Goal: Task Accomplishment & Management: Use online tool/utility

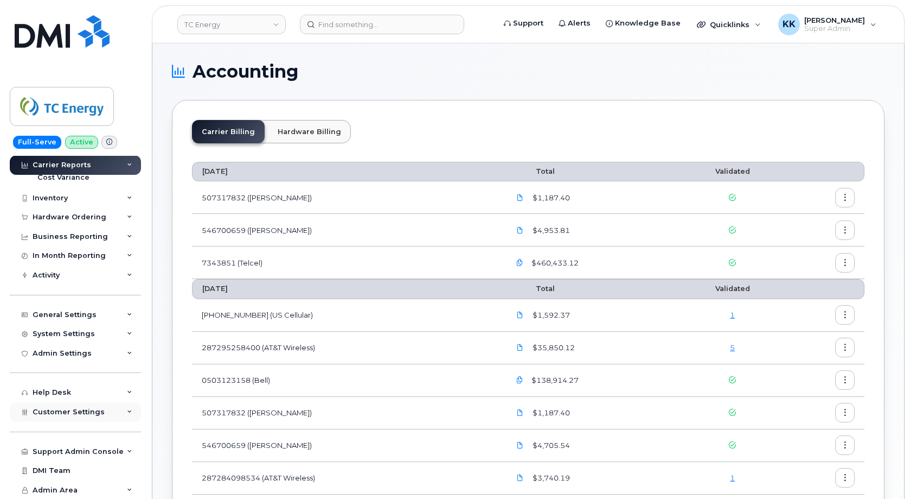
click at [84, 410] on span "Customer Settings" at bounding box center [69, 411] width 72 height 8
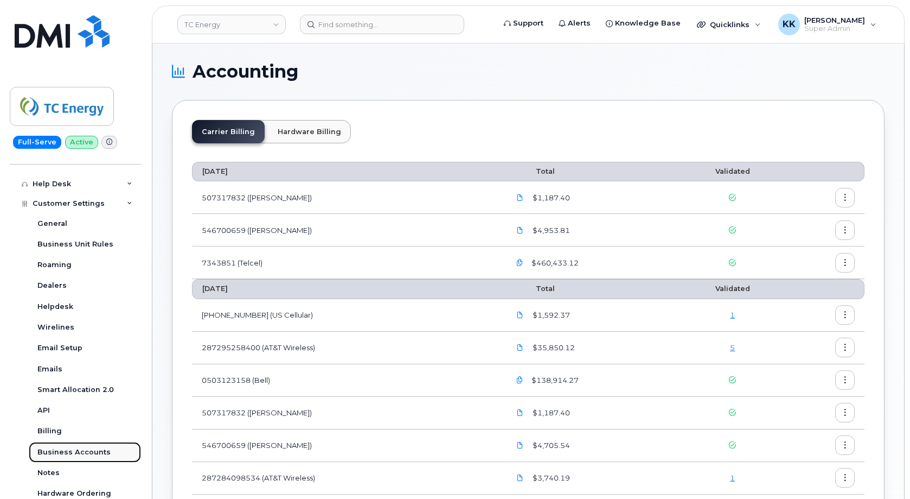
click at [92, 453] on div "Business Accounts" at bounding box center [73, 452] width 73 height 10
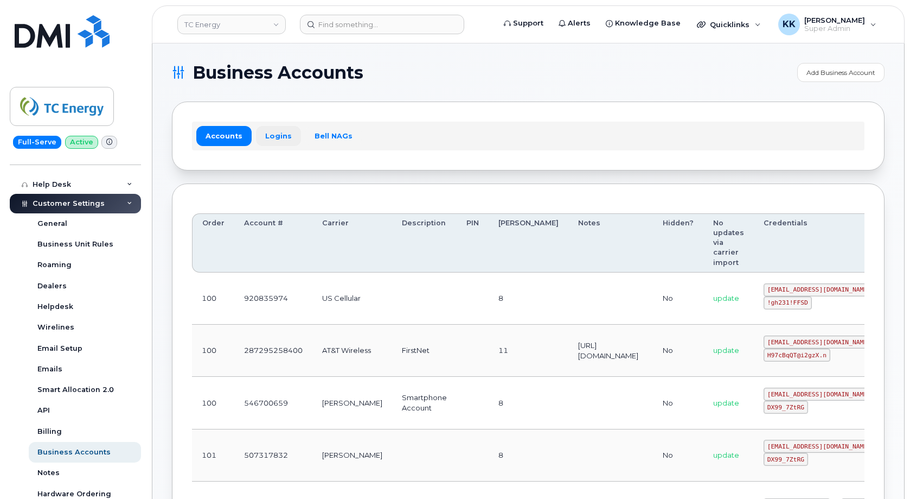
click at [279, 134] on link "Logins" at bounding box center [278, 136] width 45 height 20
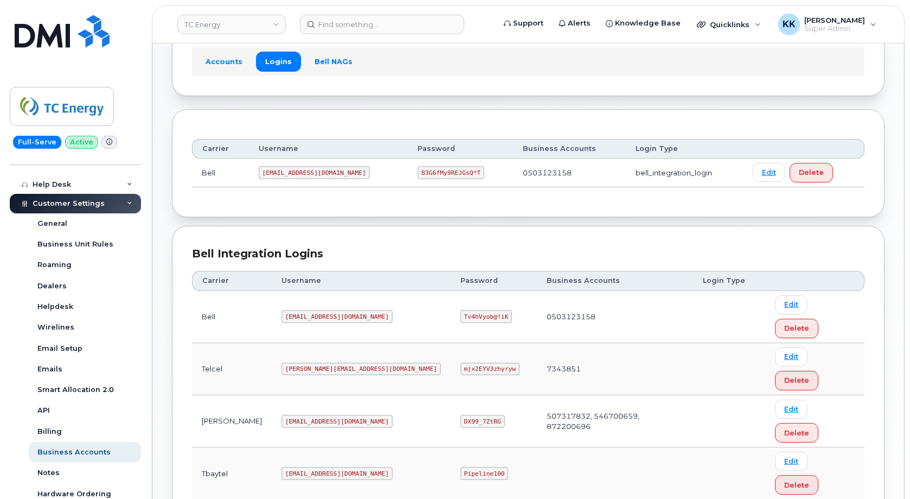
scroll to position [166, 0]
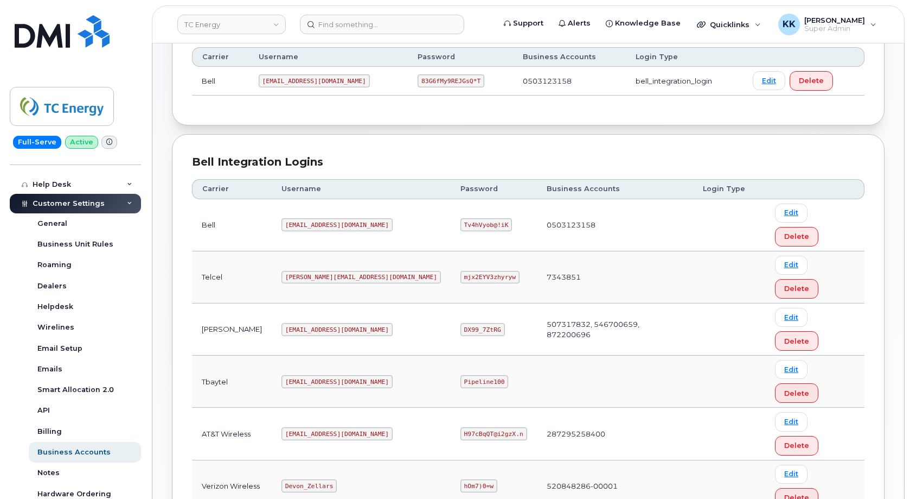
click at [341, 323] on code "tcenergy@myserve.ca" at bounding box center [337, 329] width 111 height 13
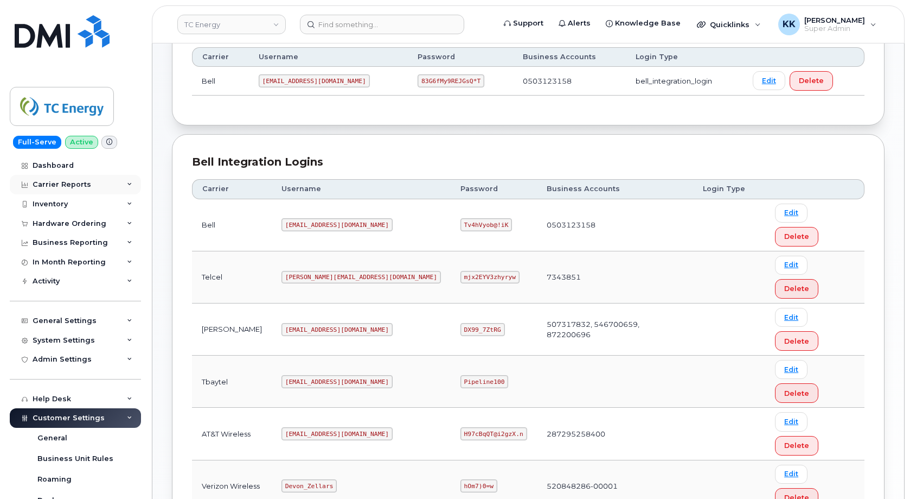
click at [63, 192] on div "Carrier Reports" at bounding box center [75, 185] width 131 height 20
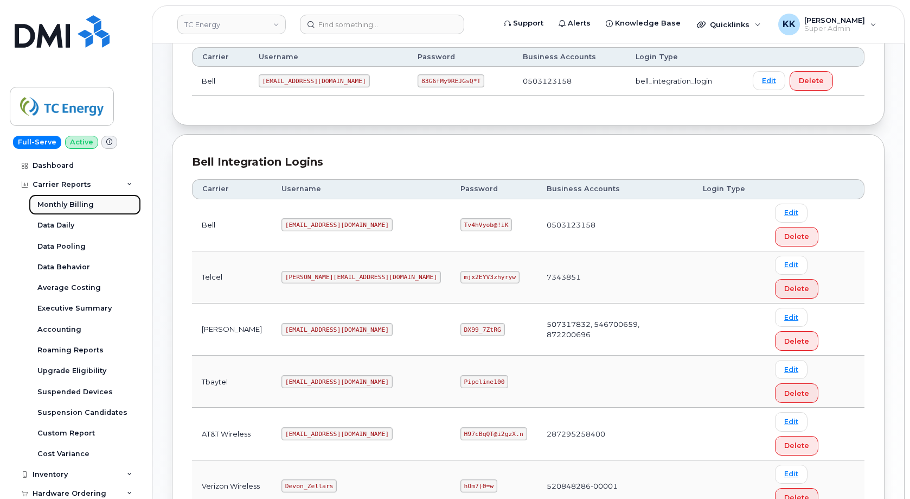
click at [65, 199] on link "Monthly Billing" at bounding box center [85, 204] width 112 height 21
click at [65, 187] on div "Carrier Reports" at bounding box center [62, 184] width 59 height 9
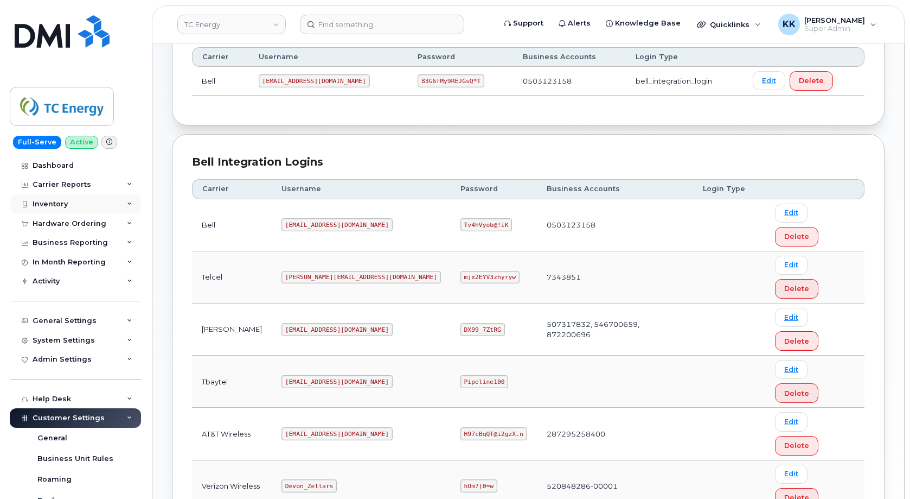
click at [63, 201] on div "Inventory" at bounding box center [50, 204] width 35 height 9
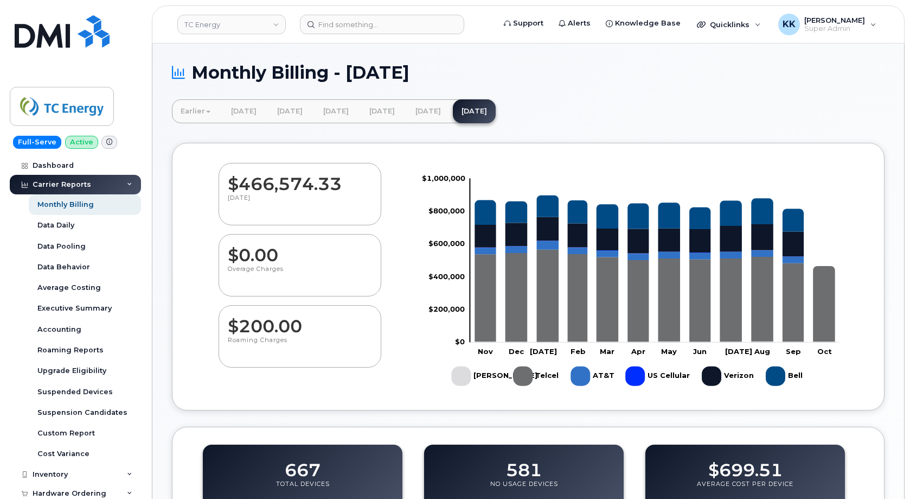
click at [67, 187] on div "Carrier Reports" at bounding box center [62, 184] width 59 height 9
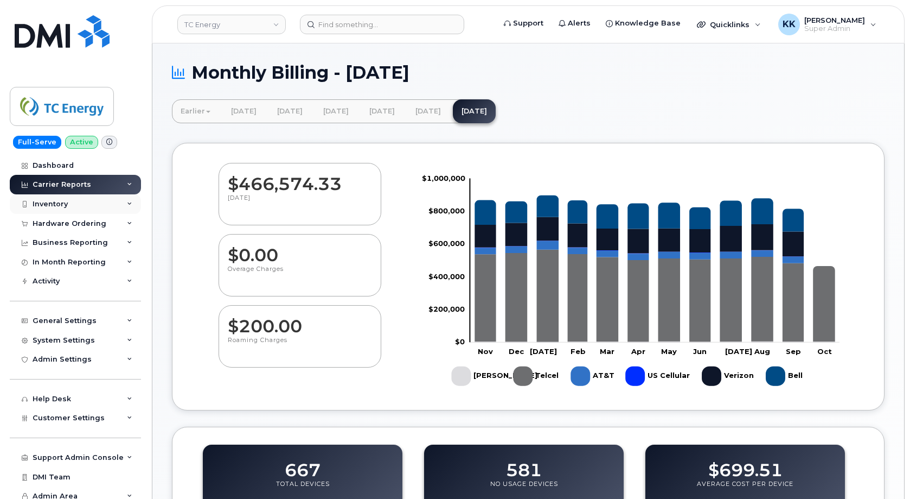
click at [68, 207] on div "Inventory" at bounding box center [75, 204] width 131 height 20
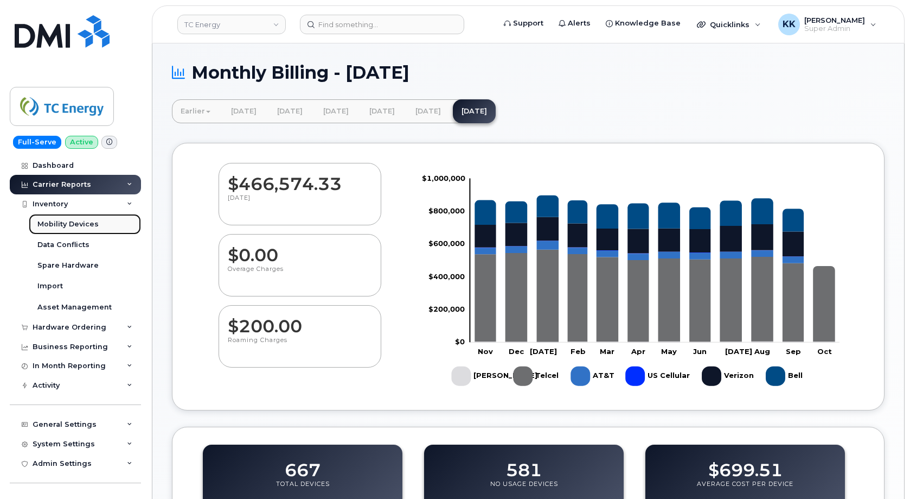
click at [66, 225] on div "Mobility Devices" at bounding box center [67, 224] width 61 height 10
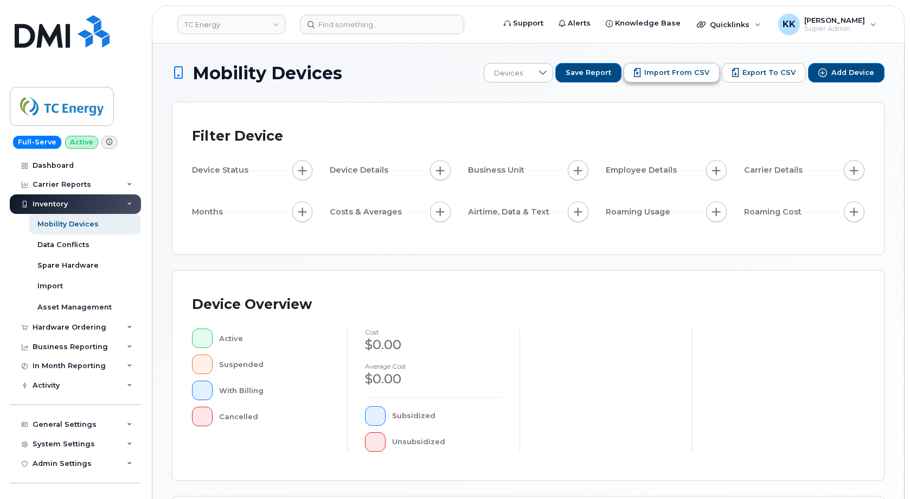
click at [667, 78] on span "Import from CSV" at bounding box center [677, 73] width 65 height 10
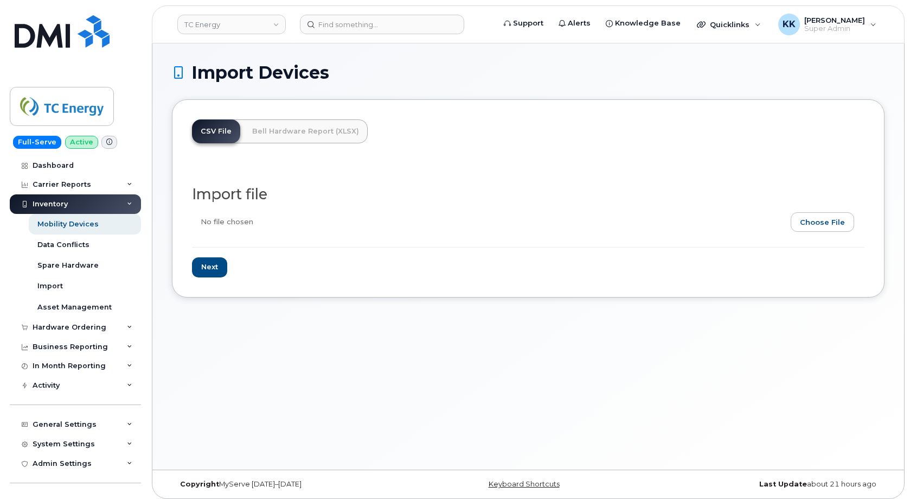
click at [820, 224] on input "file" at bounding box center [524, 224] width 664 height 25
type input "C:\fakepath\TC Energy [PERSON_NAME] Inventory [DATE].csv"
click at [219, 259] on input "Next" at bounding box center [209, 267] width 35 height 20
type input "Loading..."
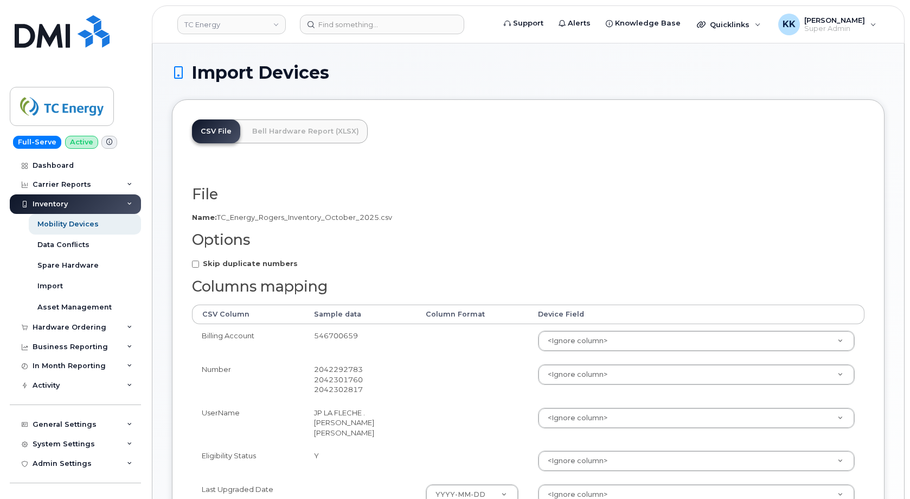
click at [218, 263] on strong "Skip duplicate numbers" at bounding box center [250, 263] width 95 height 9
click at [199, 263] on input "Skip duplicate numbers" at bounding box center [195, 263] width 7 height 7
checkbox input "true"
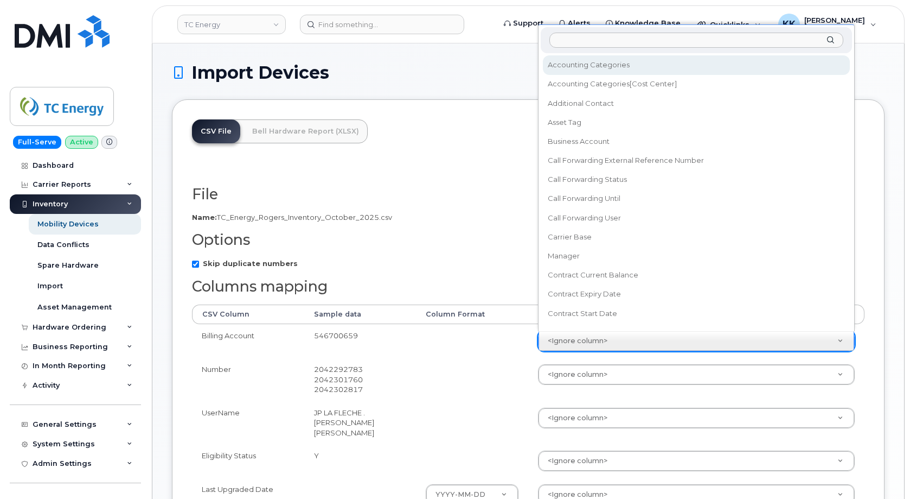
click at [574, 341] on body "TC Energy Support Alerts Knowledge Base Quicklinks Suspend / Cancel Device Chan…" at bounding box center [455, 371] width 910 height 743
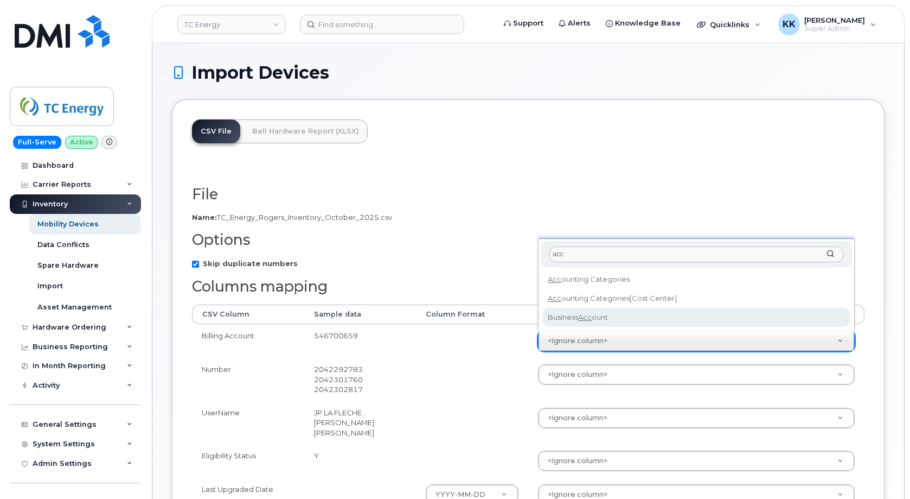
type input "acc"
select select "business_account_id"
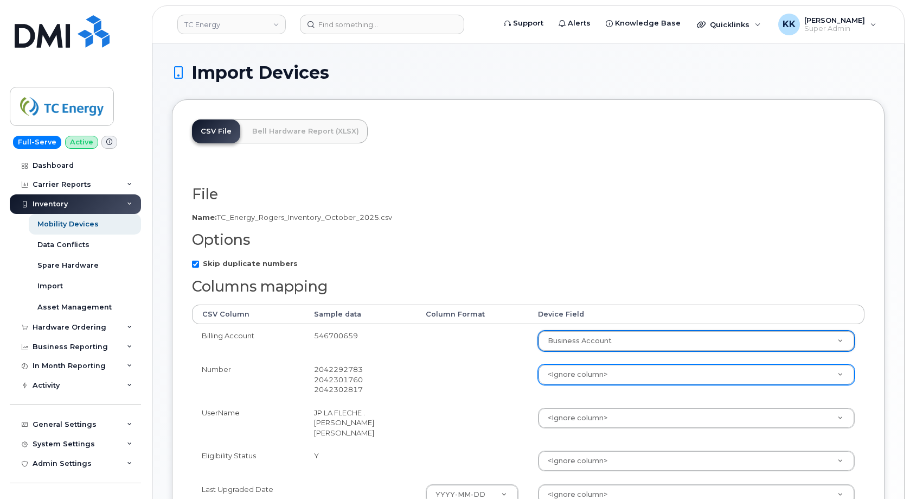
click at [601, 371] on body "TC Energy Support Alerts Knowledge Base Quicklinks Suspend / Cancel Device Chan…" at bounding box center [455, 371] width 910 height 743
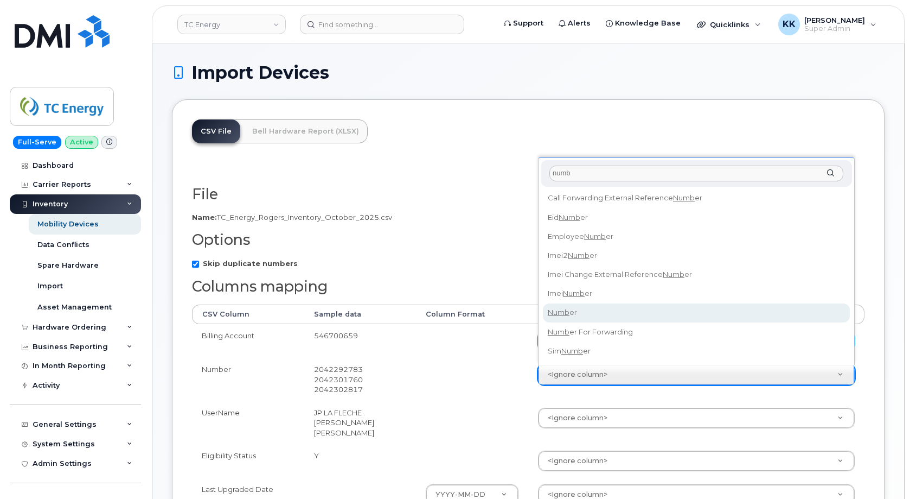
type input "numb"
select select "number"
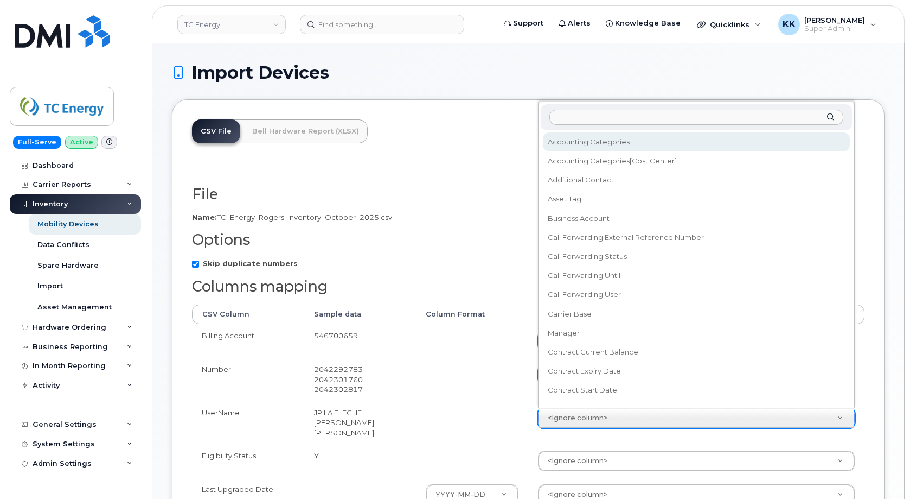
click at [583, 422] on body "TC Energy Support Alerts Knowledge Base Quicklinks Suspend / Cancel Device Chan…" at bounding box center [455, 371] width 910 height 743
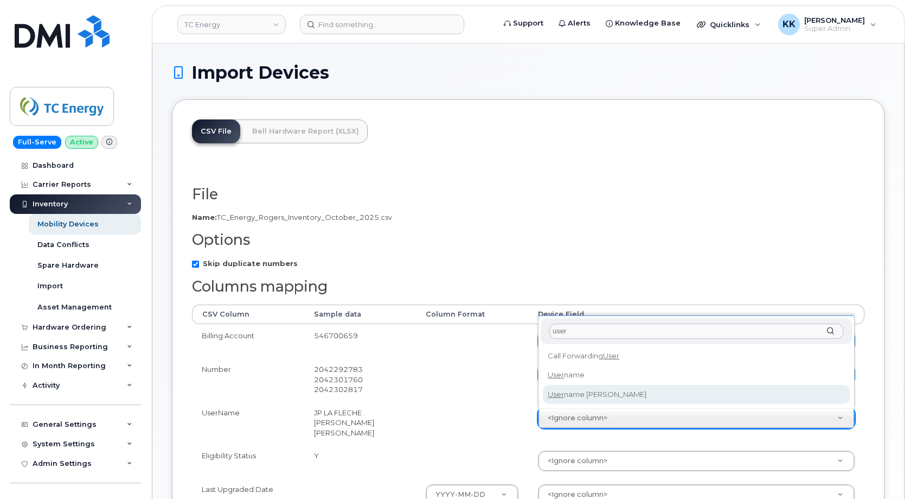
type input "user"
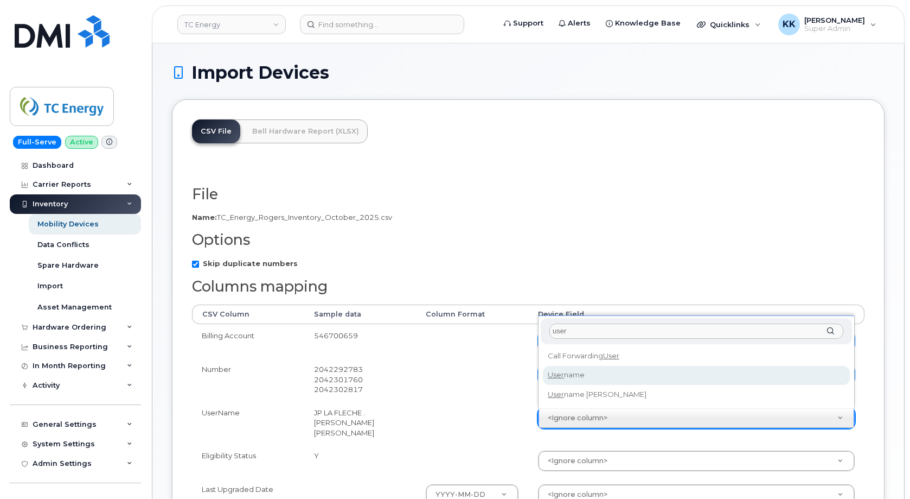
select select "username"
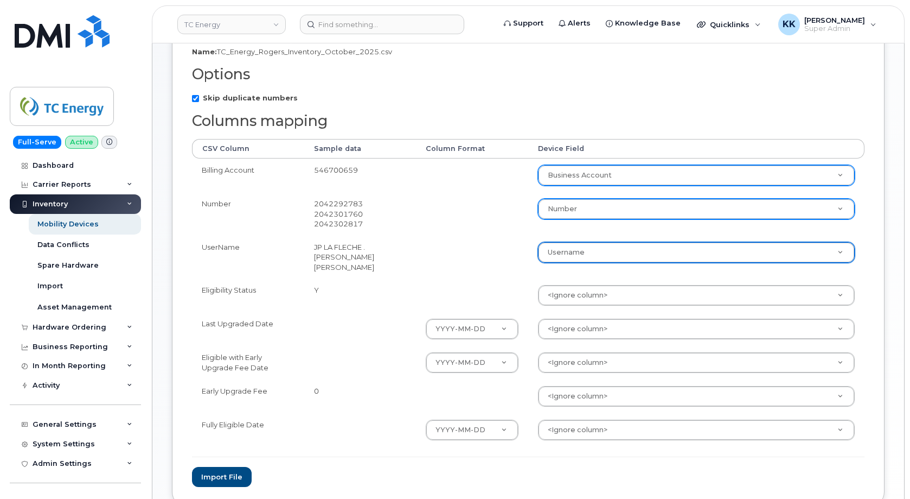
scroll to position [166, 0]
click at [575, 333] on body "TC Energy Support Alerts Knowledge Base Quicklinks Suspend / Cancel Device Chan…" at bounding box center [455, 205] width 910 height 743
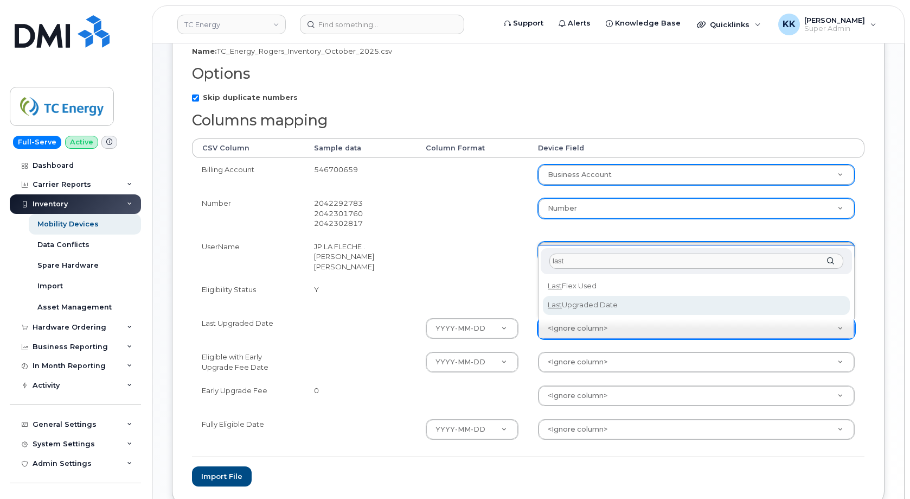
type input "last"
select select "last_upgraded_date"
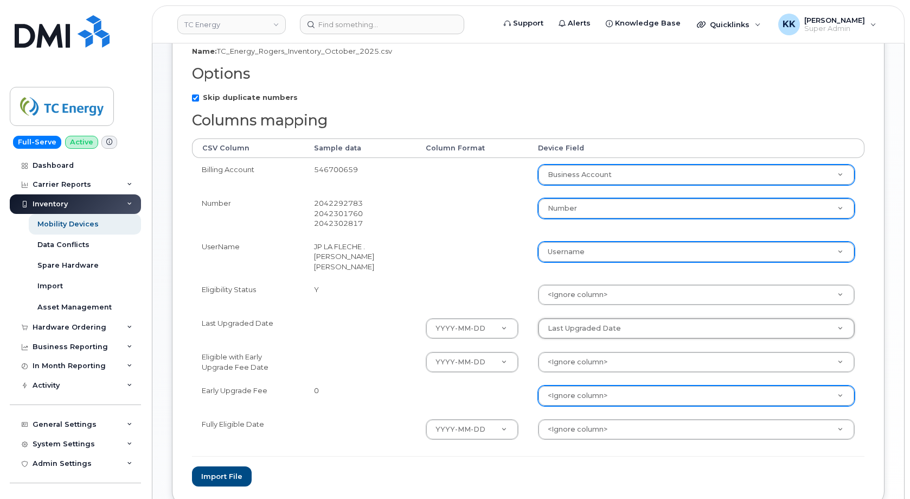
click at [585, 405] on body "TC Energy Support Alerts Knowledge Base Quicklinks Suspend / Cancel Device Chan…" at bounding box center [455, 205] width 910 height 743
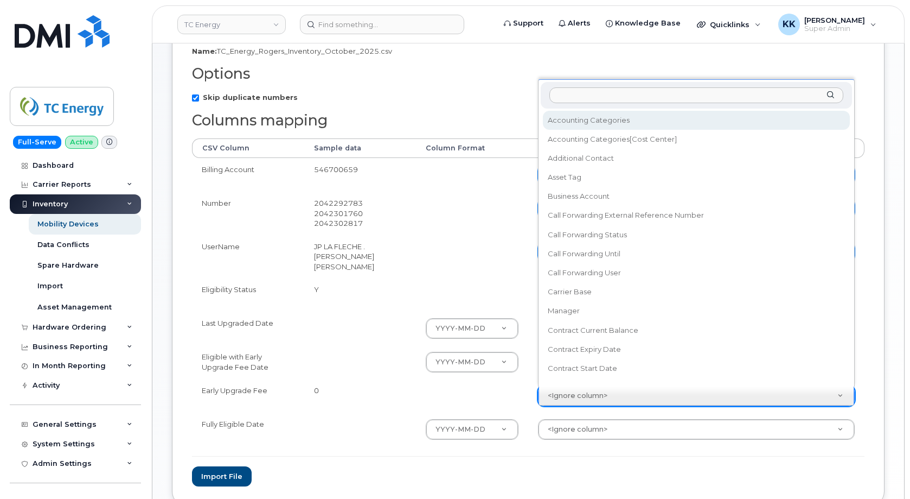
scroll to position [10, 0]
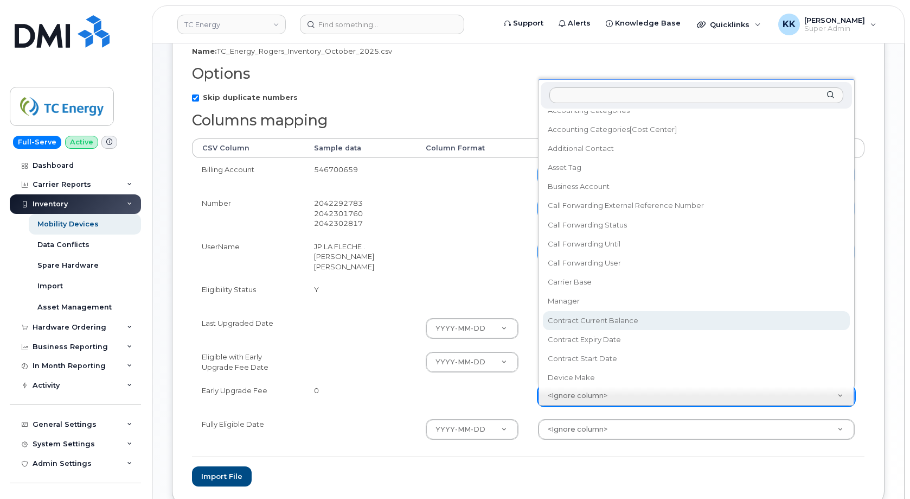
select select "contract_current_balance"
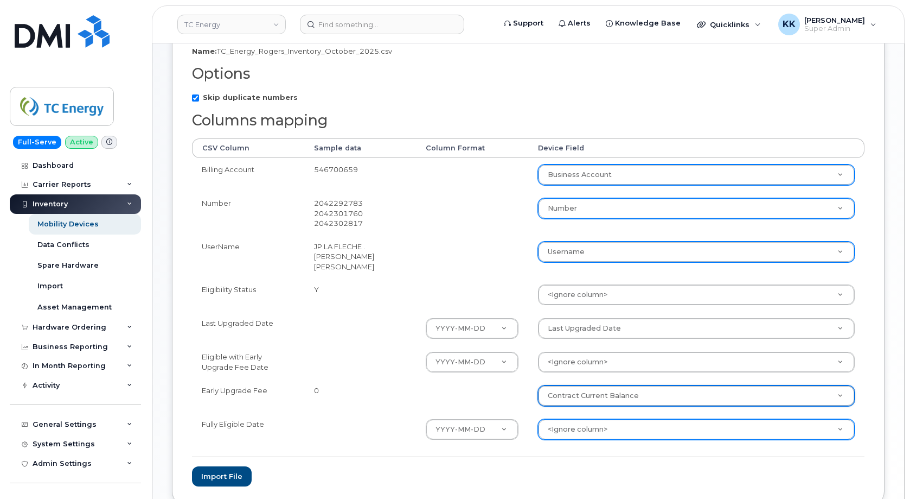
click at [589, 433] on body "TC Energy Support Alerts Knowledge Base Quicklinks Suspend / Cancel Device Chan…" at bounding box center [455, 205] width 910 height 743
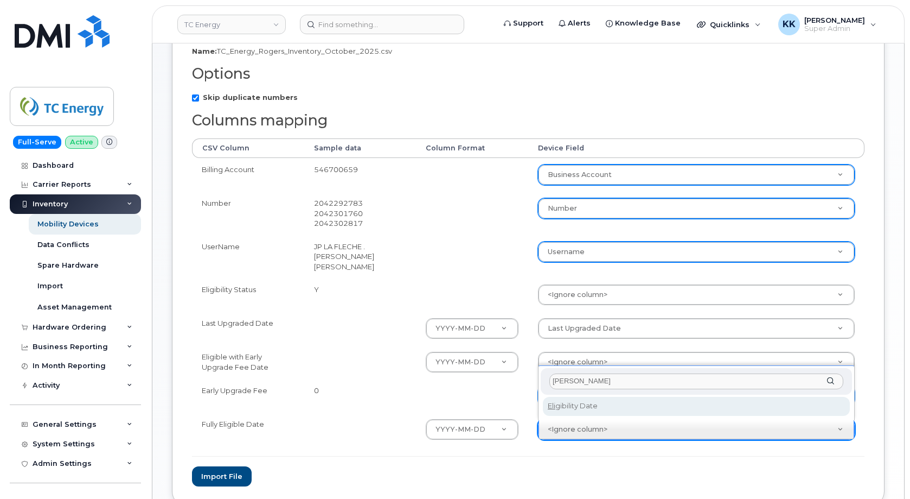
type input "eli"
select select "eligibility_date"
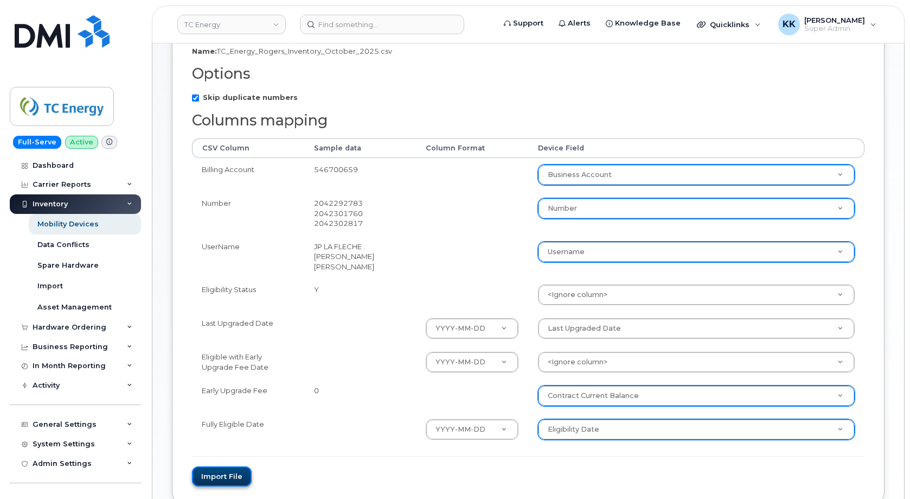
click at [247, 480] on button "Import file" at bounding box center [222, 476] width 60 height 20
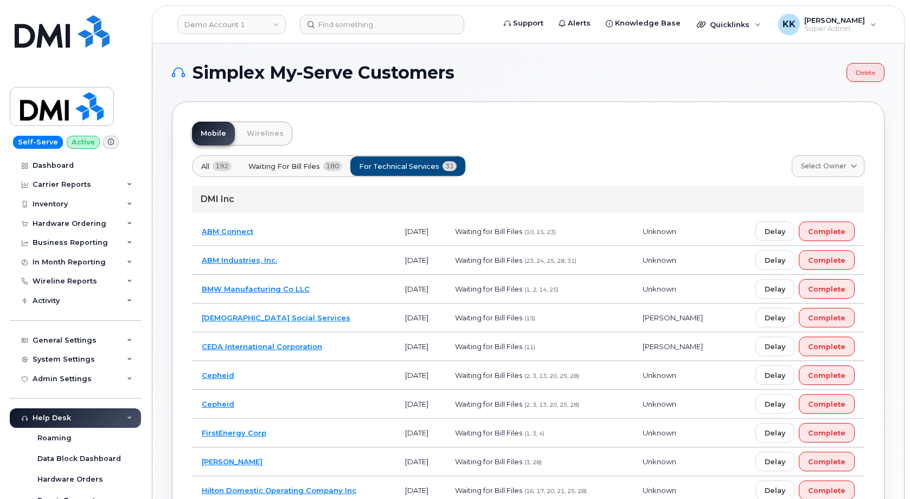
scroll to position [1019, 0]
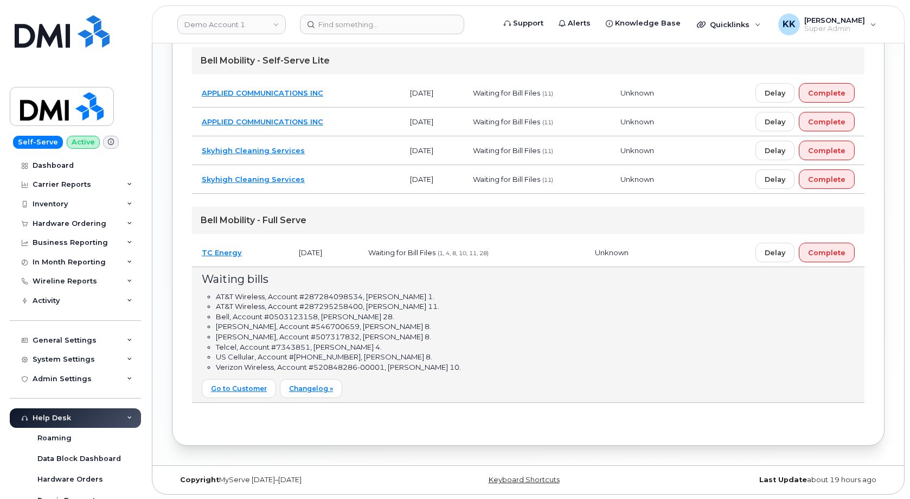
click at [271, 247] on td "TC Energy" at bounding box center [240, 252] width 97 height 29
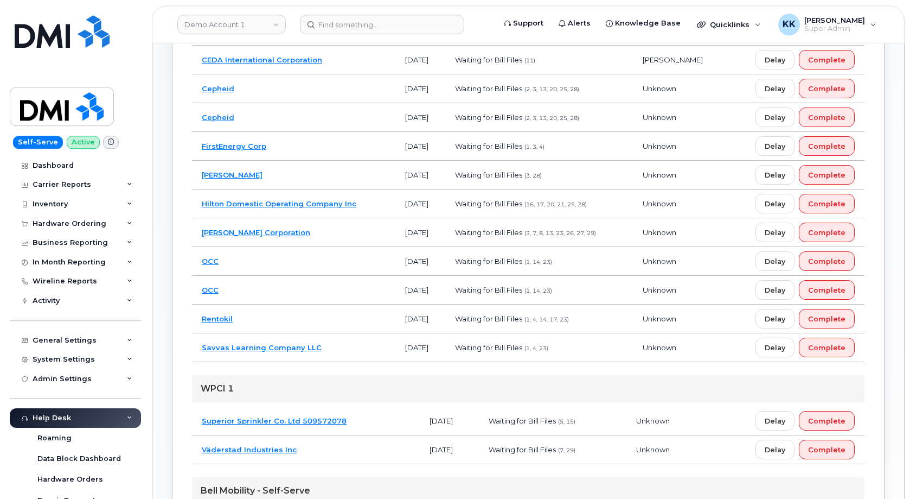
scroll to position [276, 0]
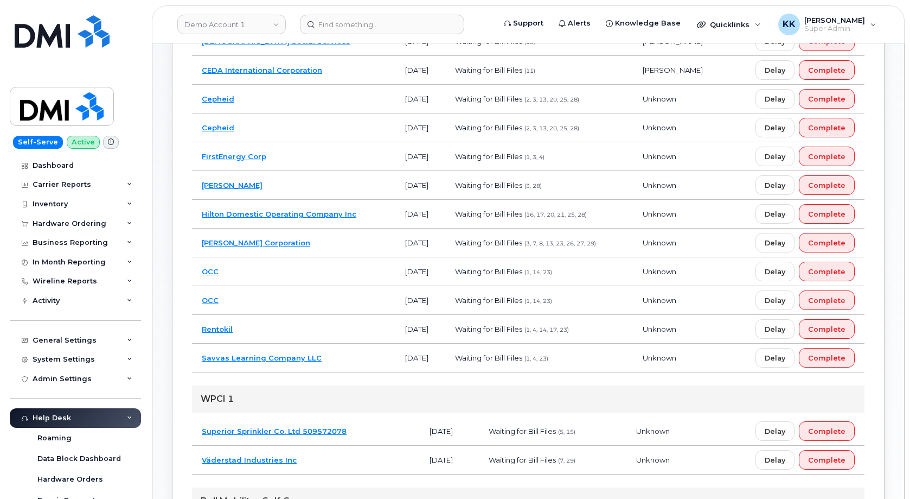
click at [317, 327] on td "Rentokil" at bounding box center [293, 329] width 203 height 29
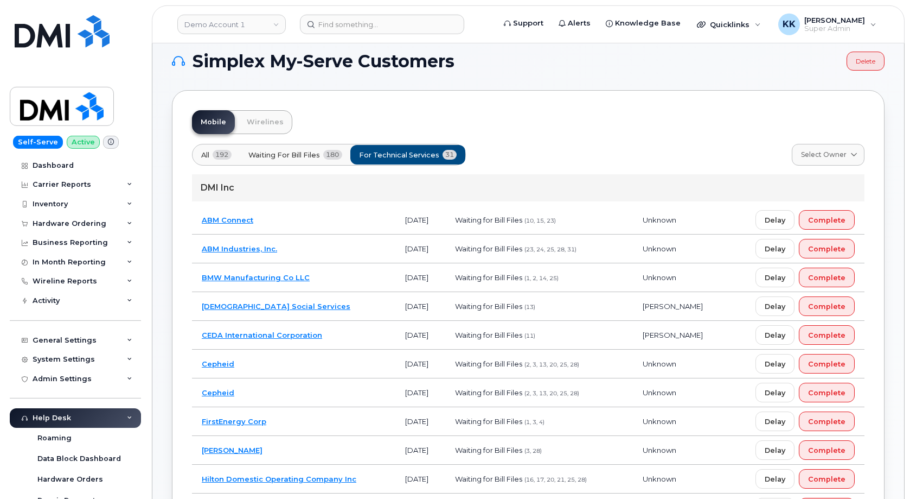
scroll to position [0, 0]
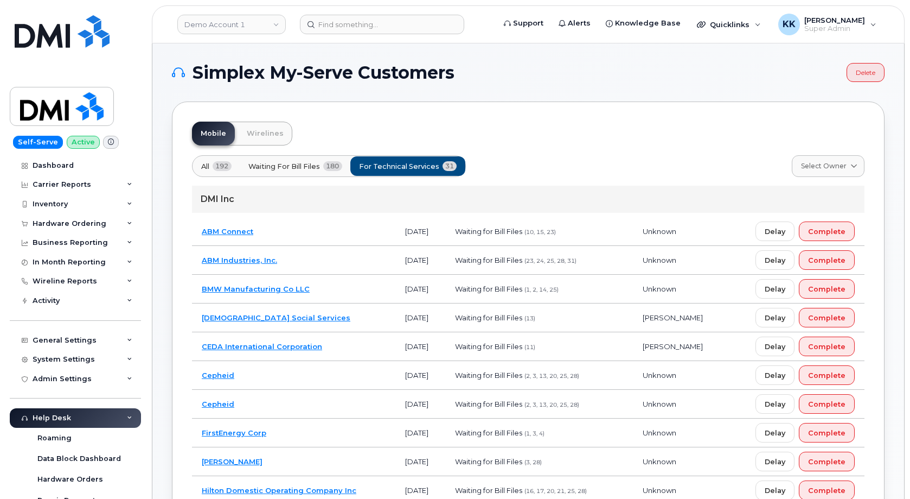
click at [323, 291] on td "BMW Manufacturing Co LLC" at bounding box center [293, 289] width 203 height 29
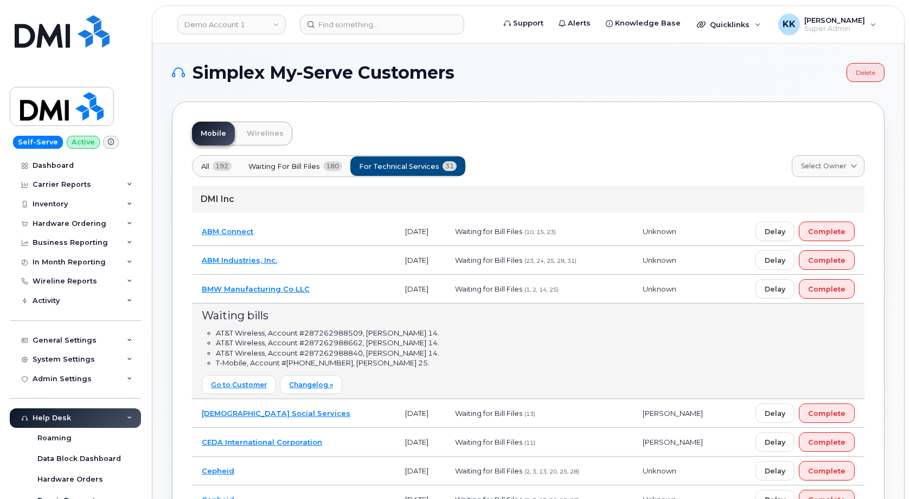
click at [327, 287] on td "BMW Manufacturing Co LLC" at bounding box center [293, 289] width 203 height 29
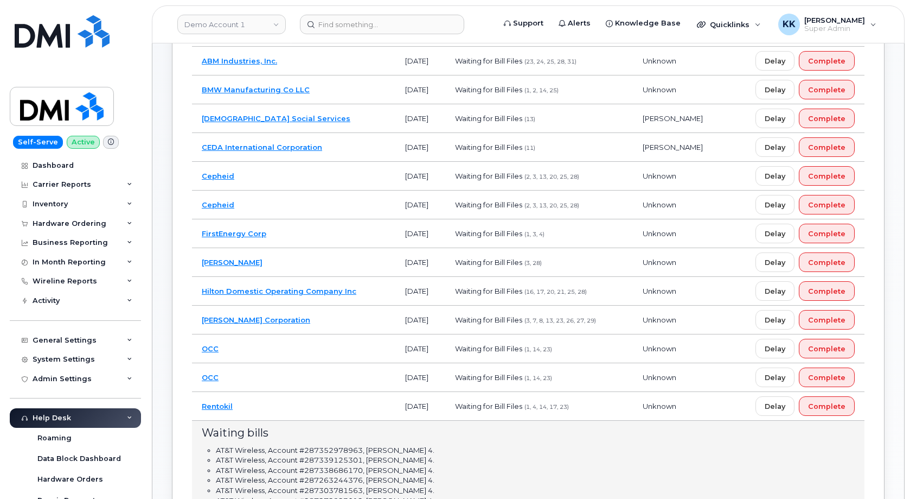
scroll to position [221, 0]
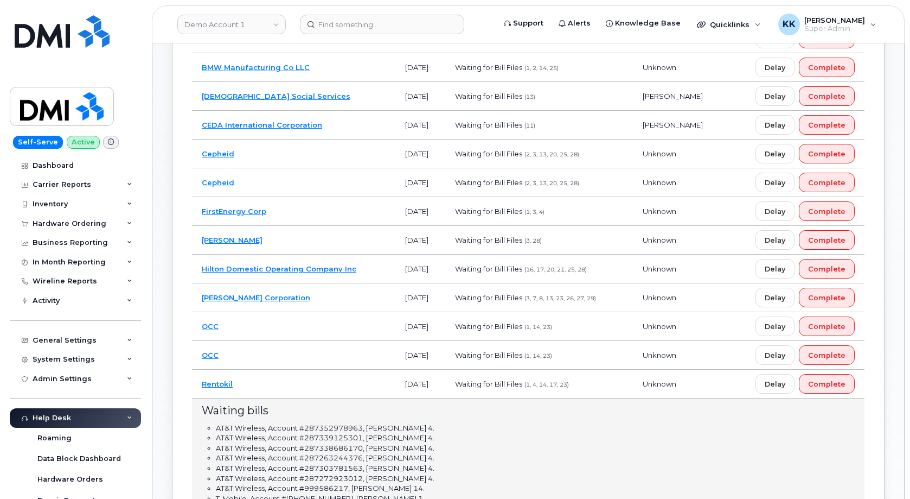
click at [329, 317] on td "OCC" at bounding box center [293, 326] width 203 height 29
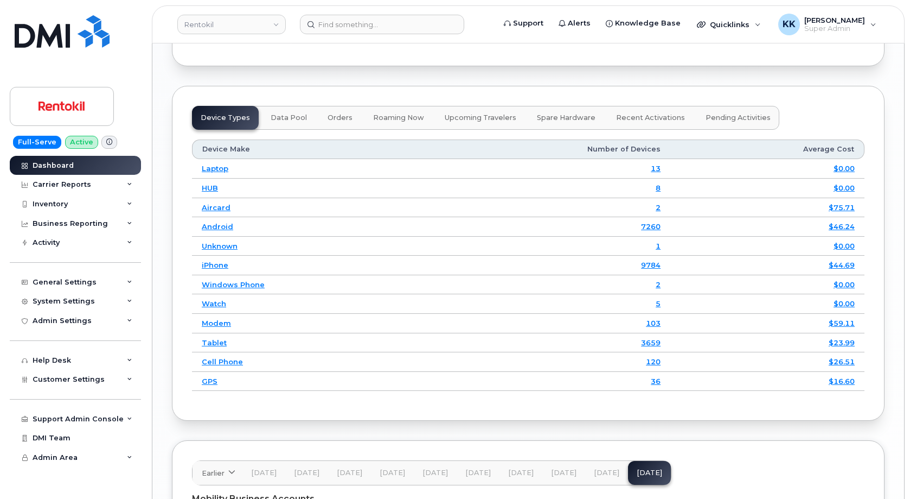
scroll to position [1727, 0]
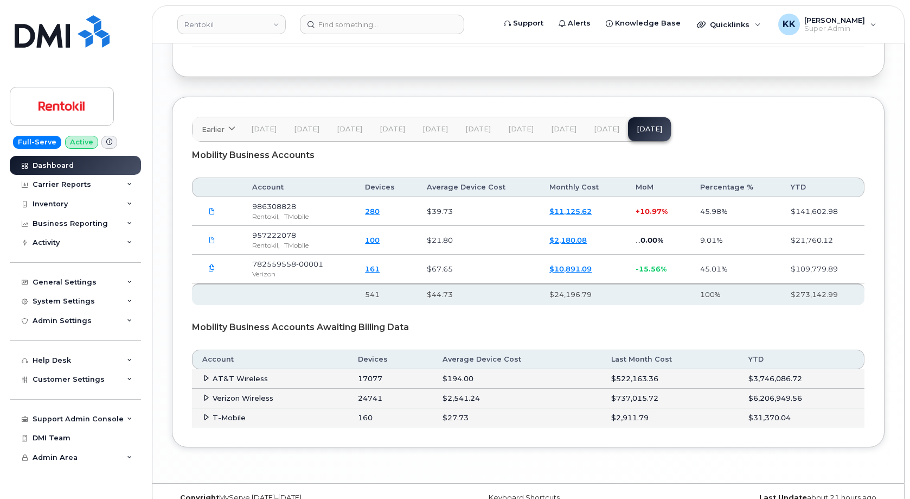
click at [563, 264] on link "$10,891.09" at bounding box center [571, 268] width 42 height 9
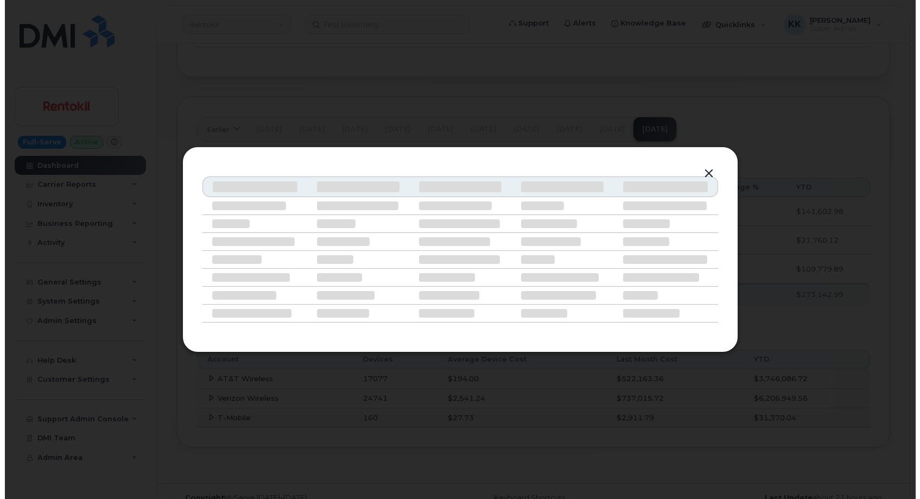
scroll to position [1711, 0]
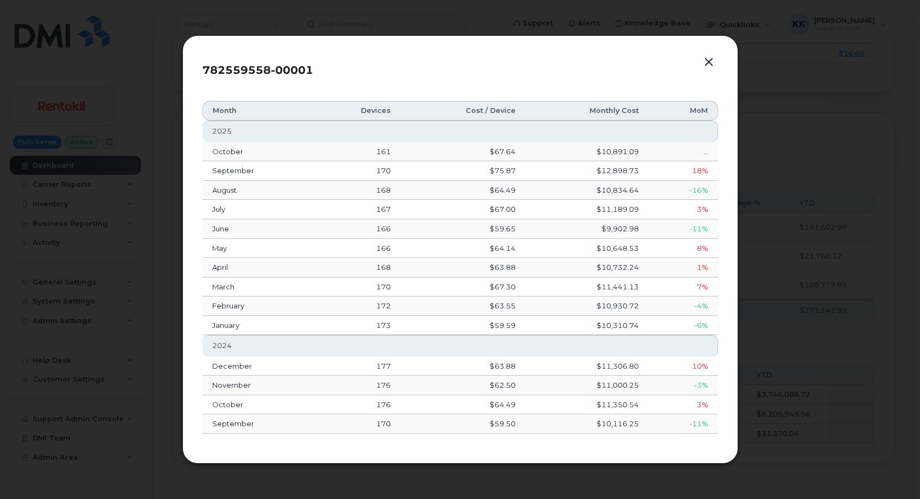
click at [707, 62] on button "button" at bounding box center [708, 62] width 16 height 15
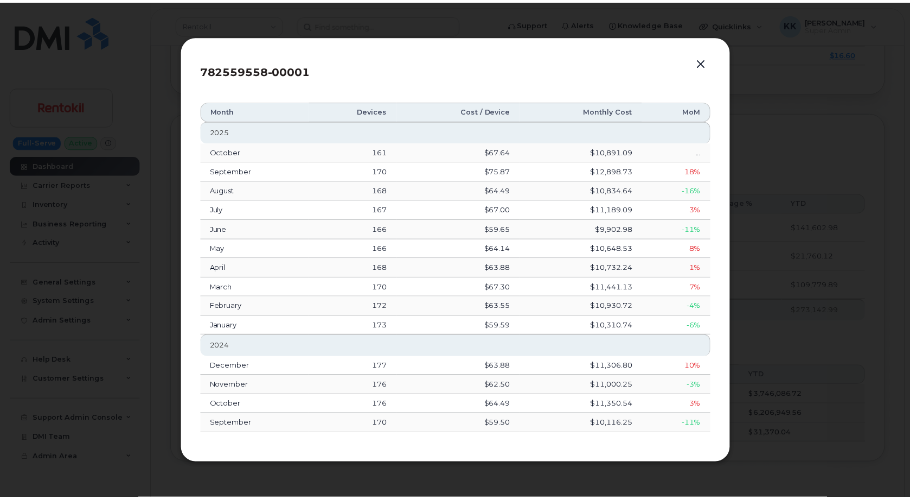
scroll to position [1726, 0]
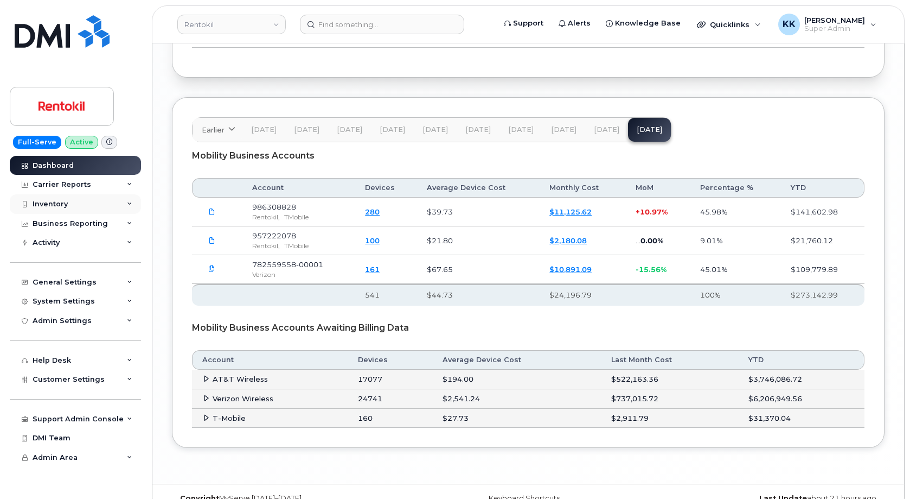
click at [60, 202] on div "Inventory" at bounding box center [50, 204] width 35 height 9
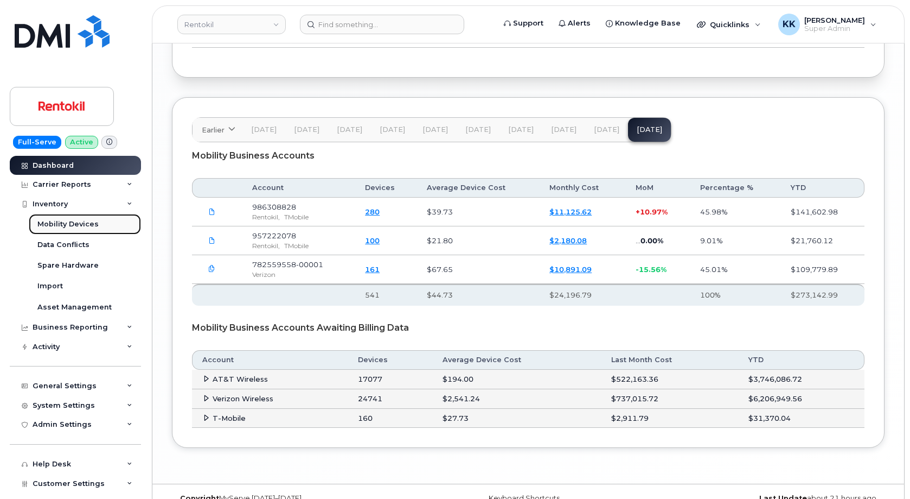
click at [64, 222] on div "Mobility Devices" at bounding box center [67, 224] width 61 height 10
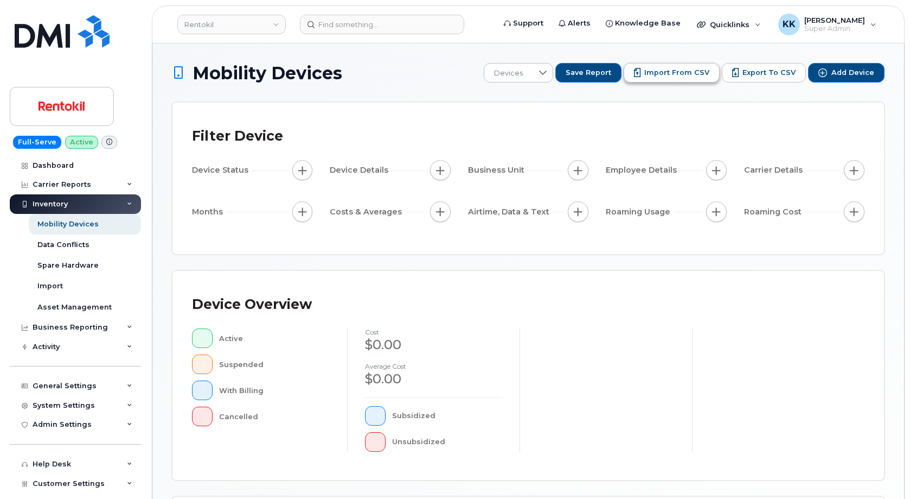
click at [691, 74] on span "Import from CSV" at bounding box center [677, 73] width 65 height 10
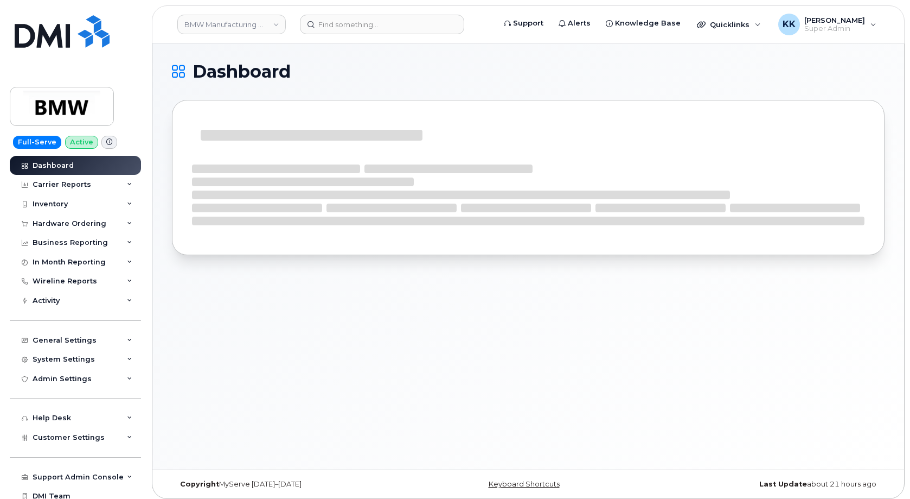
scroll to position [5, 0]
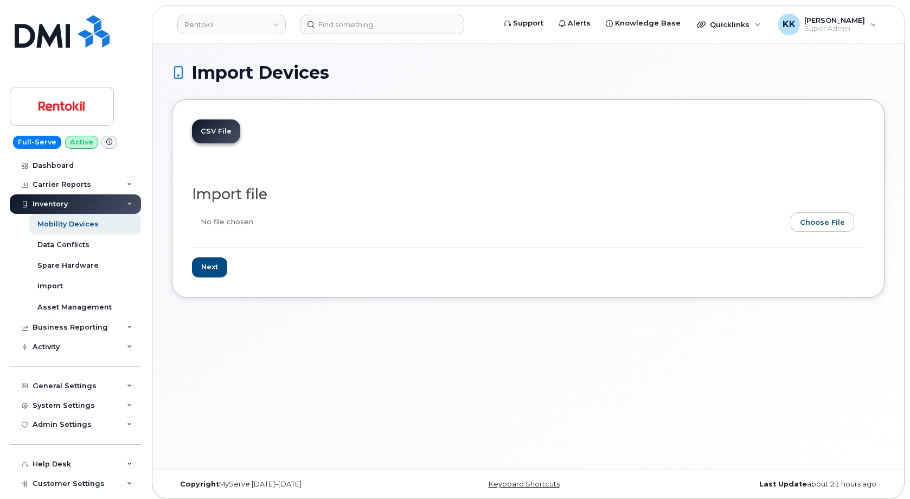
click at [840, 227] on input "file" at bounding box center [524, 224] width 664 height 25
type input "C:\fakepath\Rentokil Verizon 9558 Inventory October.2025.csv"
click at [213, 266] on input "Next" at bounding box center [209, 267] width 35 height 20
type input "Loading..."
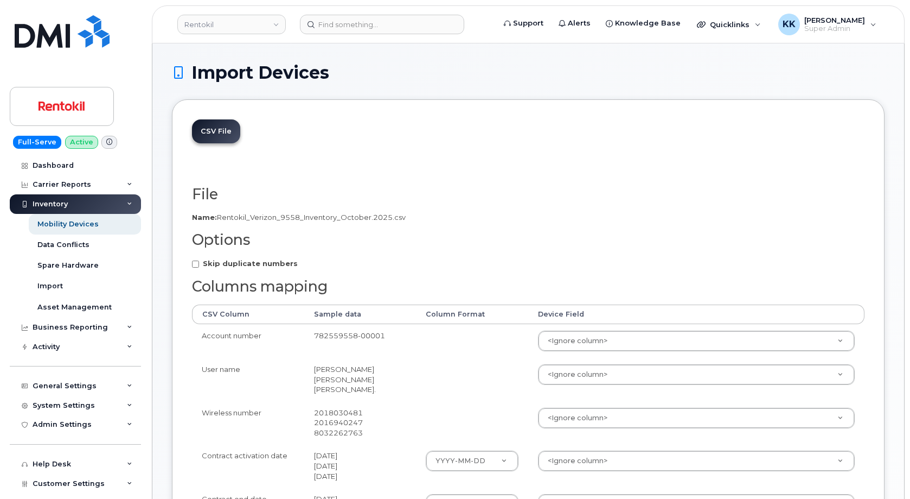
click at [219, 265] on strong "Skip duplicate numbers" at bounding box center [250, 263] width 95 height 9
click at [199, 265] on input "Skip duplicate numbers" at bounding box center [195, 263] width 7 height 7
checkbox input "true"
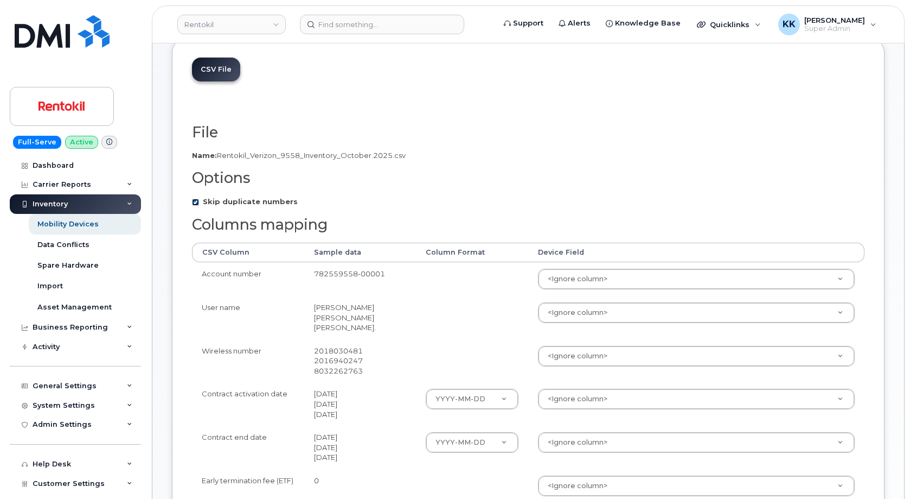
scroll to position [166, 0]
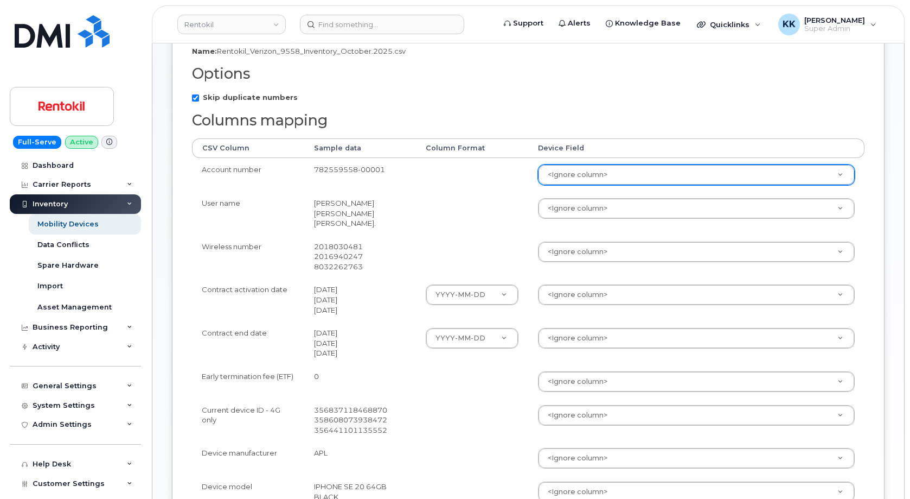
click at [594, 180] on body "Rentokil Support Alerts Knowledge Base Quicklinks Suspend / Cancel Device Chang…" at bounding box center [455, 333] width 910 height 998
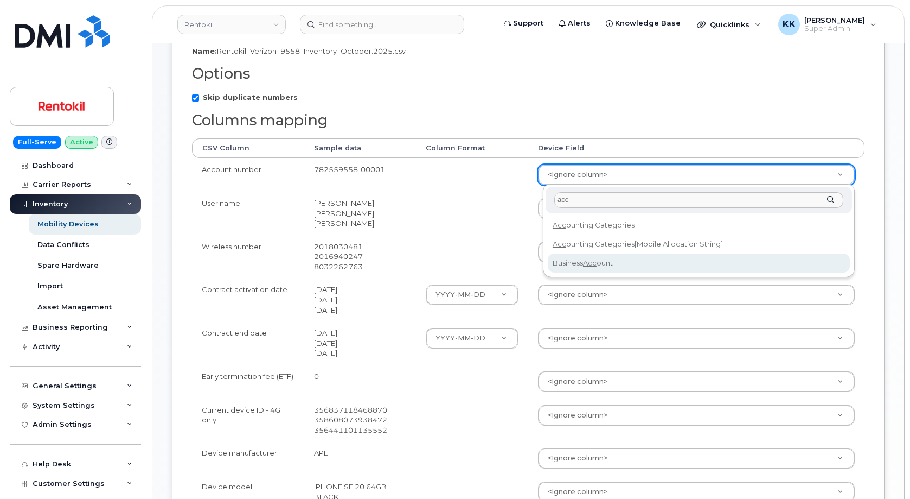
type input "acc"
drag, startPoint x: 575, startPoint y: 265, endPoint x: 573, endPoint y: 256, distance: 9.9
select select "business_account_id"
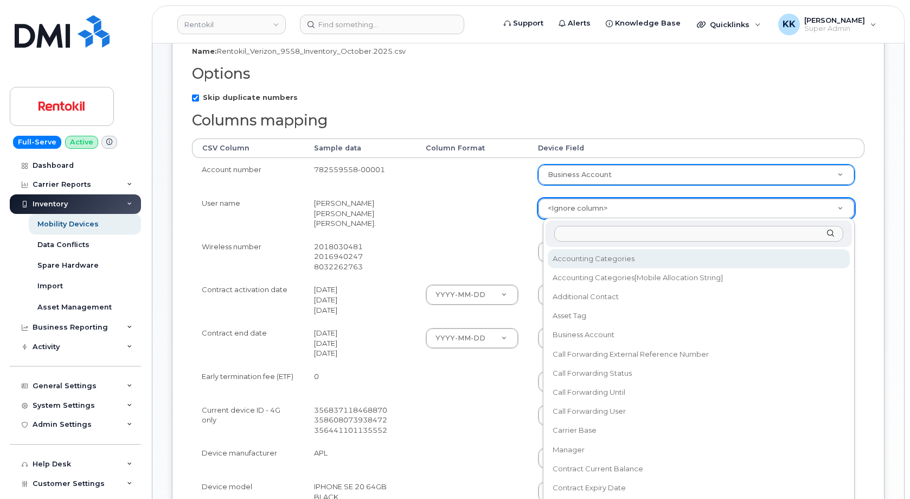
click at [569, 208] on body "Rentokil Support Alerts Knowledge Base Quicklinks Suspend / Cancel Device Chang…" at bounding box center [455, 333] width 910 height 998
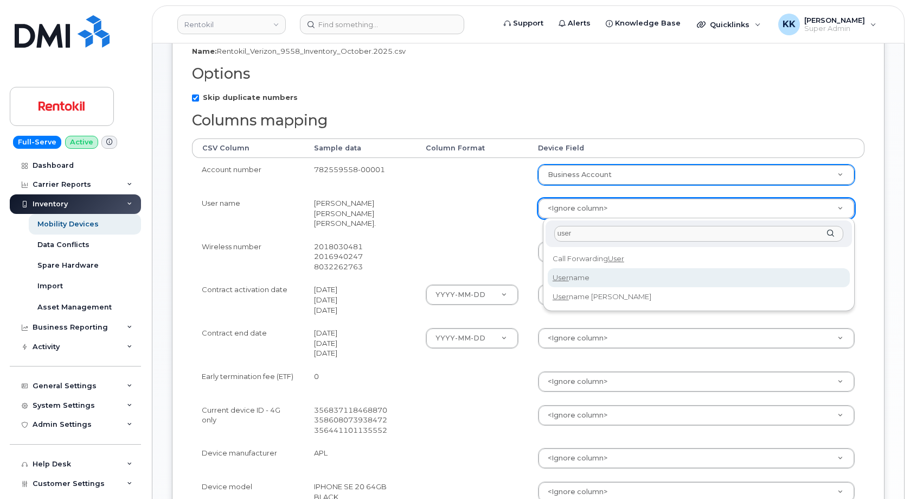
type input "user"
select select "username"
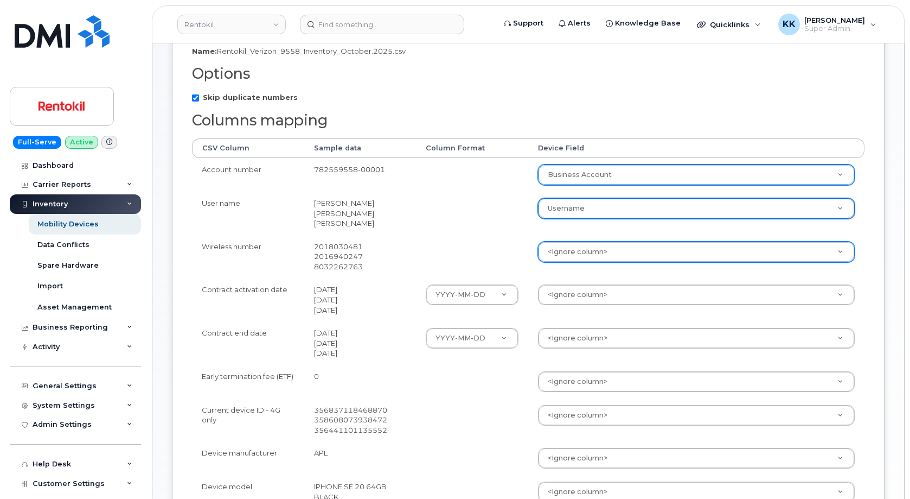
click at [582, 251] on body "Rentokil Support Alerts Knowledge Base Quicklinks Suspend / Cancel Device Chang…" at bounding box center [455, 333] width 910 height 998
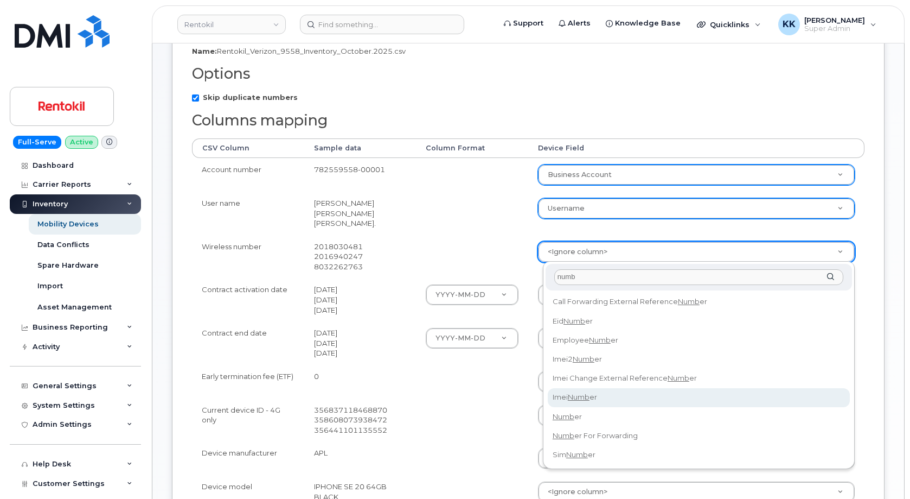
type input "numb"
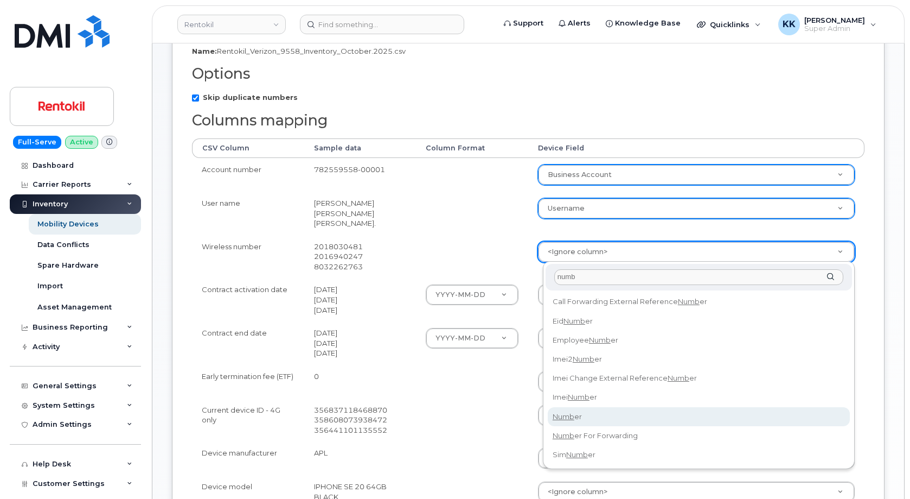
select select "number"
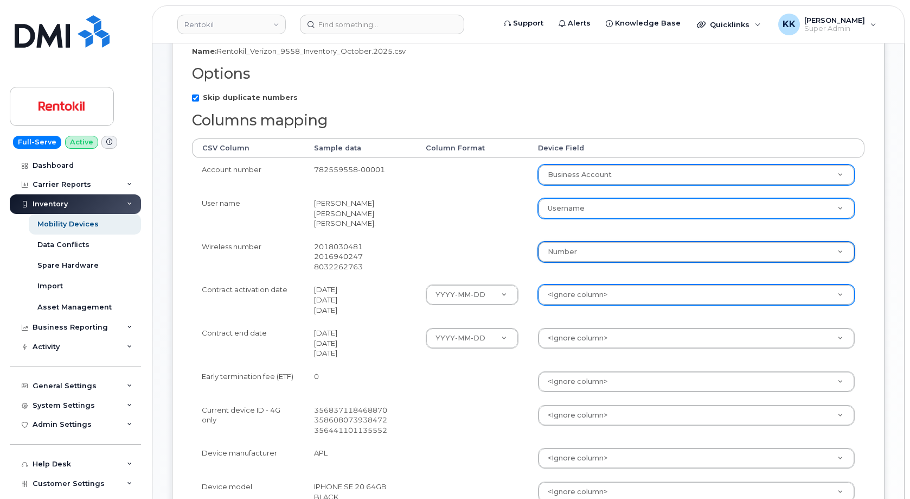
click at [567, 286] on body "Rentokil Support Alerts Knowledge Base Quicklinks Suspend / Cancel Device Chang…" at bounding box center [455, 333] width 910 height 998
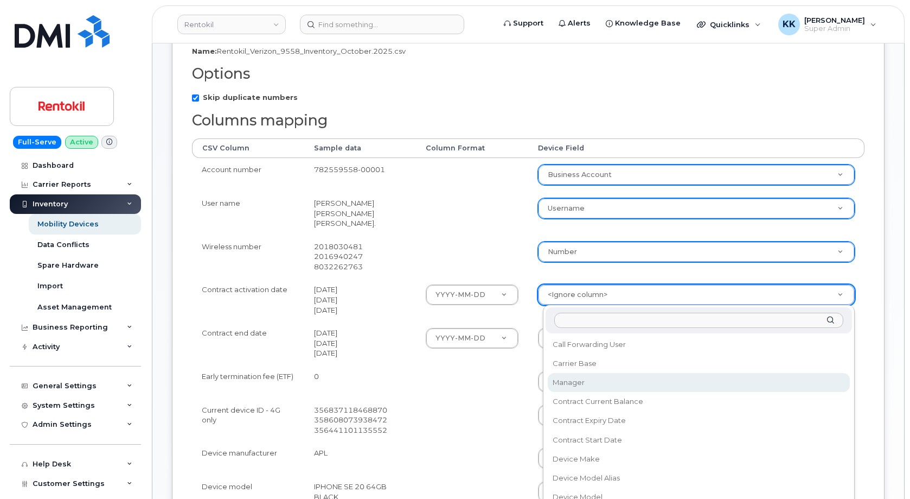
scroll to position [156, 0]
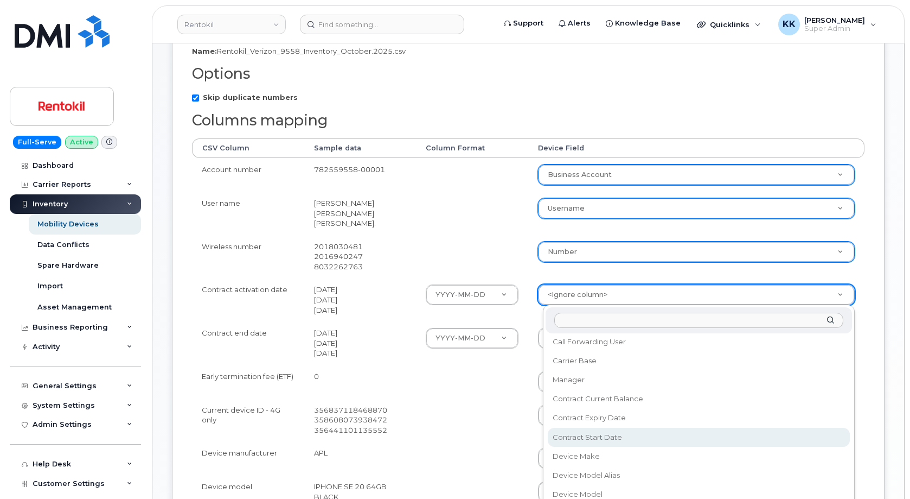
select select "contract_start_date"
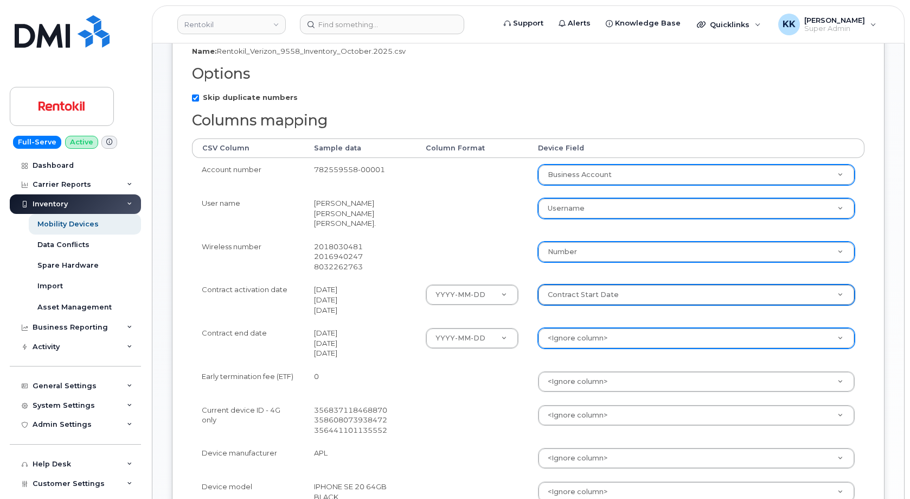
click at [584, 337] on body "Rentokil Support Alerts Knowledge Base Quicklinks Suspend / Cancel Device Chang…" at bounding box center [455, 333] width 910 height 998
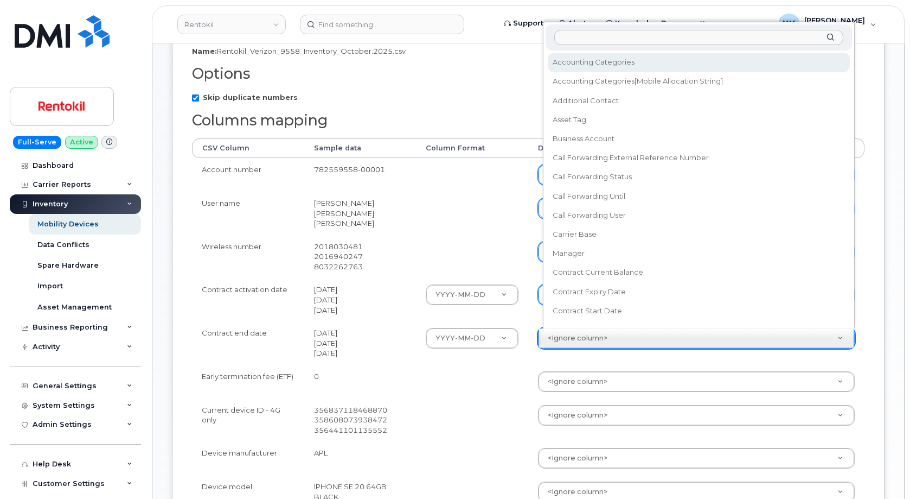
scroll to position [10, 0]
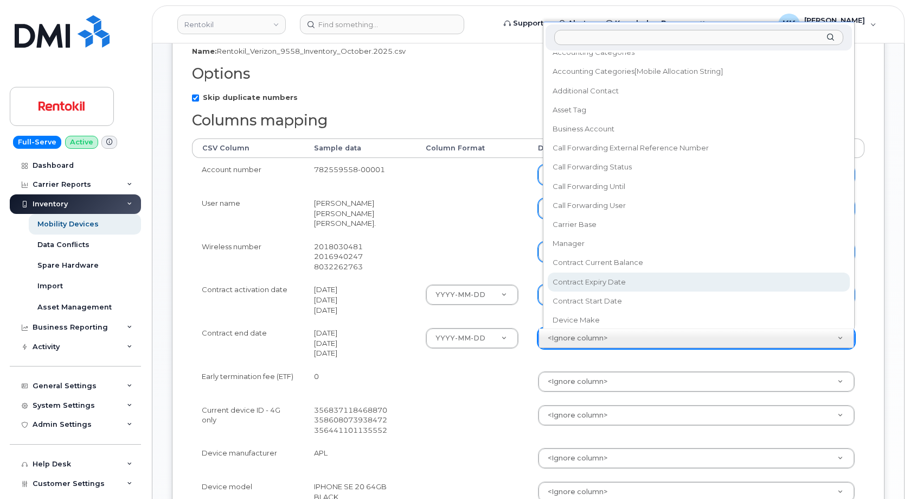
select select "contract_expiry_date"
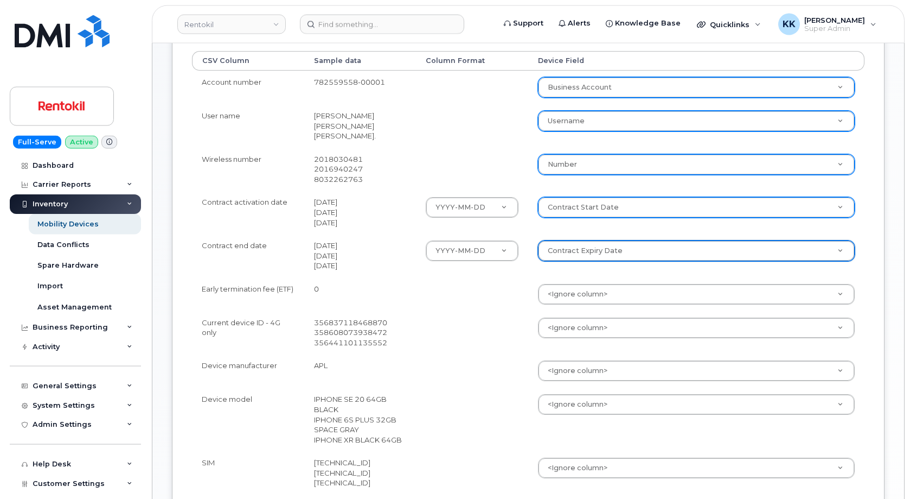
scroll to position [277, 0]
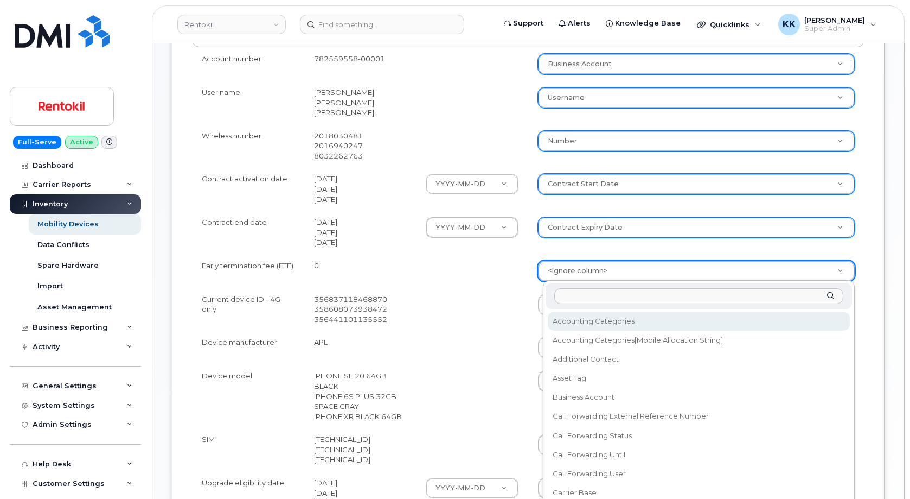
click at [569, 265] on body "Rentokil Support Alerts Knowledge Base Quicklinks Suspend / Cancel Device Chang…" at bounding box center [455, 222] width 910 height 998
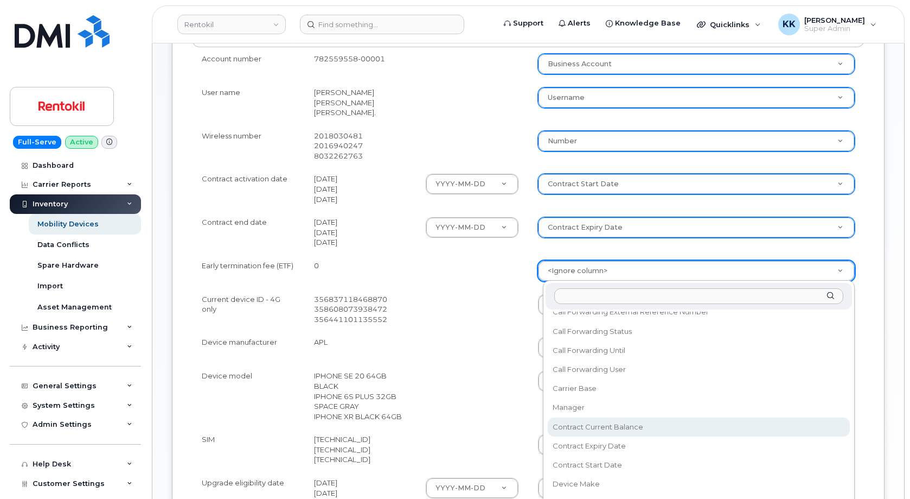
select select "contract_current_balance"
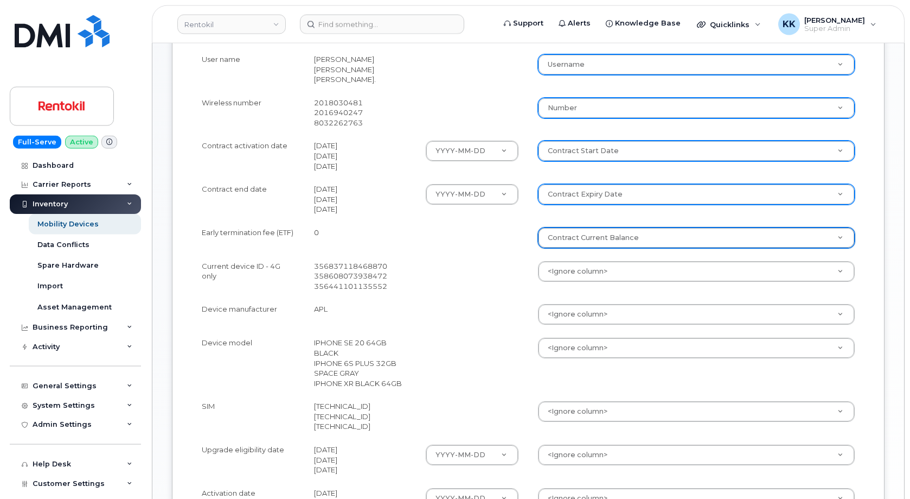
scroll to position [332, 0]
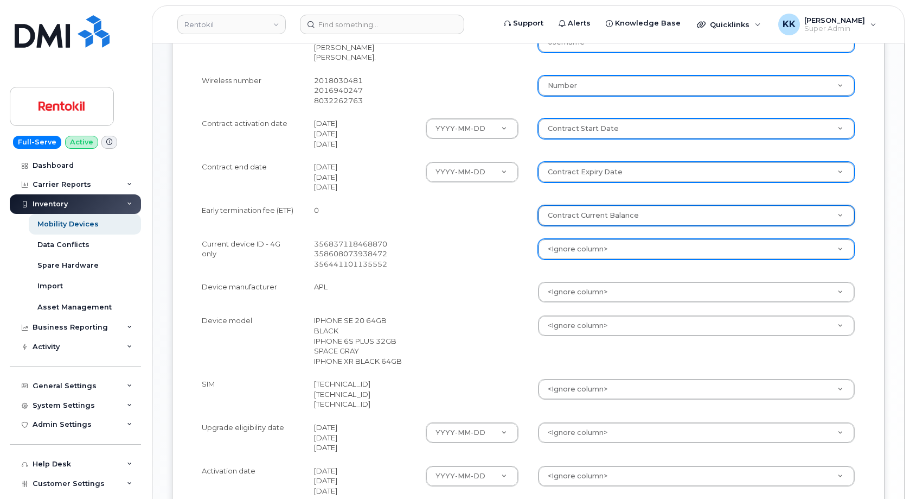
click at [572, 246] on body "Rentokil Support Alerts Knowledge Base Quicklinks Suspend / Cancel Device Chang…" at bounding box center [455, 167] width 910 height 998
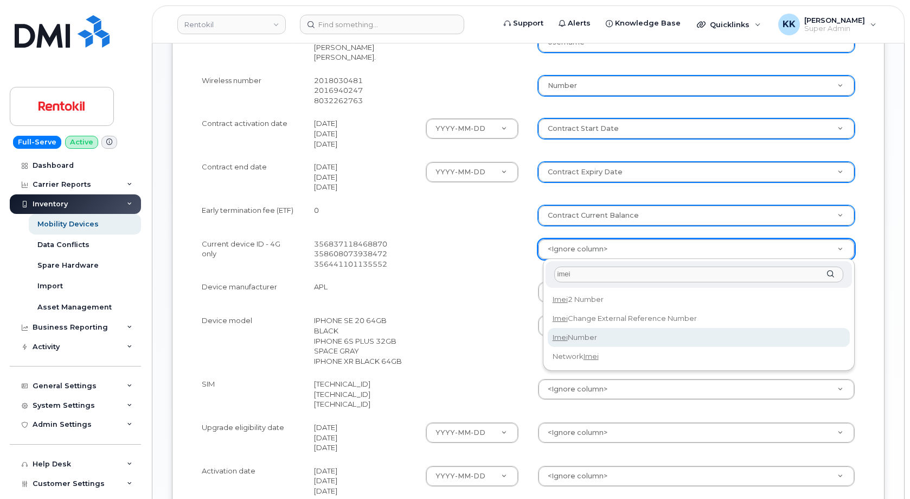
type input "imei"
select select "imei_number"
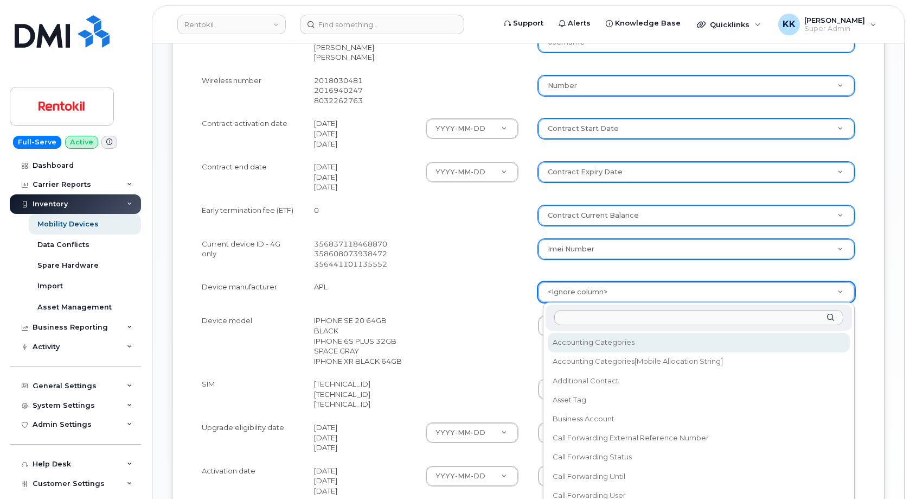
click at [566, 292] on body "Rentokil Support Alerts Knowledge Base Quicklinks Suspend / Cancel Device Chang…" at bounding box center [455, 167] width 910 height 998
type input "mak"
select select "device_make_id"
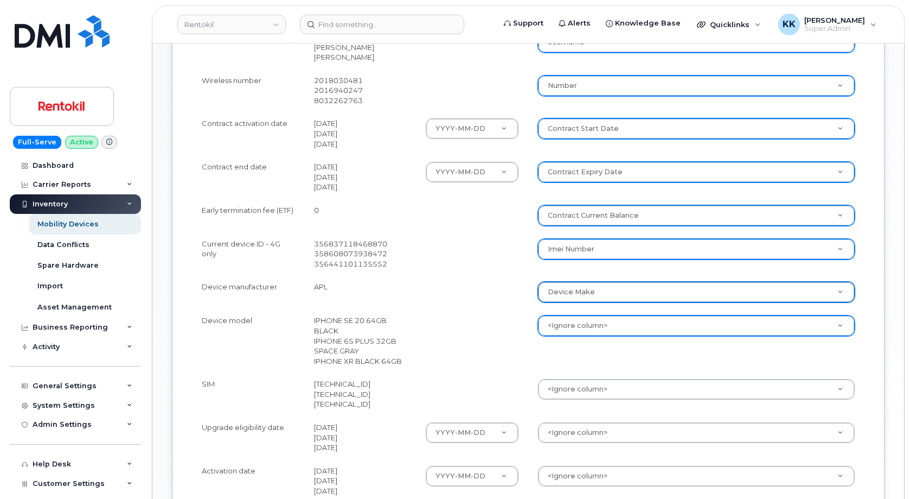
click at [561, 323] on body "Rentokil Support Alerts Knowledge Base Quicklinks Suspend / Cancel Device Chang…" at bounding box center [455, 167] width 910 height 998
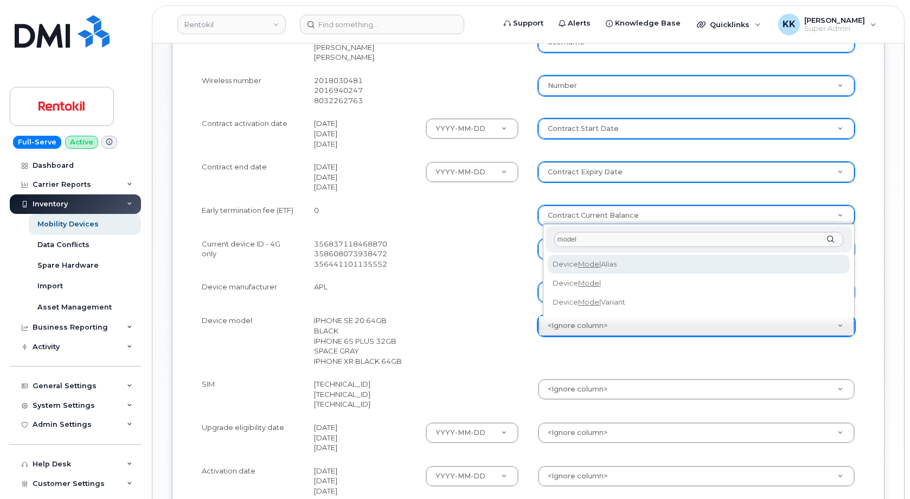
type input "model"
select select "device_model_alias"
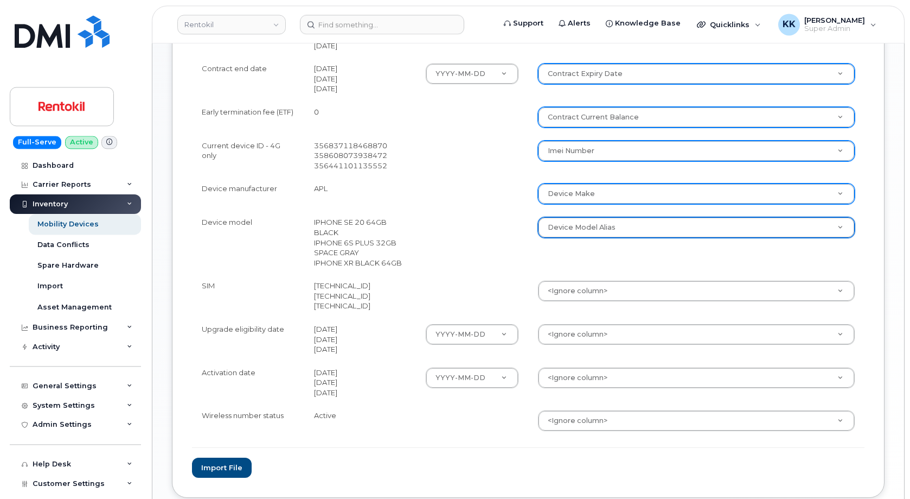
scroll to position [443, 0]
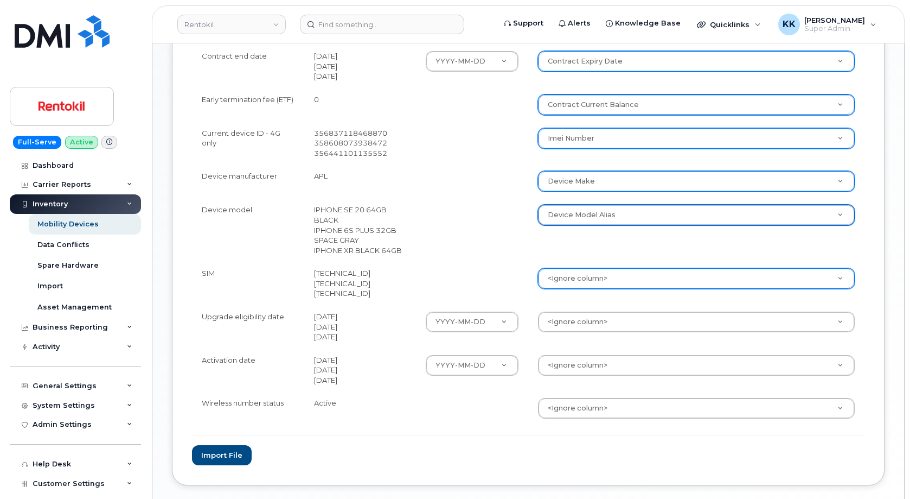
click at [580, 277] on body "Rentokil Support Alerts Knowledge Base Quicklinks Suspend / Cancel Device Chang…" at bounding box center [455, 56] width 910 height 998
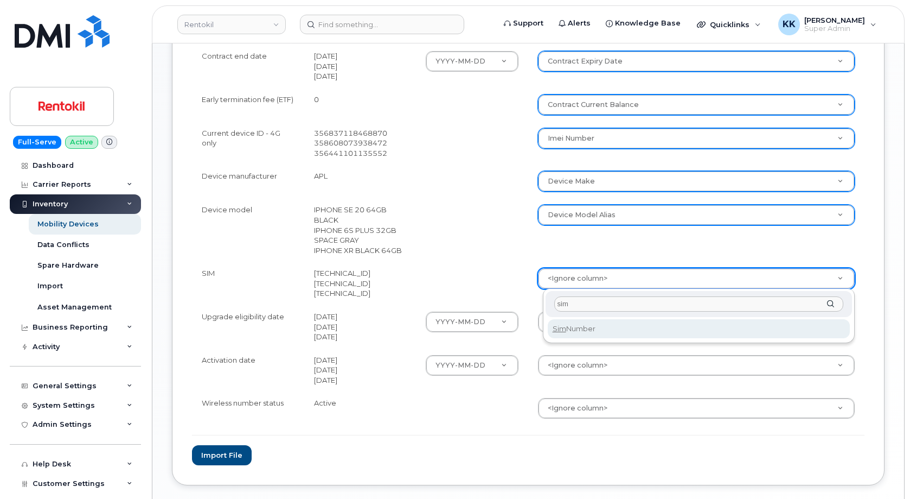
type input "sim"
select select "sim_number"
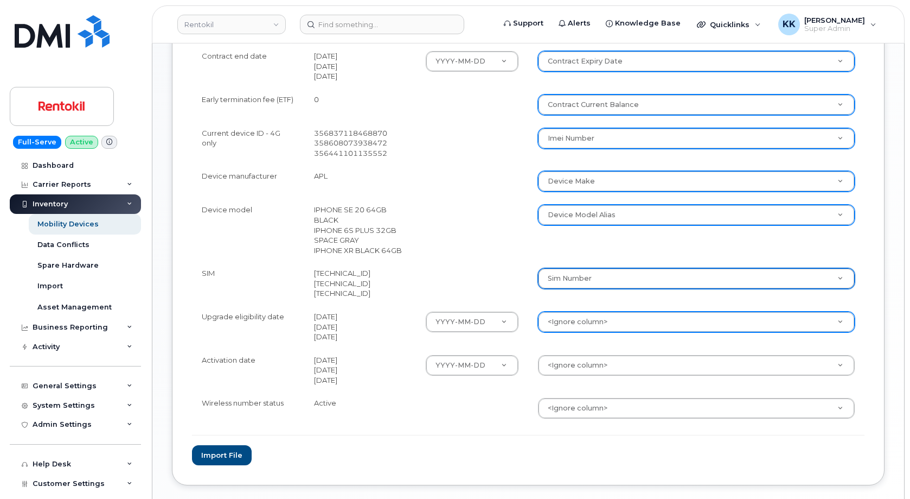
click at [586, 326] on body "Rentokil Support Alerts Knowledge Base Quicklinks Suspend / Cancel Device Chang…" at bounding box center [455, 56] width 910 height 998
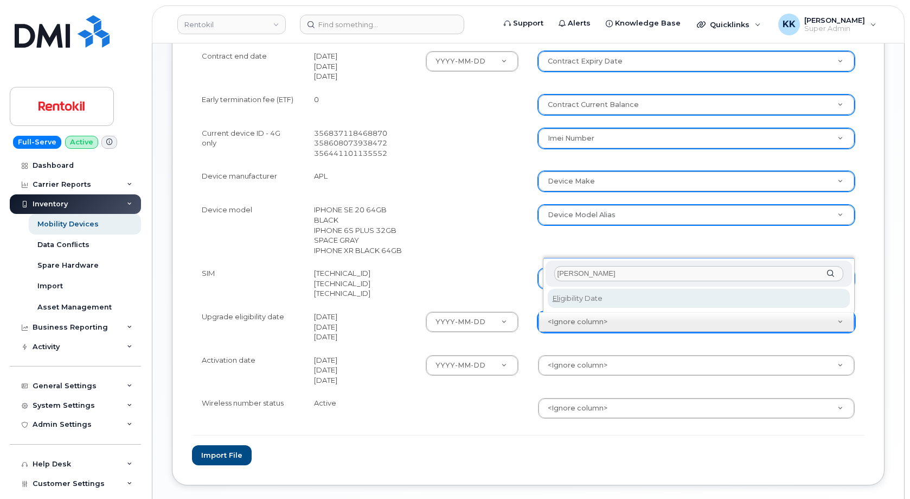
type input "eli"
select select "eligibility_date"
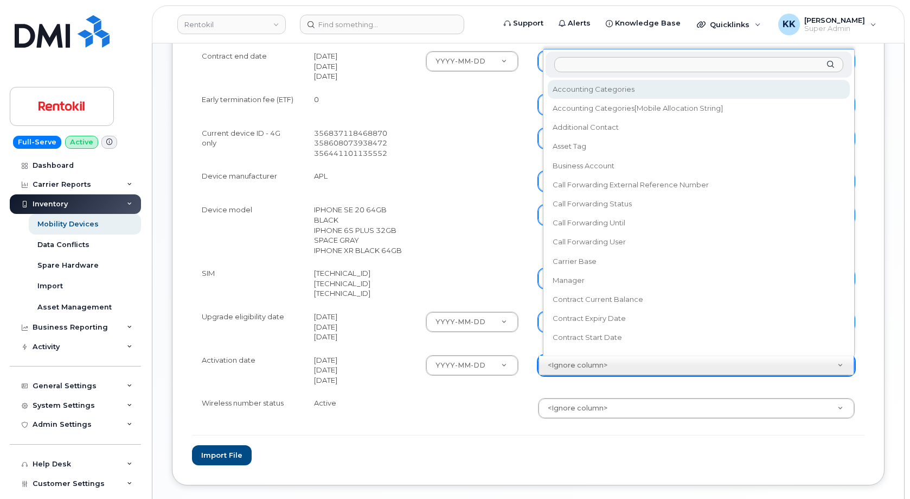
click at [579, 367] on body "Rentokil Support Alerts Knowledge Base Quicklinks Suspend / Cancel Device Chang…" at bounding box center [455, 56] width 910 height 998
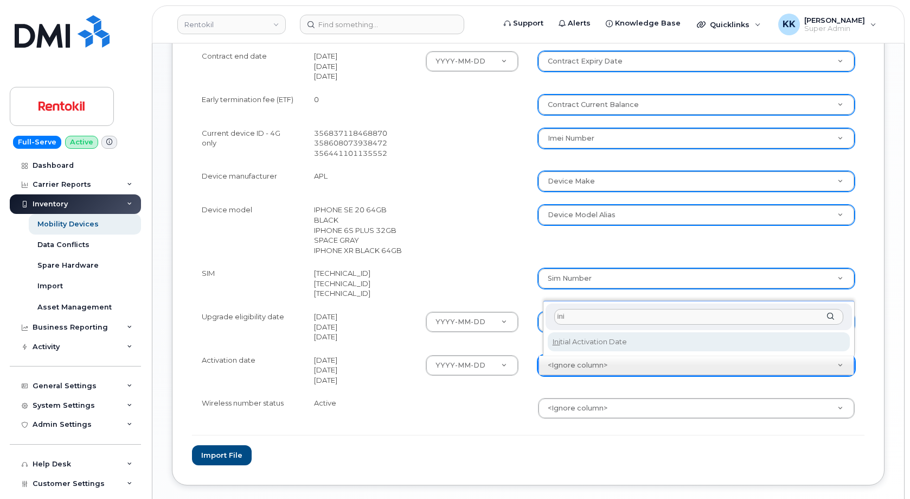
type input "ini"
select select "initial_activation_date"
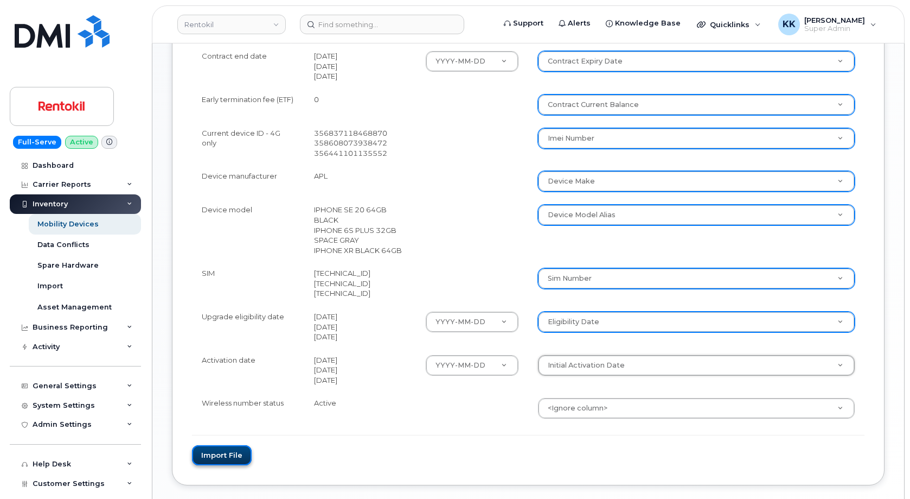
click at [227, 459] on button "Import file" at bounding box center [222, 455] width 60 height 20
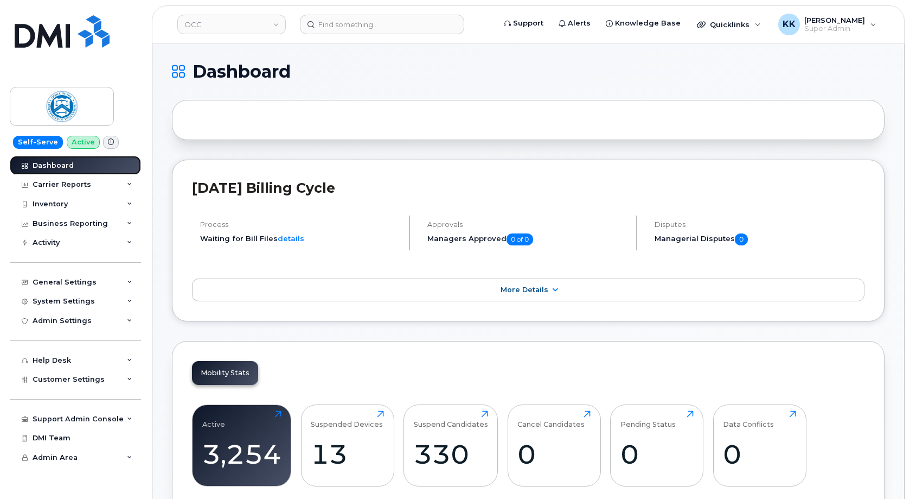
click at [40, 162] on div "Dashboard" at bounding box center [53, 165] width 41 height 9
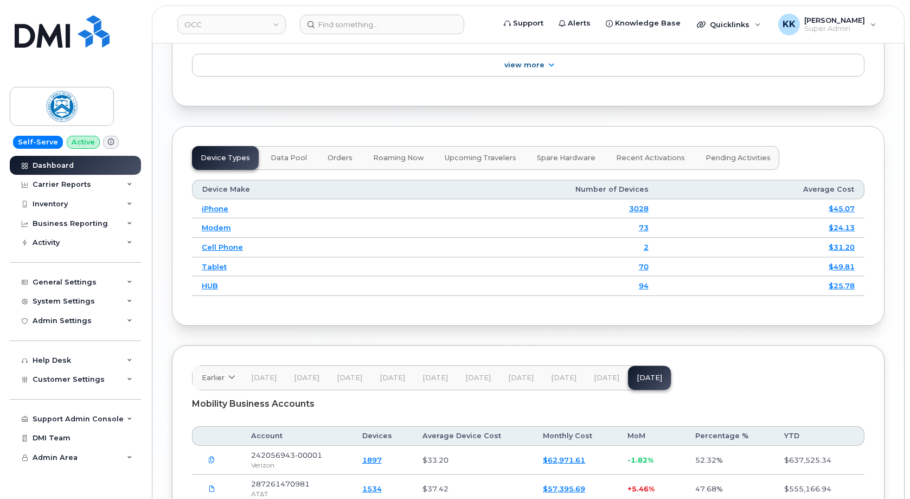
scroll to position [1454, 0]
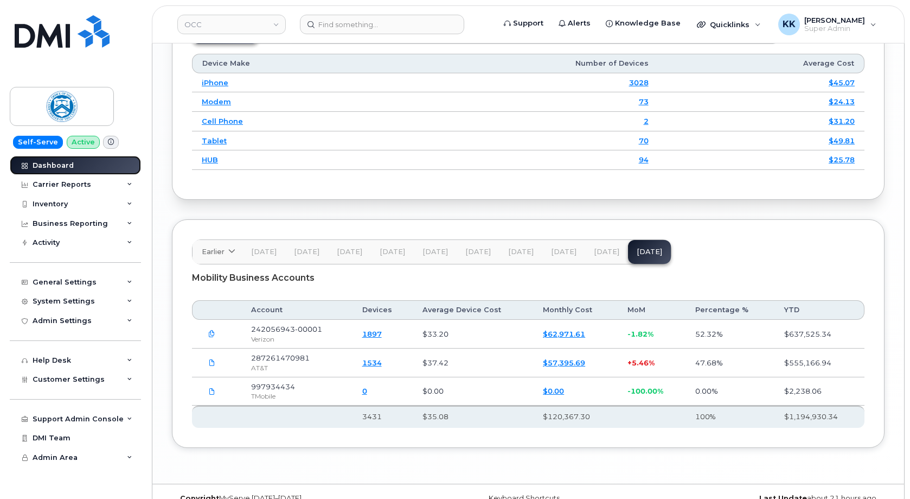
click at [75, 160] on link "Dashboard" at bounding box center [75, 166] width 131 height 20
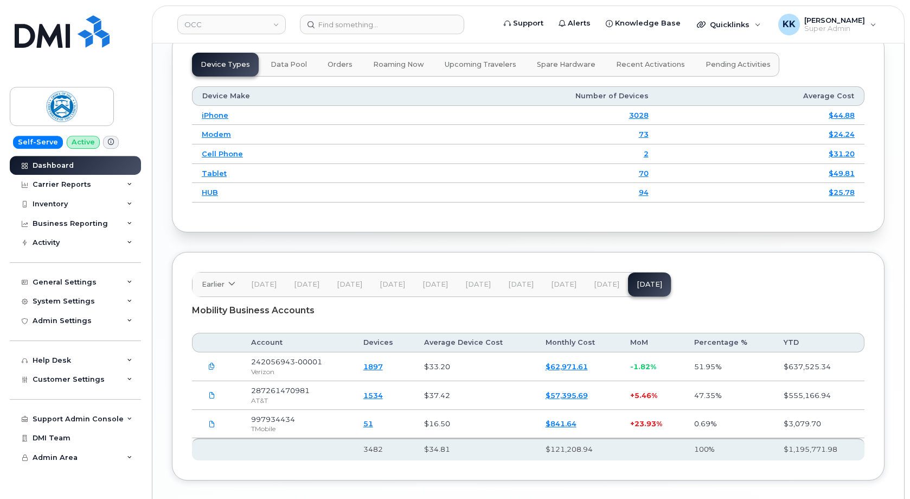
scroll to position [1439, 0]
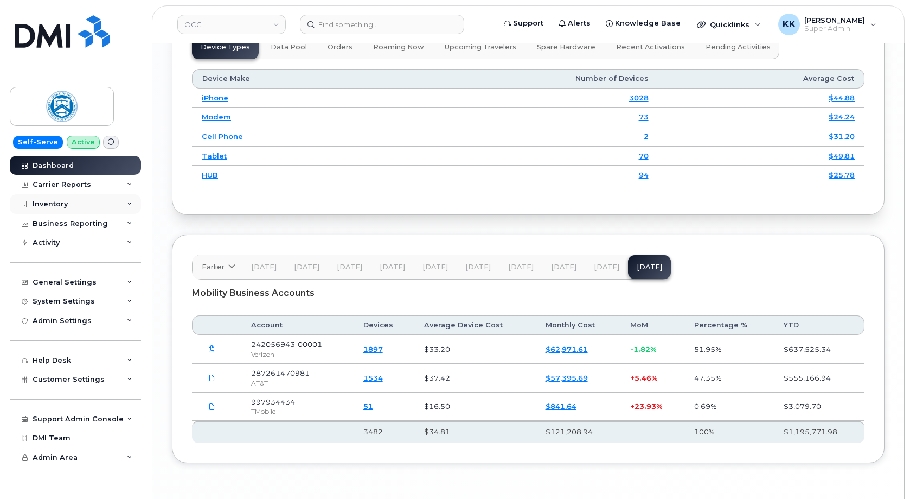
click at [85, 201] on div "Inventory" at bounding box center [75, 204] width 131 height 20
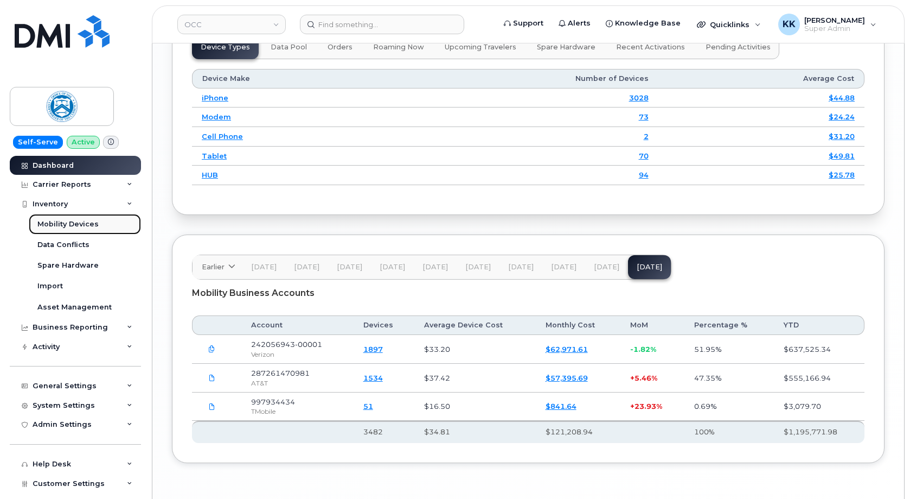
click at [73, 226] on div "Mobility Devices" at bounding box center [67, 224] width 61 height 10
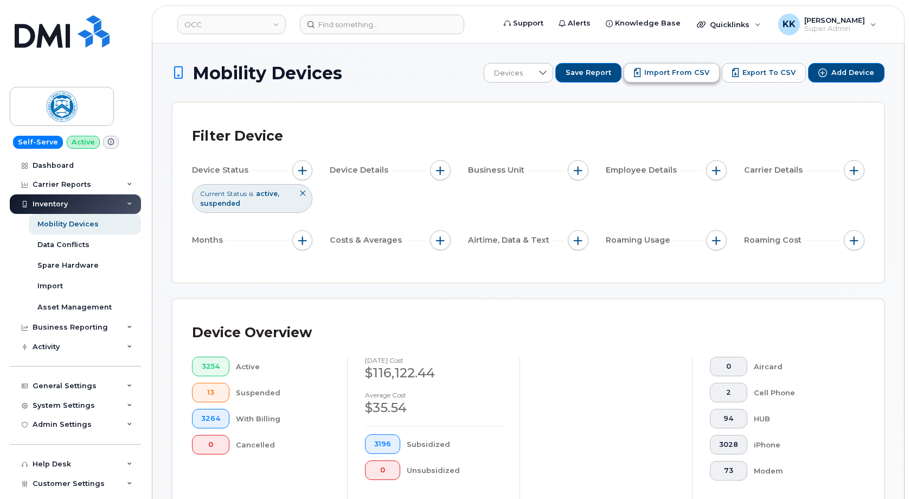
click at [700, 74] on span "Import from CSV" at bounding box center [677, 73] width 65 height 10
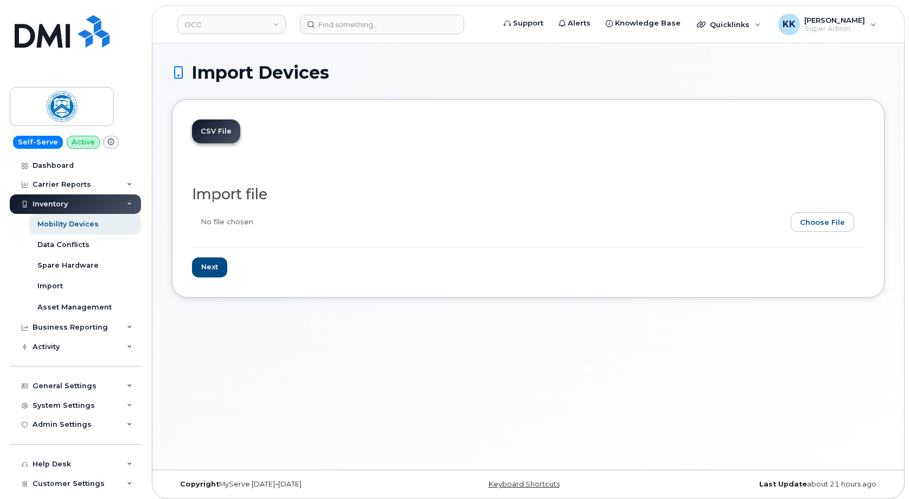
click at [819, 221] on input "file" at bounding box center [524, 224] width 664 height 25
type input "C:\fakepath\OCC T-Mobile Inventory September.2025.xlsx"
click at [213, 257] on input "Next" at bounding box center [209, 267] width 35 height 20
type input "Loading..."
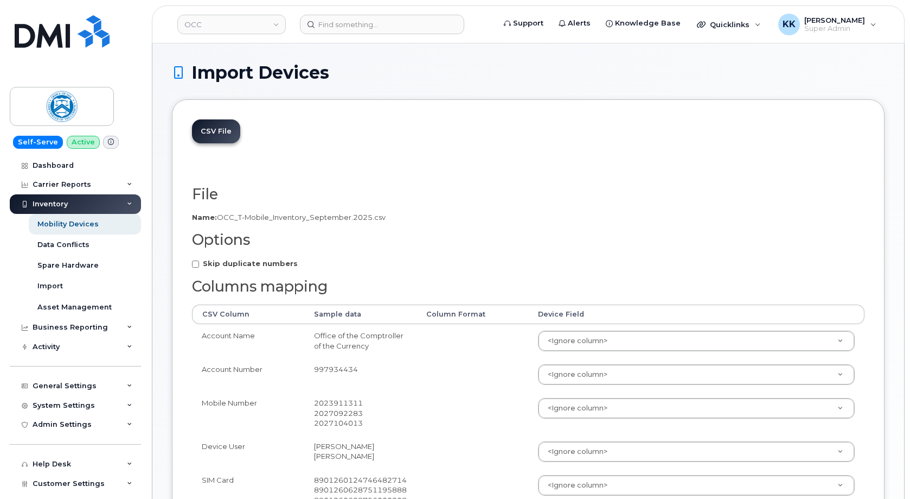
click at [224, 259] on label "Skip duplicate numbers" at bounding box center [245, 263] width 106 height 10
click at [199, 260] on input "Skip duplicate numbers" at bounding box center [195, 263] width 7 height 7
checkbox input "true"
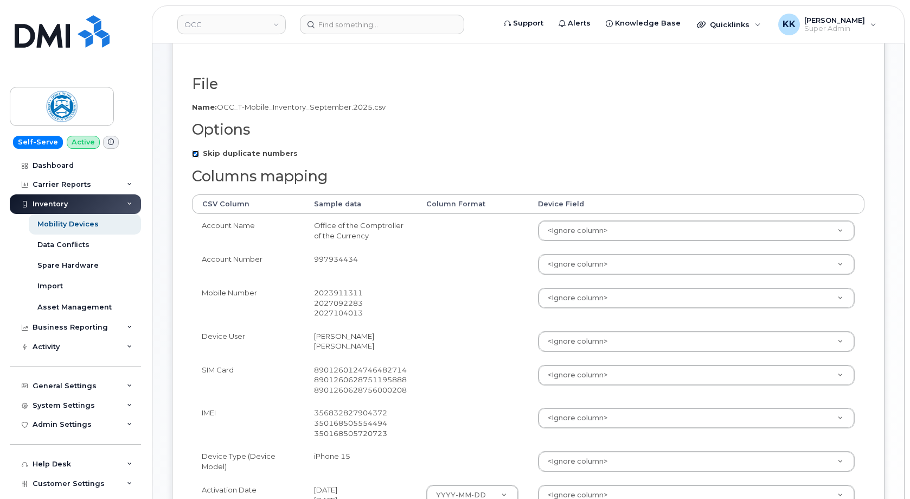
scroll to position [111, 0]
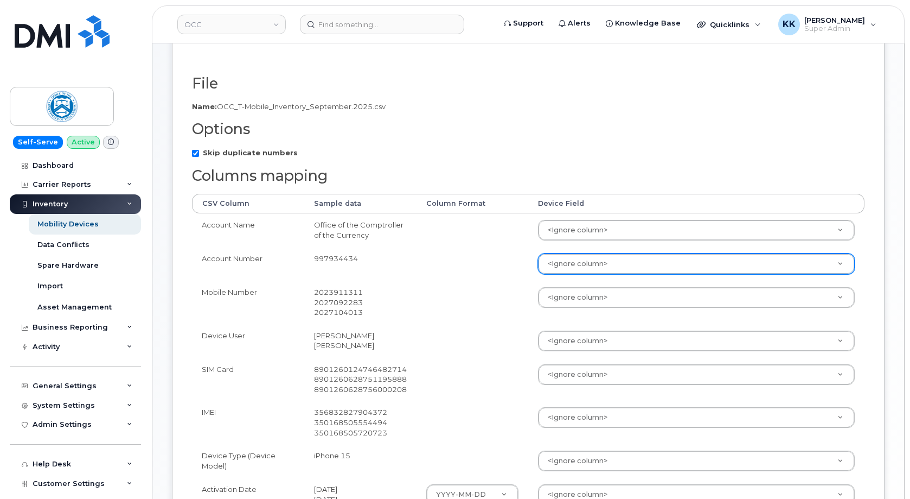
click at [562, 270] on body "OCC Support Alerts Knowledge Base Quicklinks Suspend / Cancel Device Change SIM…" at bounding box center [455, 282] width 910 height 786
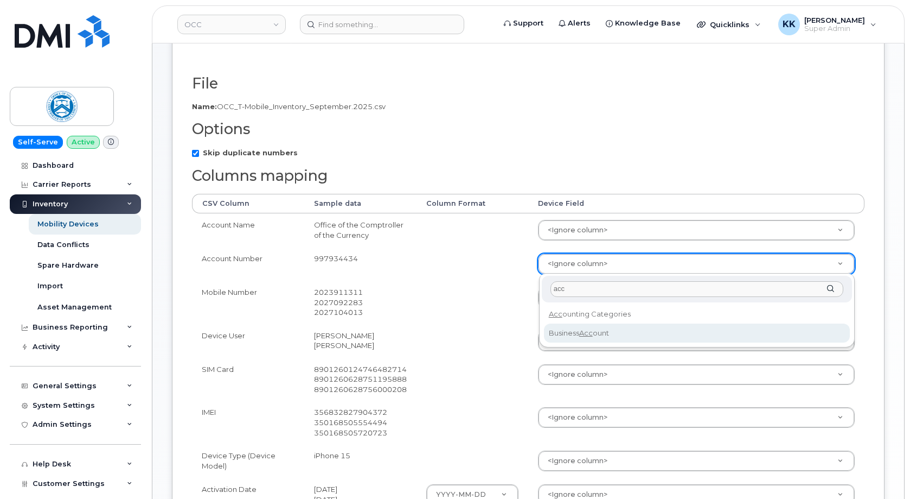
type input "acc"
select select "business_account_id"
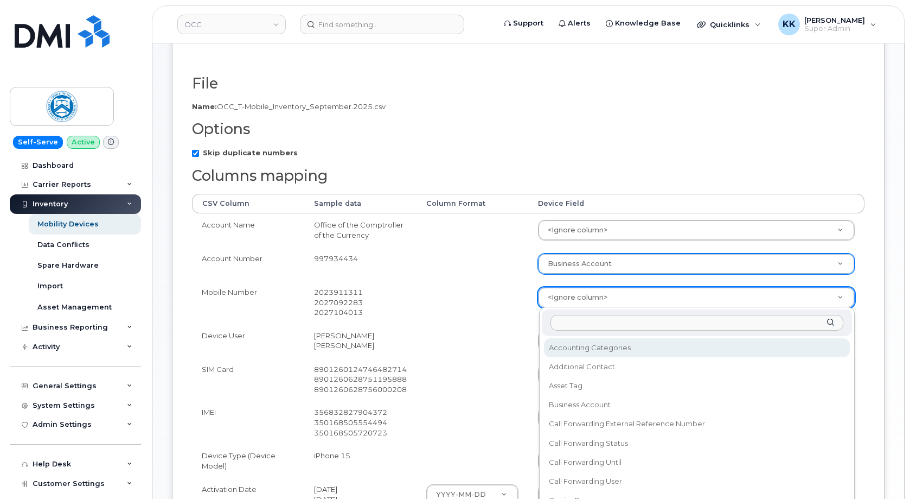
click at [562, 301] on body "OCC Support Alerts Knowledge Base Quicklinks Suspend / Cancel Device Change SIM…" at bounding box center [455, 282] width 910 height 786
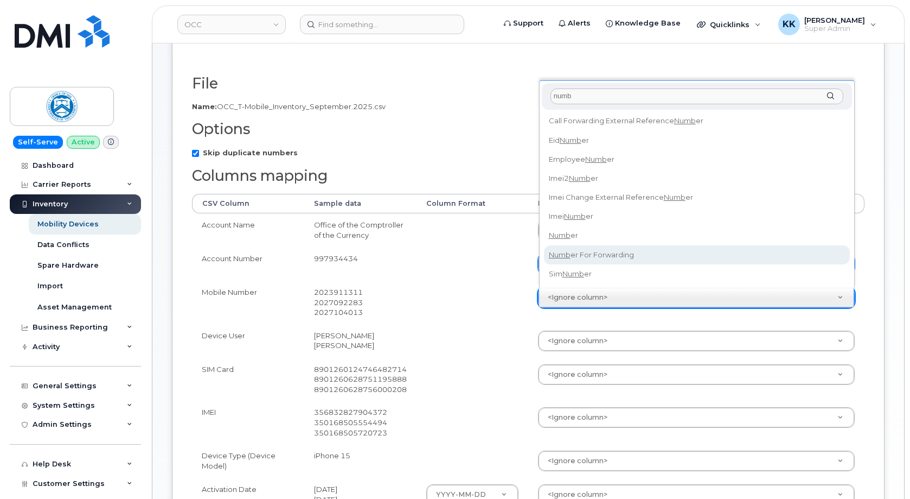
type input "numb"
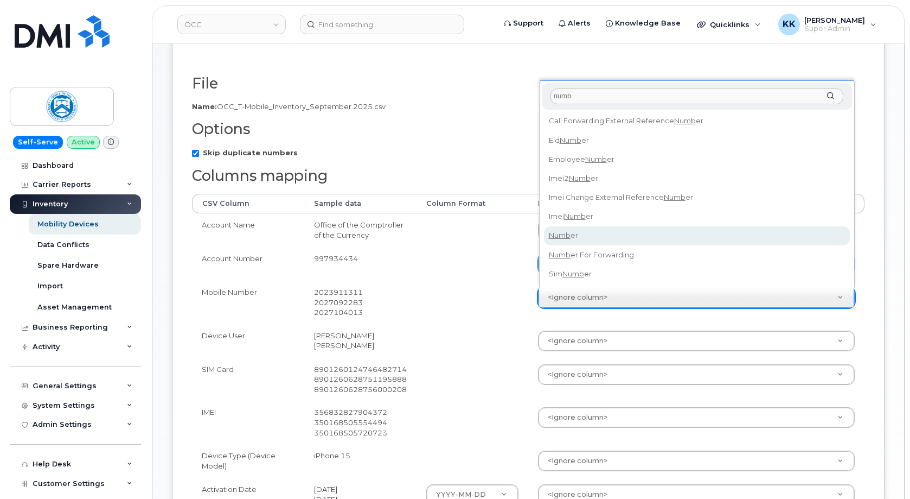
select select "number"
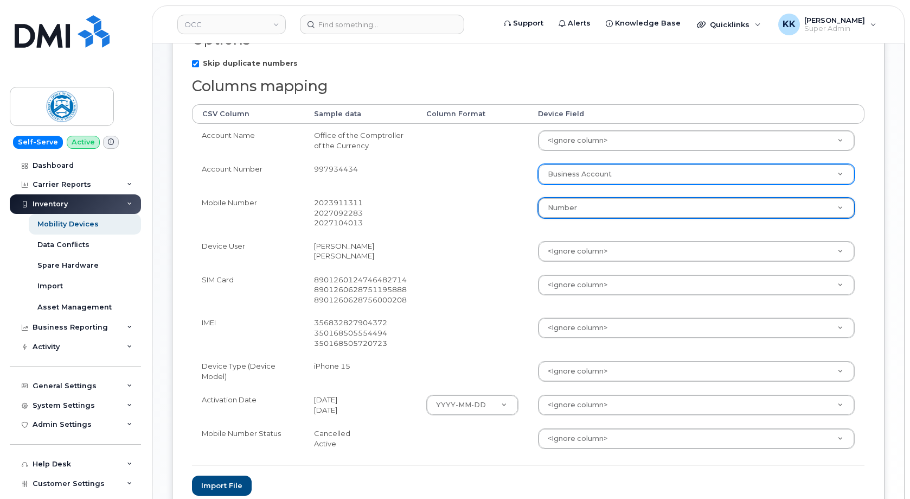
scroll to position [221, 0]
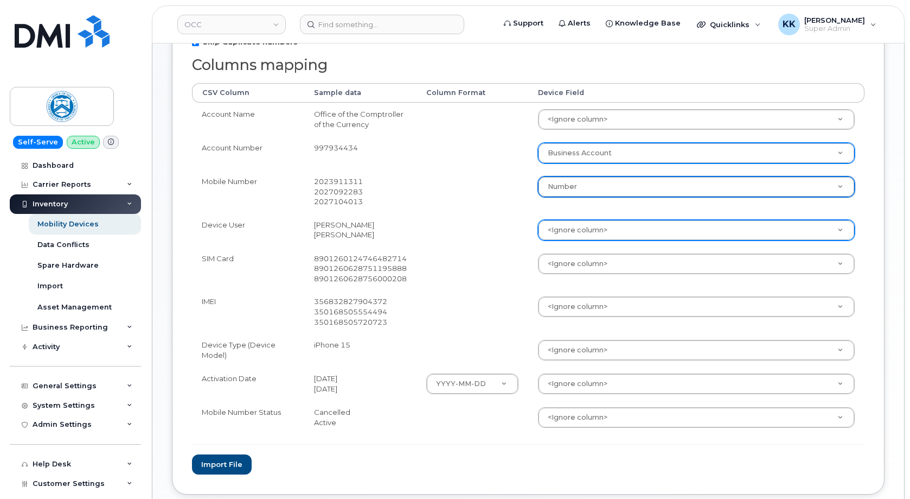
click at [570, 231] on body "OCC Support Alerts Knowledge Base Quicklinks Suspend / Cancel Device Change SIM…" at bounding box center [455, 172] width 910 height 786
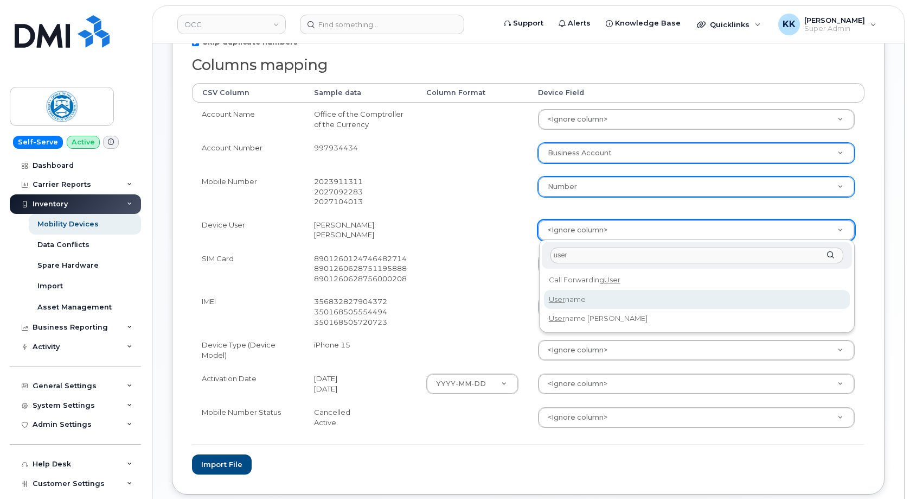
type input "user"
select select "username"
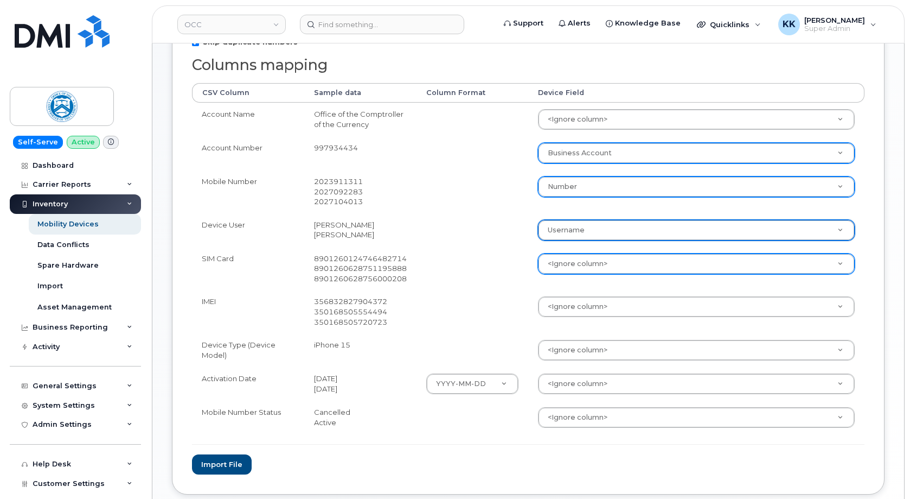
click at [567, 266] on body "OCC Support Alerts Knowledge Base Quicklinks Suspend / Cancel Device Change SIM…" at bounding box center [455, 172] width 910 height 786
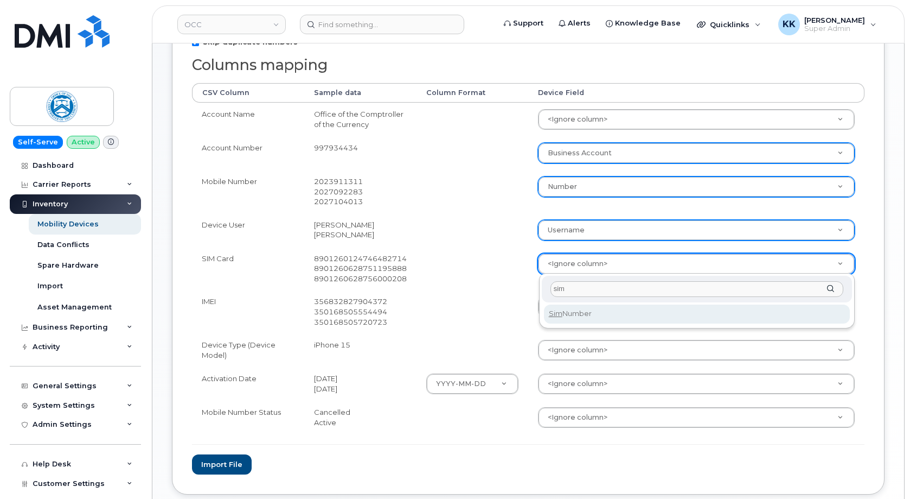
type input "sim"
select select "sim_number"
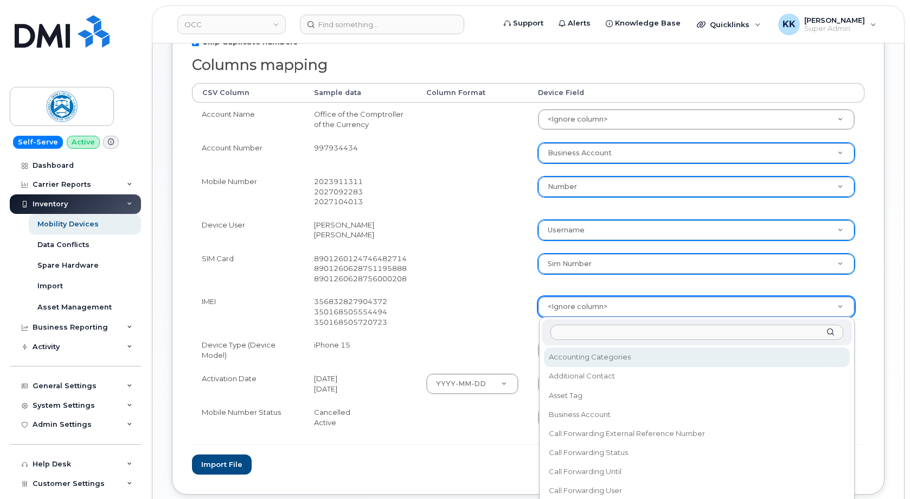
click at [586, 312] on body "OCC Support Alerts Knowledge Base Quicklinks Suspend / Cancel Device Change SIM…" at bounding box center [455, 172] width 910 height 786
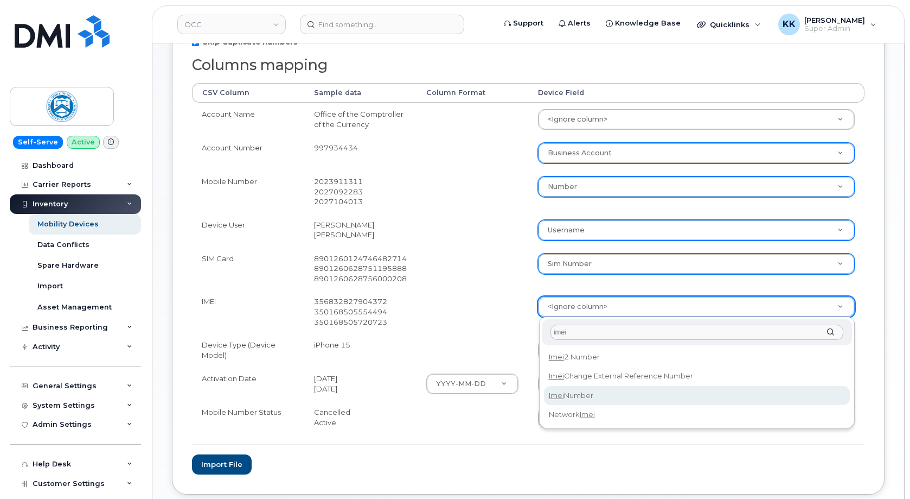
type input "imei"
select select "imei_number"
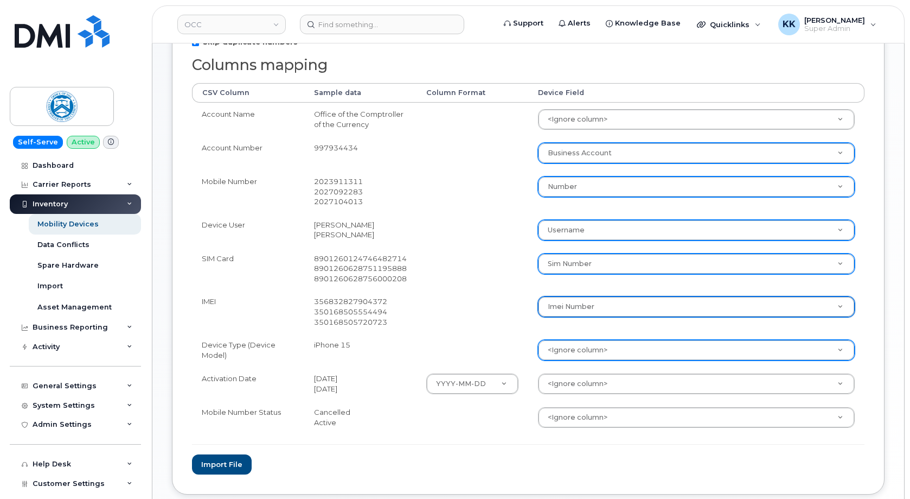
click at [579, 347] on body "OCC Support Alerts Knowledge Base Quicklinks Suspend / Cancel Device Change SIM…" at bounding box center [455, 172] width 910 height 786
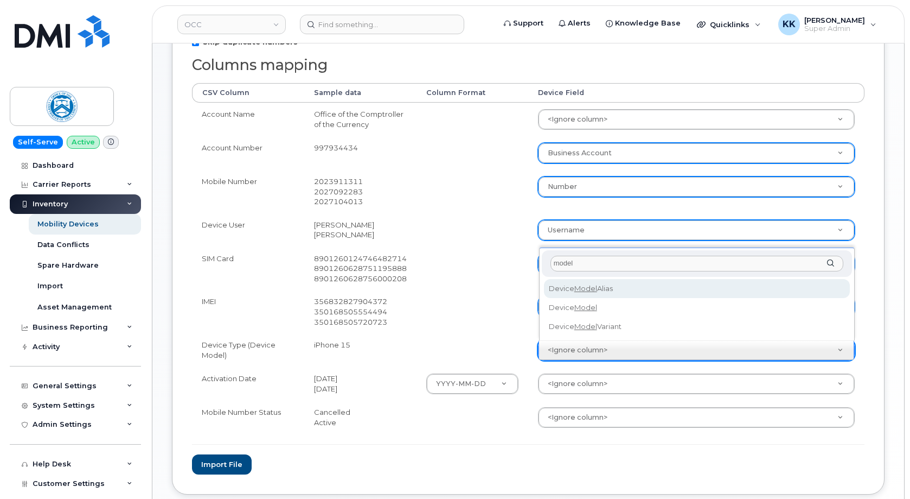
type input "model"
select select "device_model_alias"
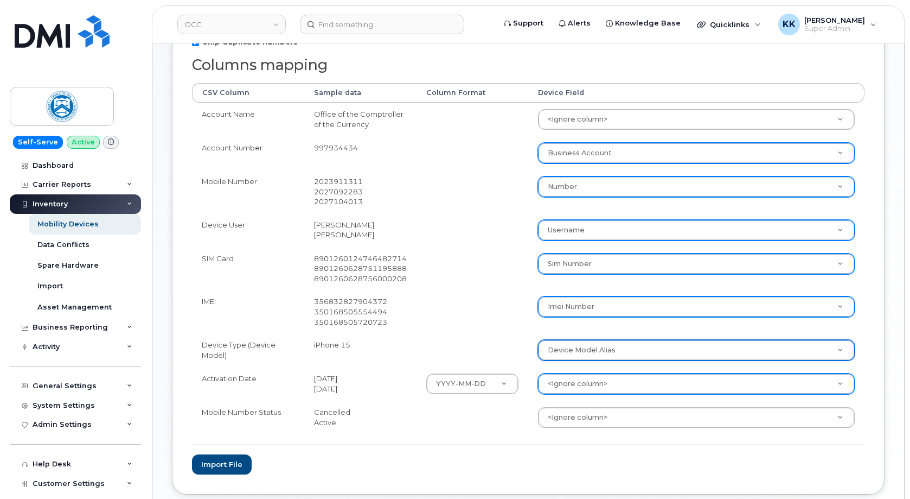
click at [564, 387] on body "OCC Support Alerts Knowledge Base Quicklinks Suspend / Cancel Device Change SIM…" at bounding box center [455, 172] width 910 height 786
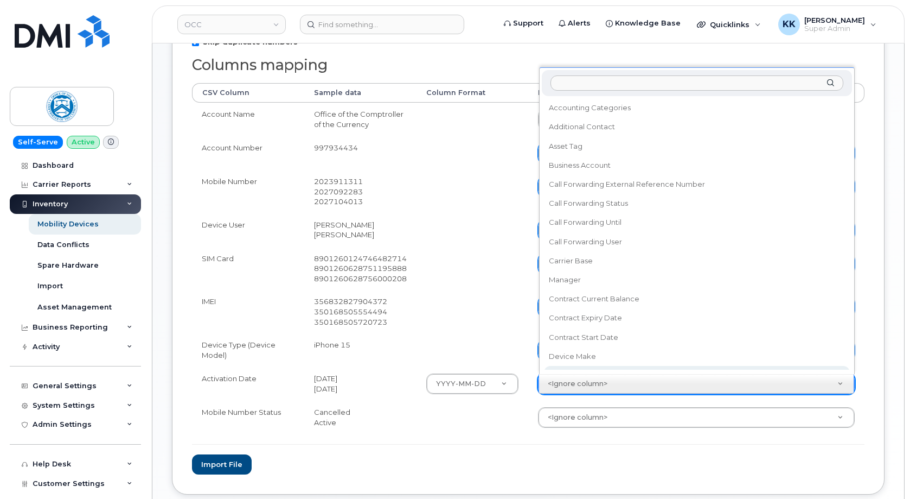
scroll to position [10, 0]
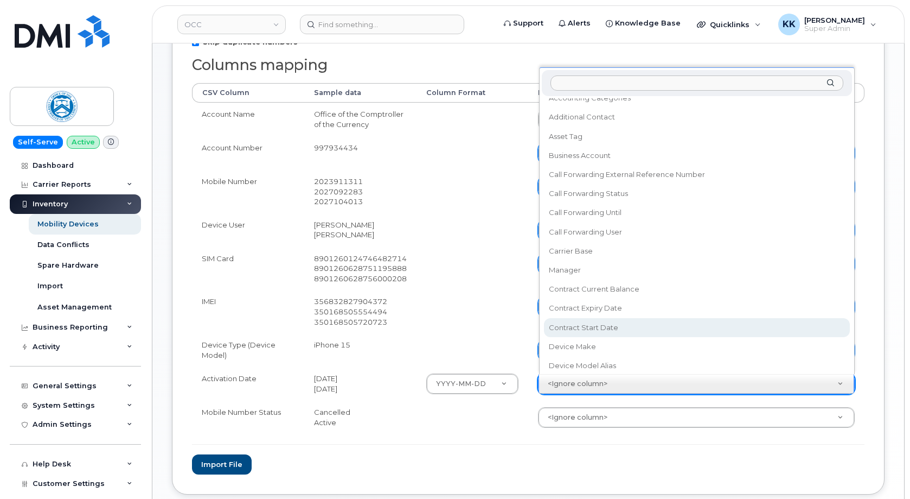
select select "contract_start_date"
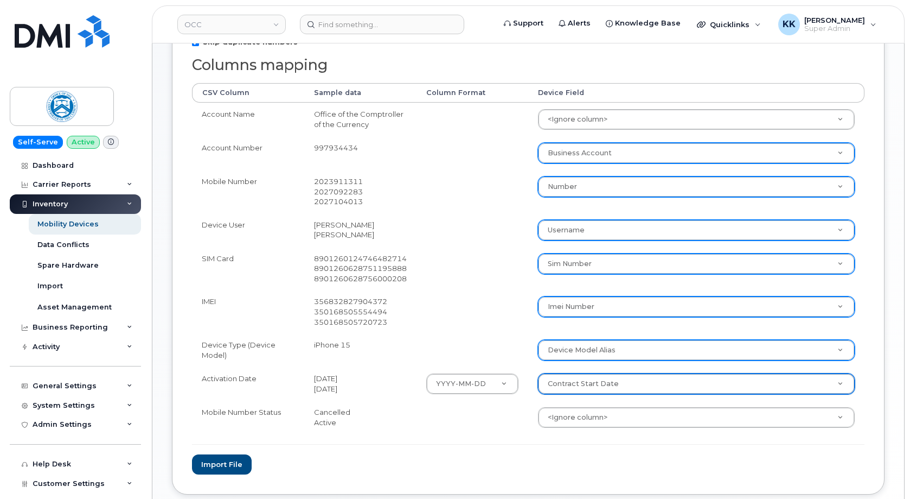
click at [576, 417] on body "OCC Support Alerts Knowledge Base Quicklinks Suspend / Cancel Device Change SIM…" at bounding box center [455, 172] width 910 height 786
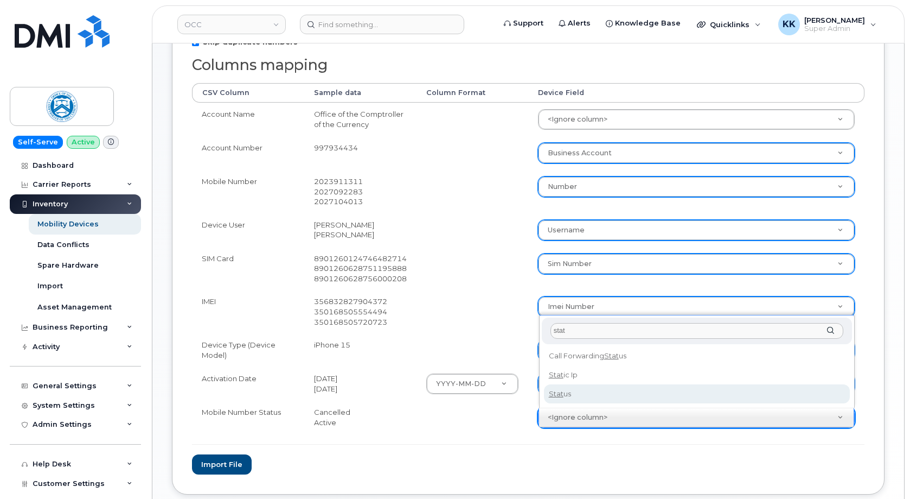
type input "stat"
select select "status"
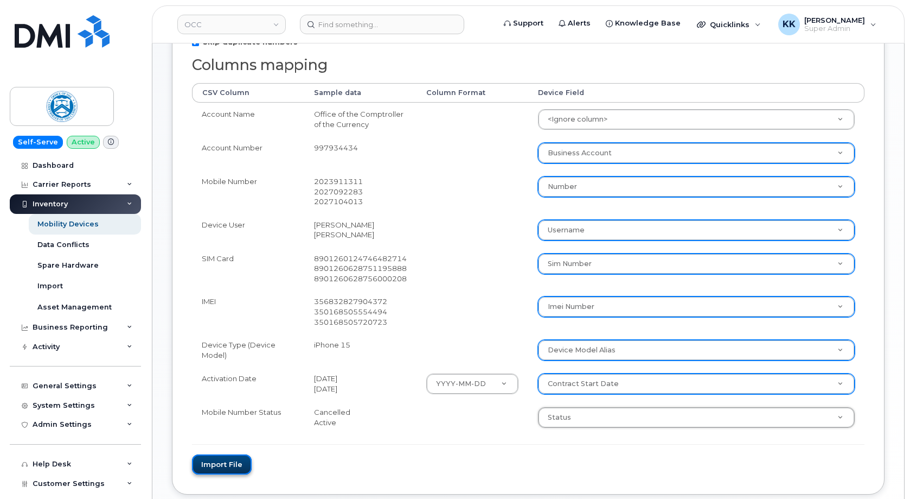
click at [241, 468] on button "Import file" at bounding box center [222, 464] width 60 height 20
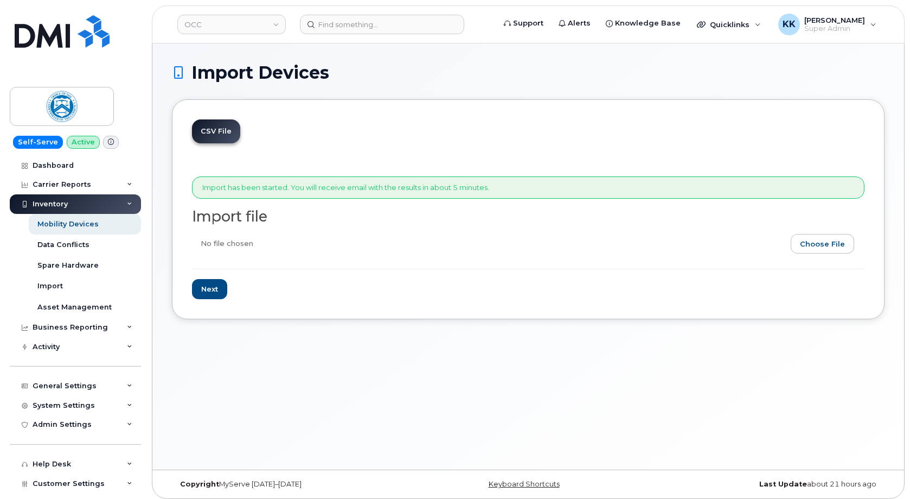
click at [210, 36] on header "OCC Support Alerts Knowledge Base Quicklinks Suspend / Cancel Device Change SIM…" at bounding box center [528, 24] width 753 height 38
click at [210, 33] on link "OCC" at bounding box center [231, 25] width 109 height 20
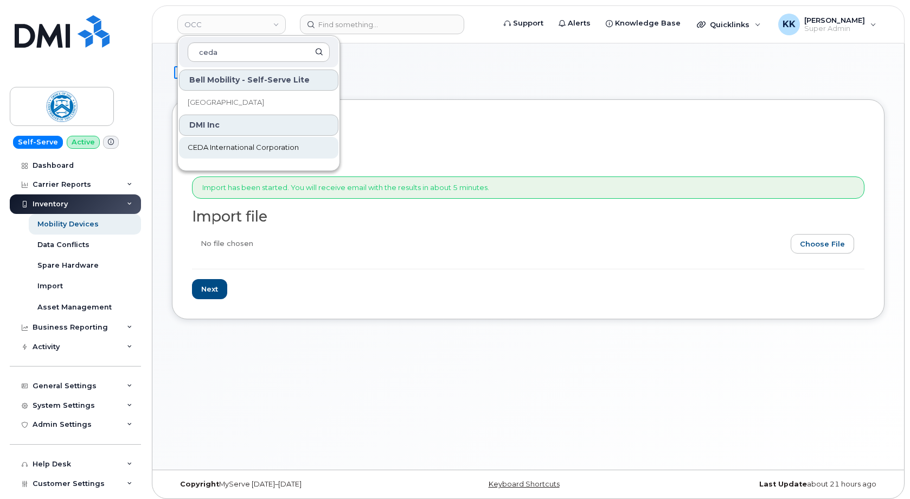
type input "ceda"
click at [218, 142] on link "CEDA International Corporation" at bounding box center [259, 148] width 160 height 22
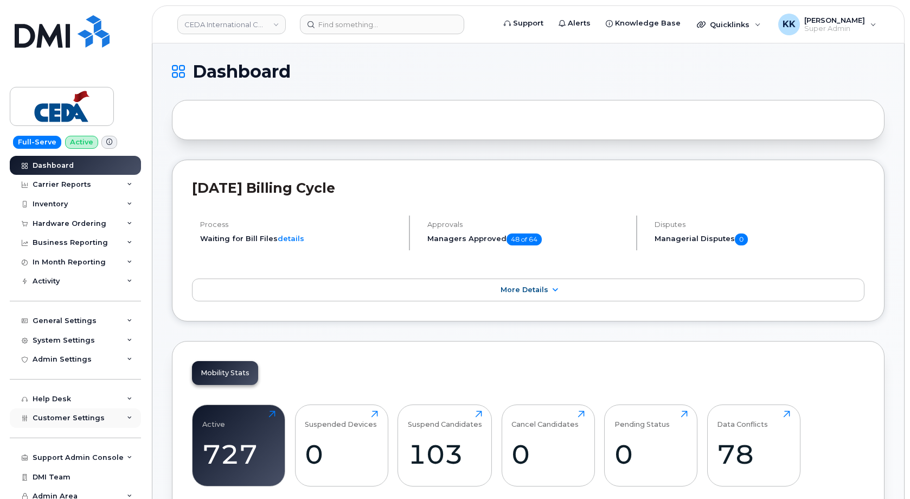
click at [69, 410] on div "Customer Settings" at bounding box center [75, 418] width 131 height 20
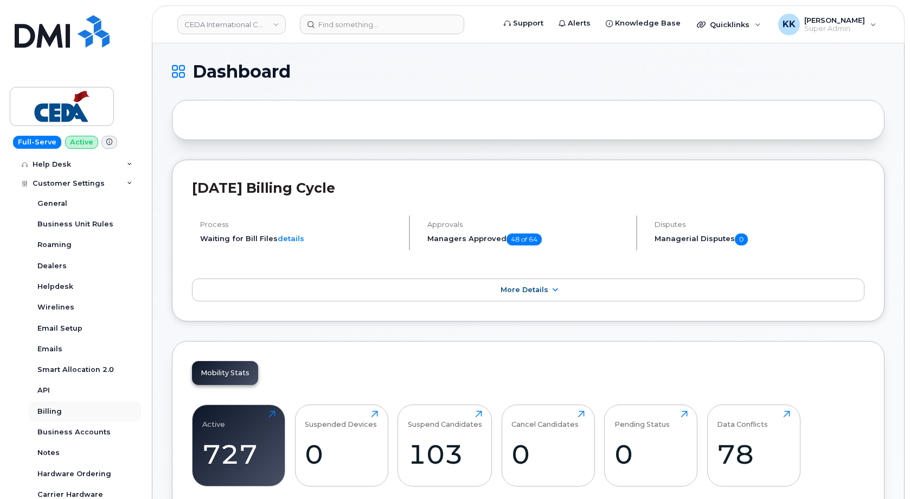
scroll to position [260, 0]
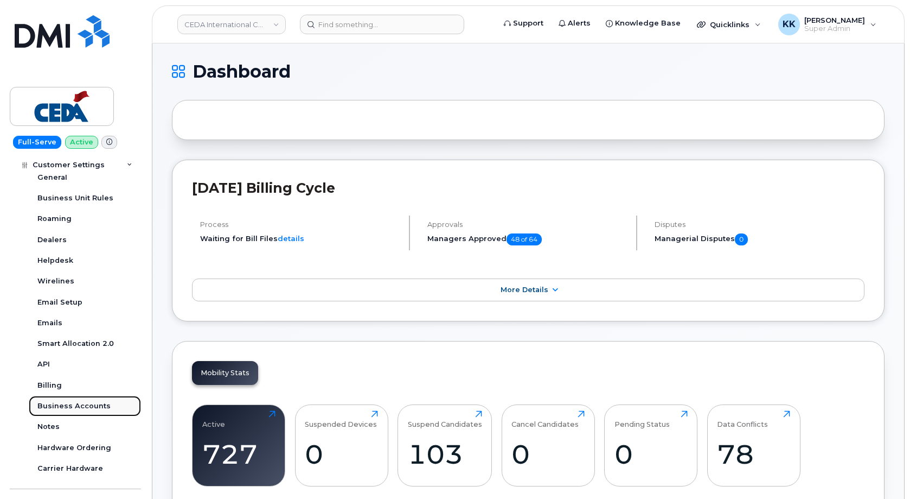
click at [85, 403] on div "Business Accounts" at bounding box center [73, 406] width 73 height 10
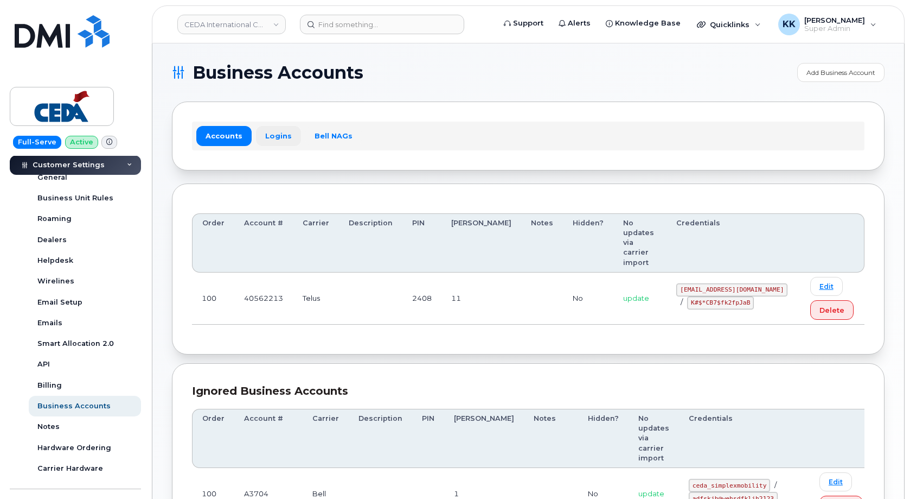
click at [271, 129] on link "Logins" at bounding box center [278, 136] width 45 height 20
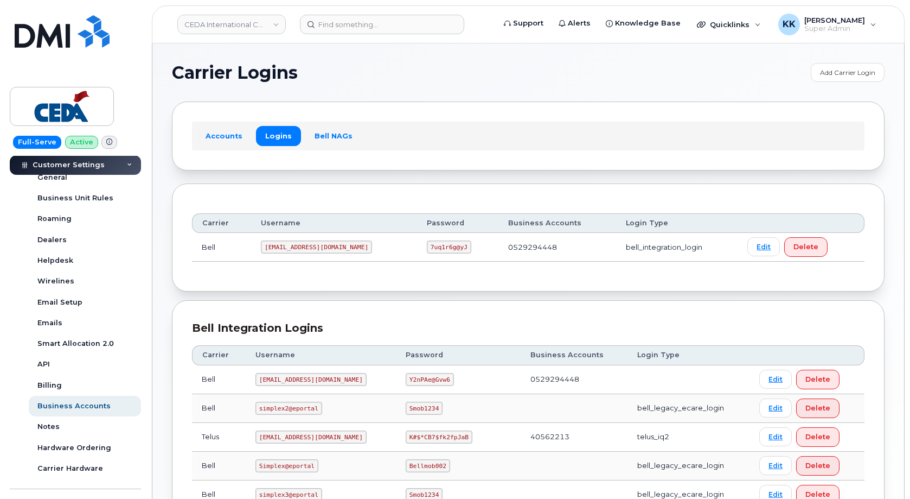
scroll to position [166, 0]
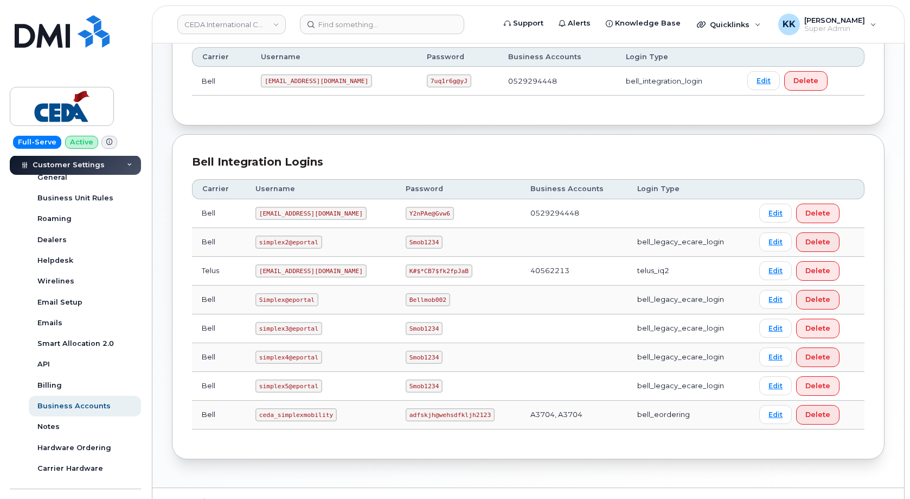
click at [311, 270] on code "[EMAIL_ADDRESS][DOMAIN_NAME]" at bounding box center [311, 270] width 111 height 13
click at [425, 273] on code "K#$*CB7$fk2fpJaB" at bounding box center [439, 270] width 67 height 13
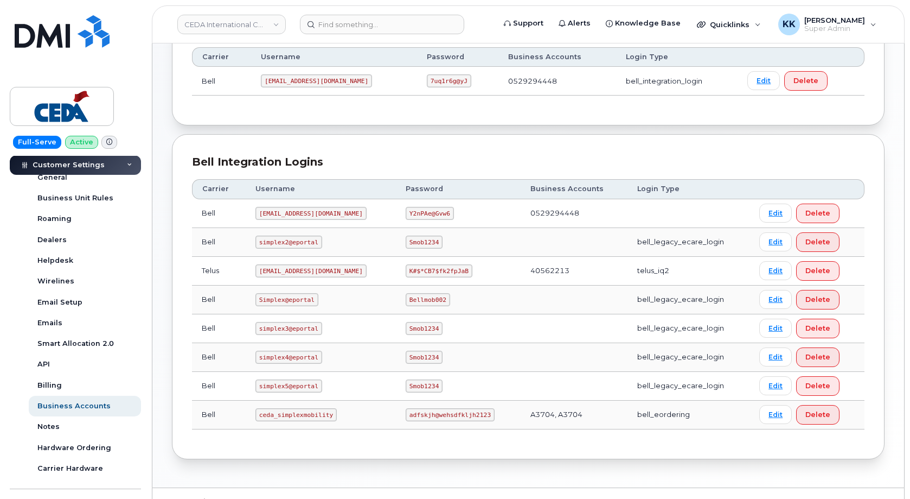
click at [425, 273] on code "K#$*CB7$fk2fpJaB" at bounding box center [439, 270] width 67 height 13
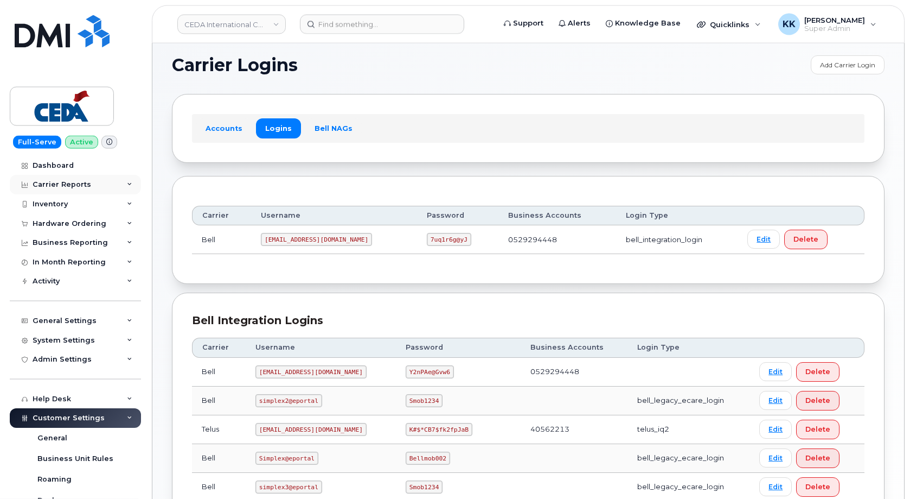
scroll to position [0, 0]
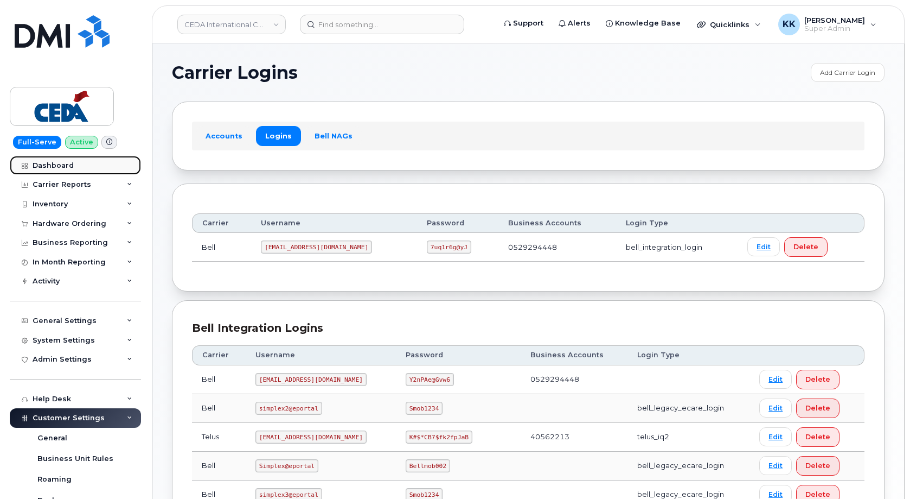
click at [64, 168] on div "Dashboard" at bounding box center [53, 165] width 41 height 9
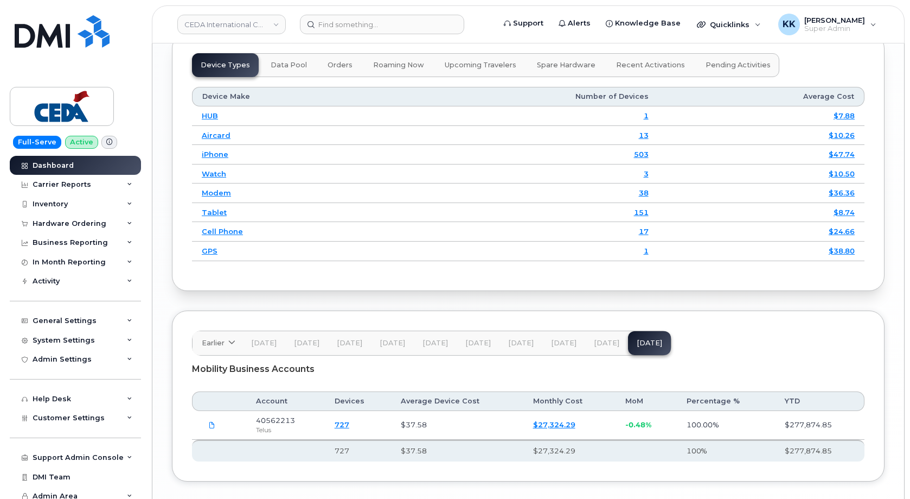
scroll to position [1439, 0]
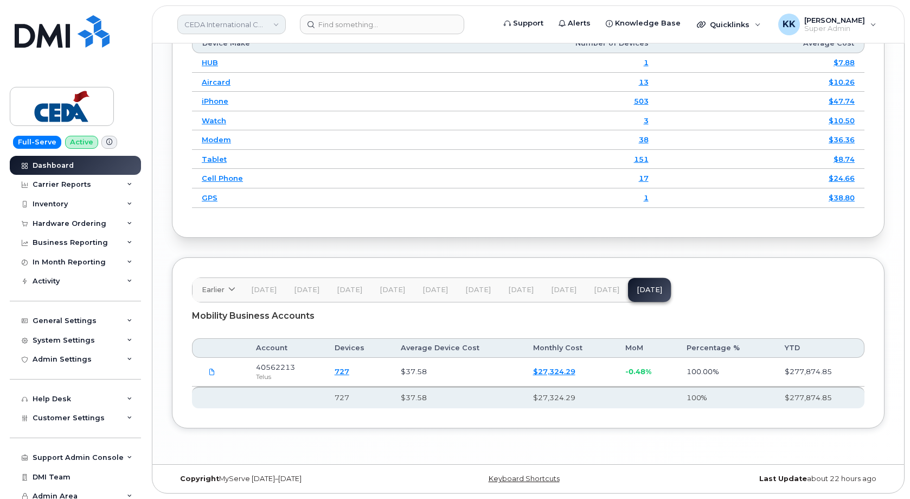
click at [221, 28] on link "CEDA International Corporation" at bounding box center [231, 25] width 109 height 20
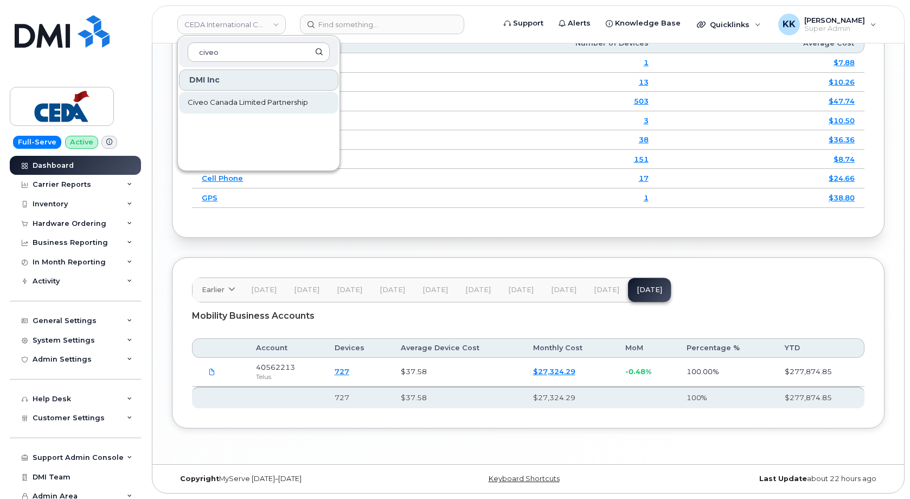
type input "civeo"
click at [231, 95] on link "Civeo Canada Limited Partnership" at bounding box center [259, 103] width 160 height 22
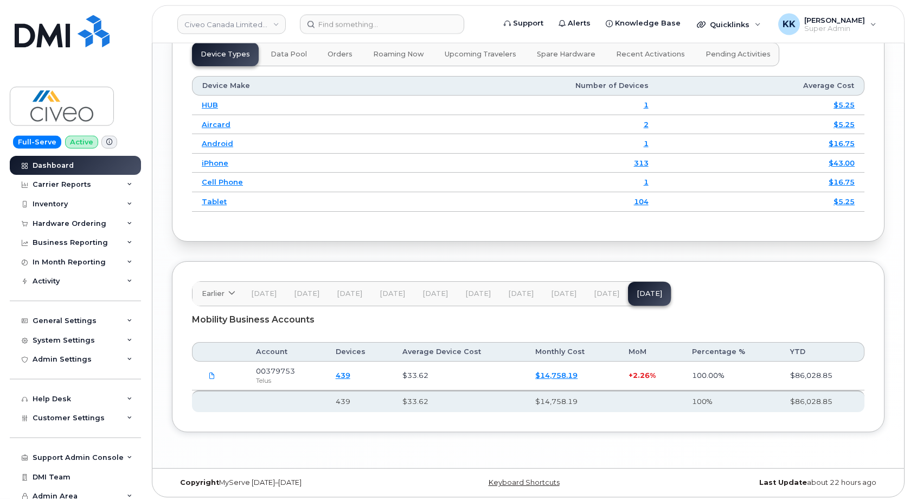
scroll to position [1416, 0]
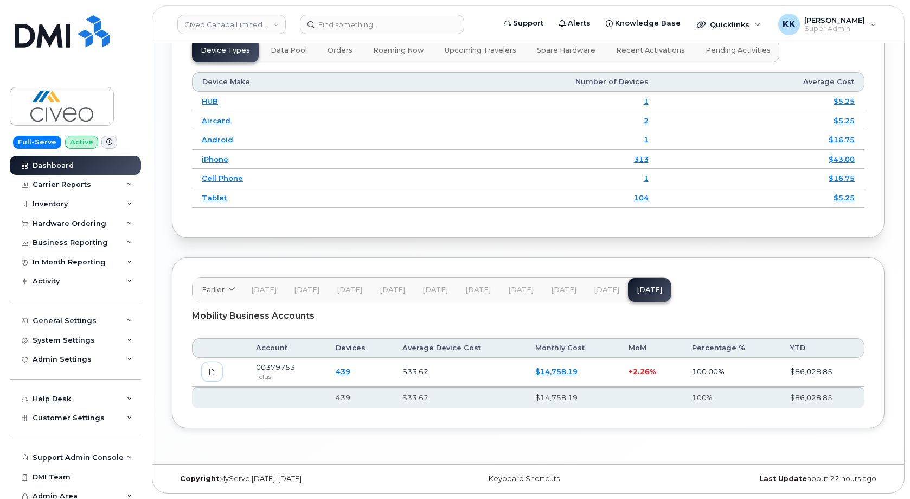
click at [216, 374] on span at bounding box center [212, 372] width 10 height 10
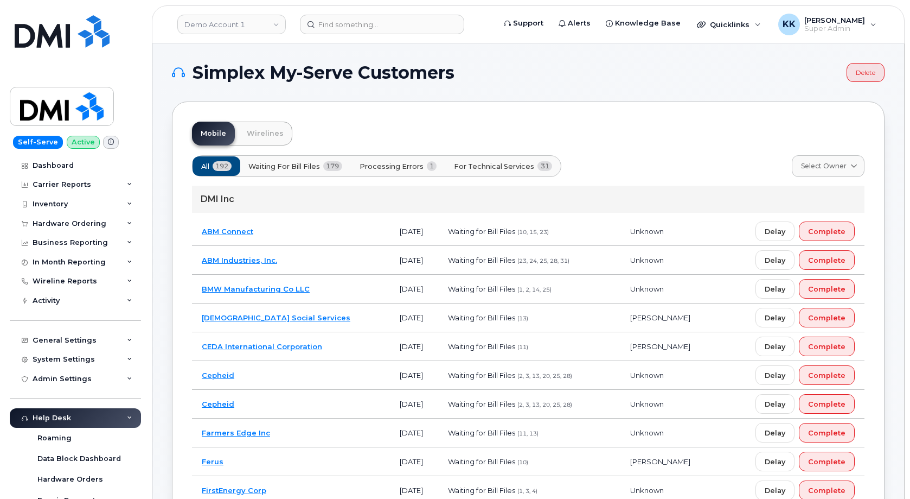
click at [377, 165] on span "Processing Errors" at bounding box center [392, 166] width 64 height 10
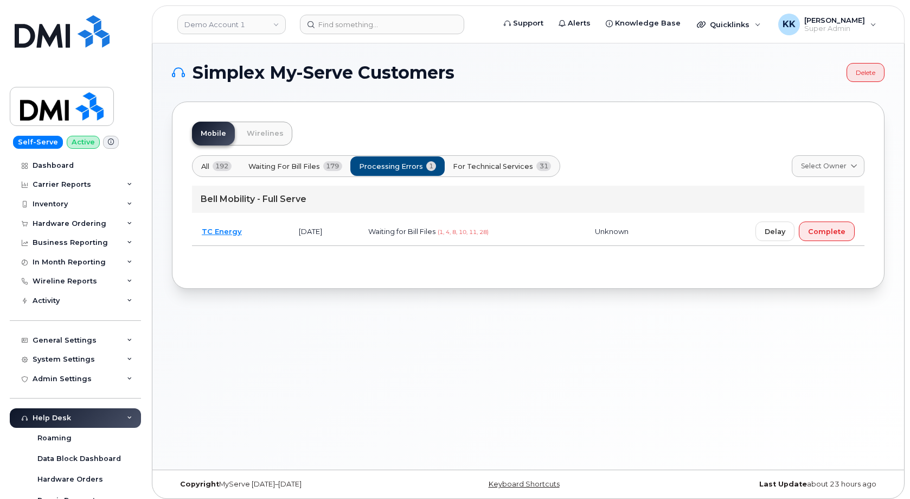
click at [359, 232] on td "[DATE]" at bounding box center [323, 231] width 69 height 29
click at [239, 229] on link "TC Energy" at bounding box center [222, 231] width 40 height 9
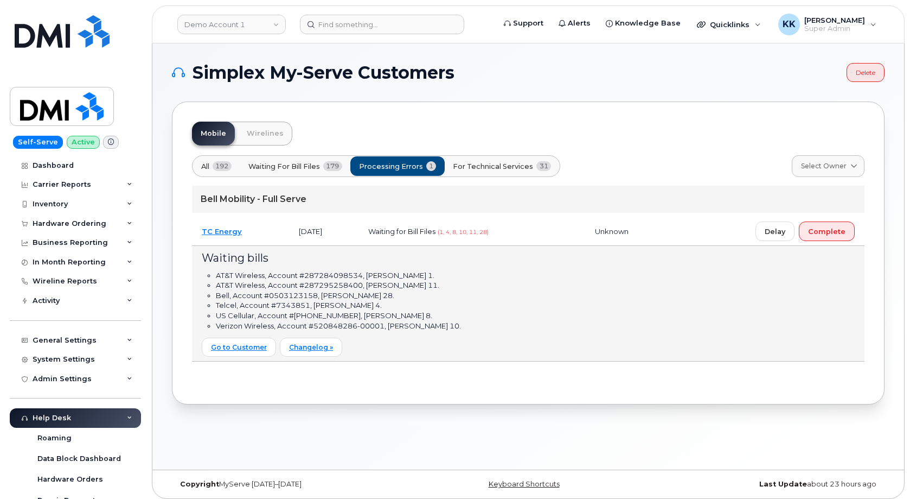
click at [256, 229] on td "TC Energy" at bounding box center [240, 231] width 97 height 29
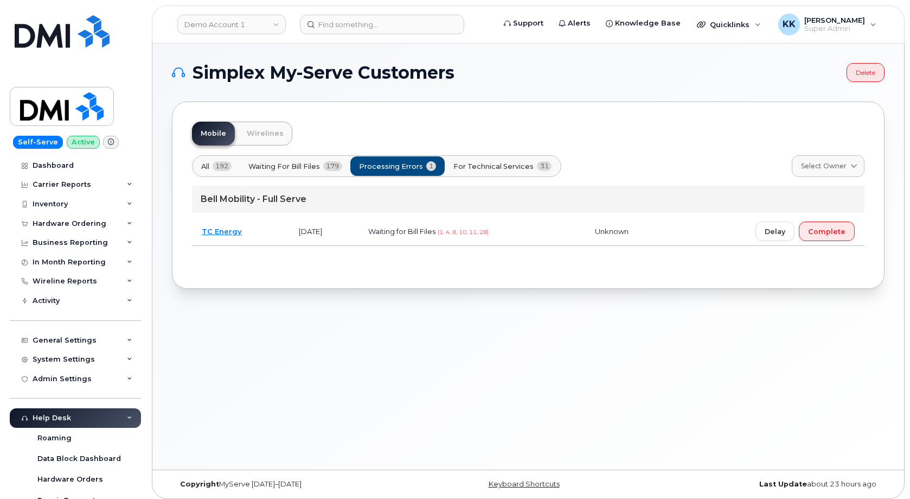
click at [484, 169] on span "For Technical Services" at bounding box center [494, 166] width 80 height 10
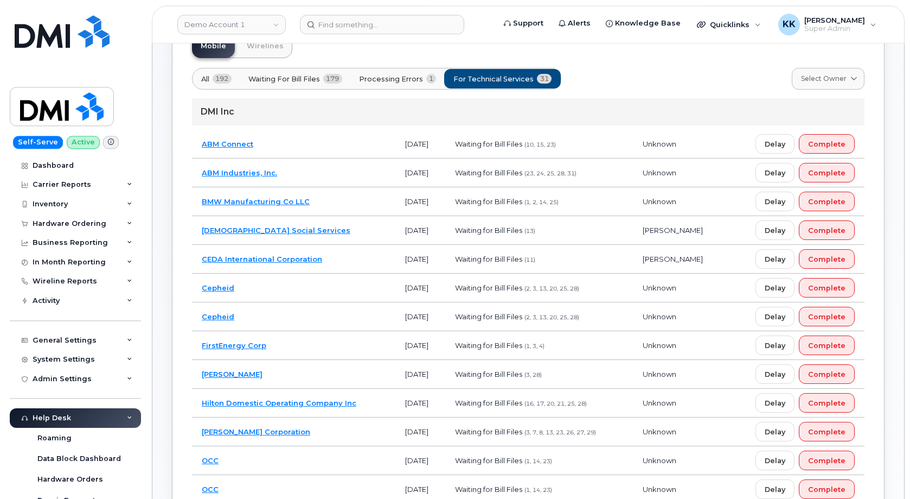
scroll to position [111, 0]
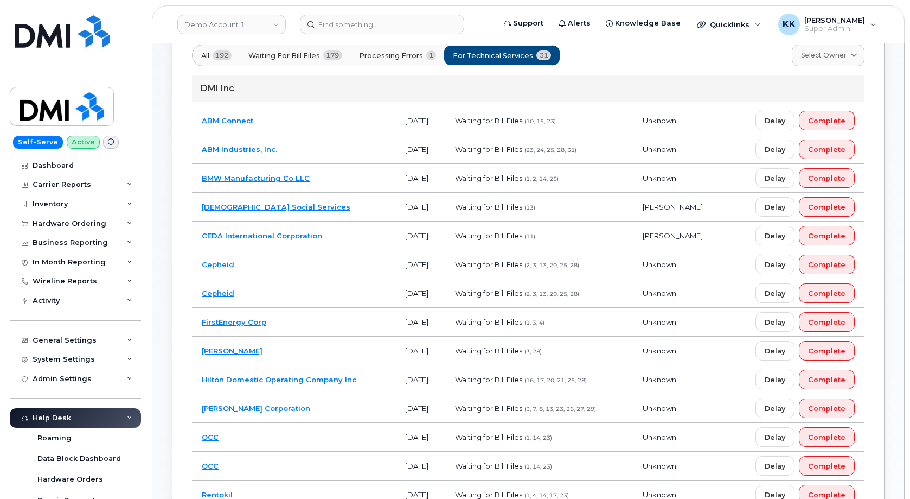
click at [367, 234] on td "CEDA International Corporation" at bounding box center [293, 235] width 203 height 29
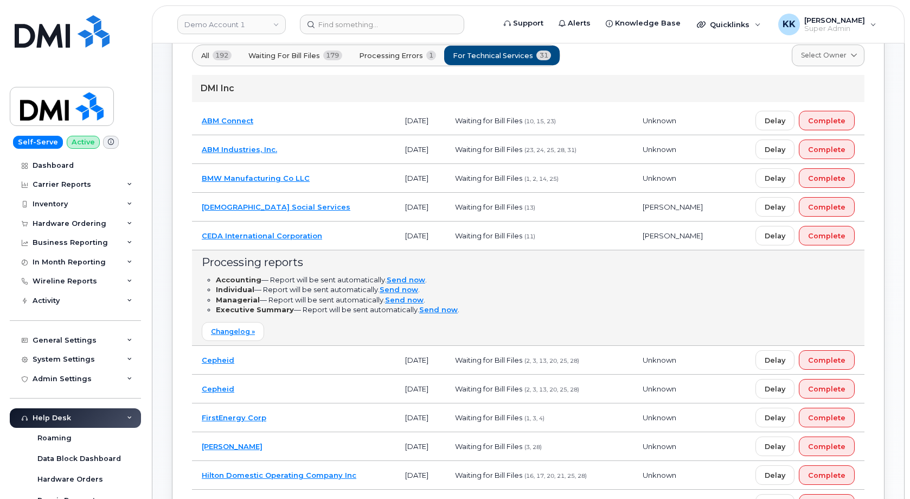
click at [367, 234] on td "CEDA International Corporation" at bounding box center [293, 235] width 203 height 29
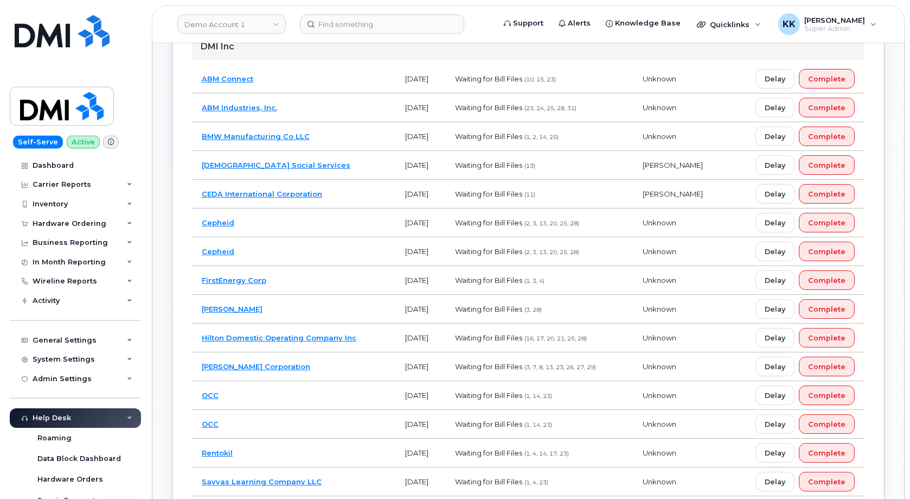
scroll to position [166, 0]
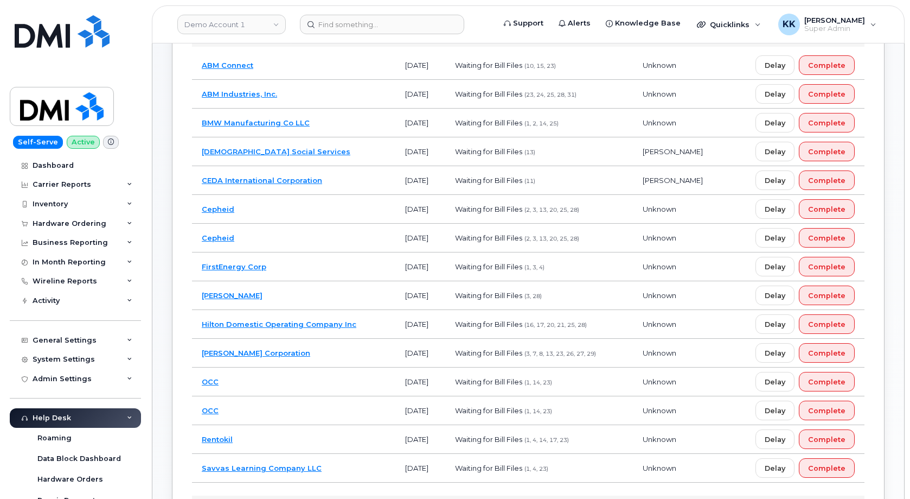
click at [345, 154] on td "[DEMOGRAPHIC_DATA] Social Services" at bounding box center [293, 151] width 203 height 29
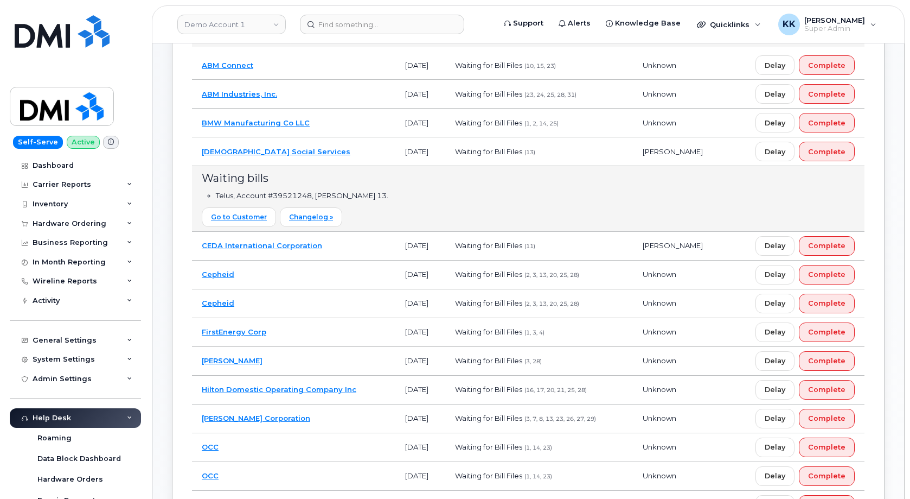
click at [345, 154] on td "[DEMOGRAPHIC_DATA] Social Services" at bounding box center [293, 151] width 203 height 29
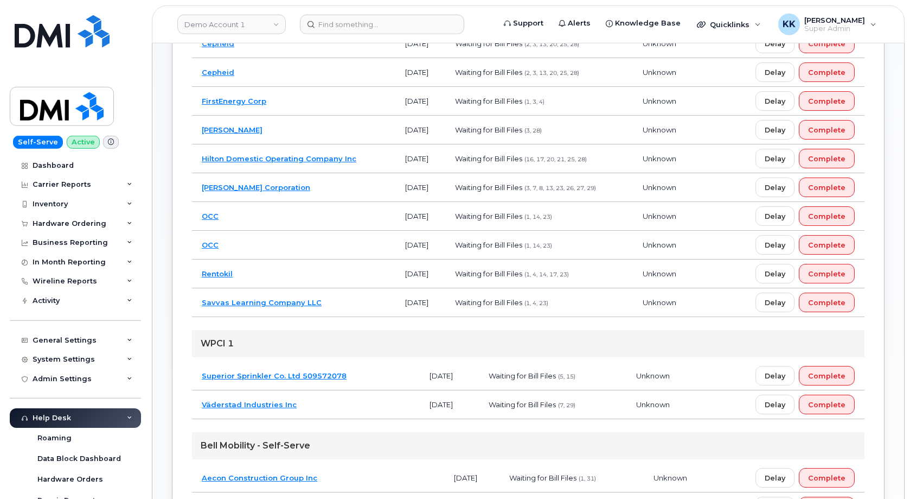
scroll to position [332, 0]
click at [343, 218] on td "OCC" at bounding box center [293, 215] width 203 height 29
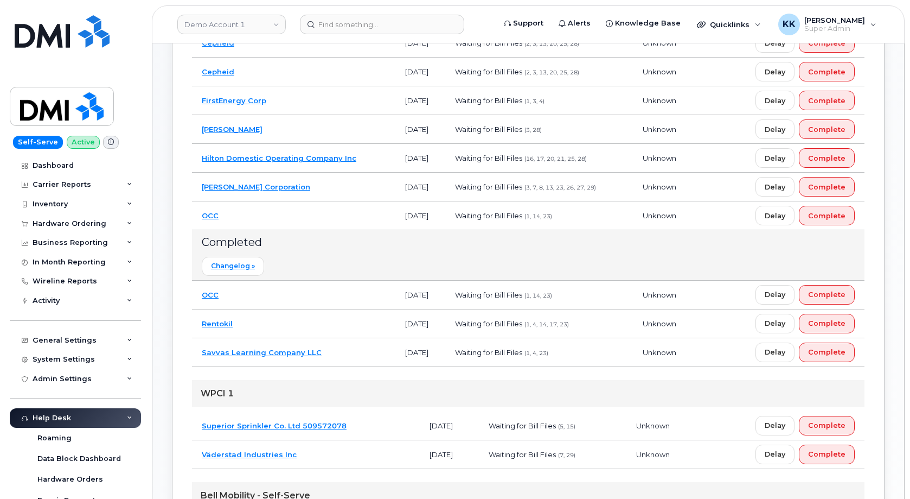
click at [343, 218] on td "OCC" at bounding box center [293, 215] width 203 height 29
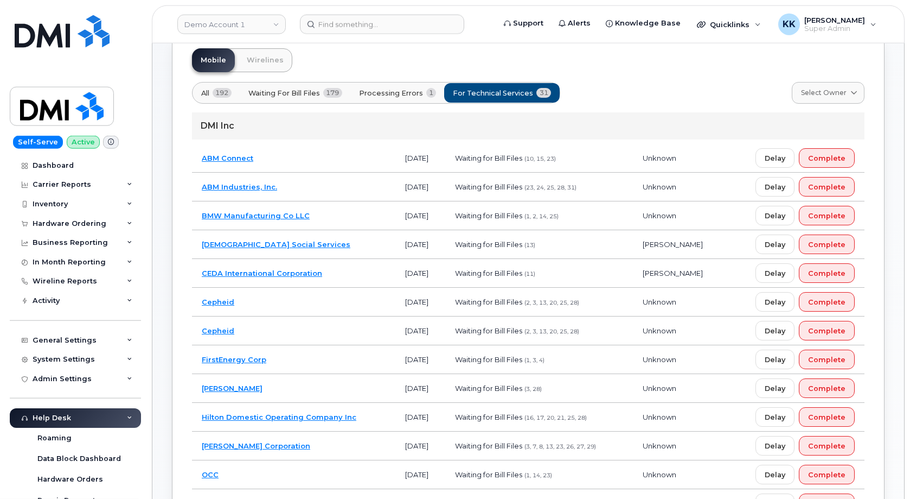
scroll to position [55, 0]
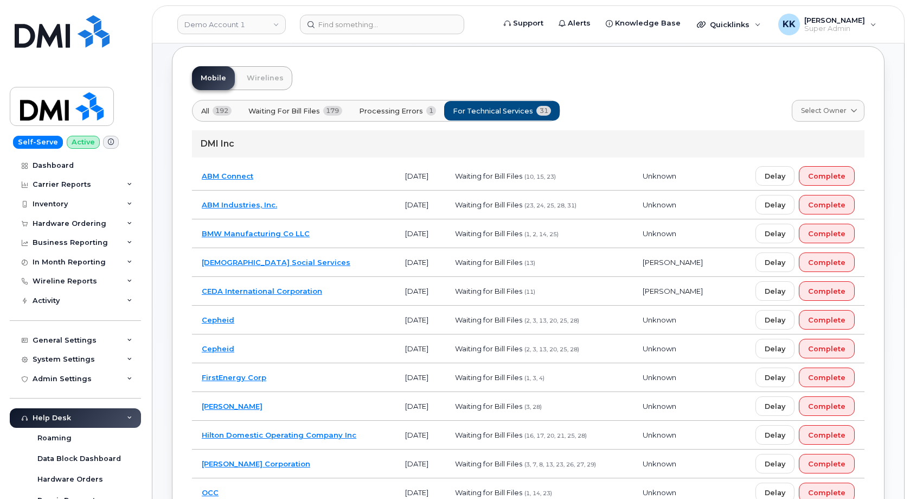
click at [355, 282] on td "CEDA International Corporation" at bounding box center [293, 291] width 203 height 29
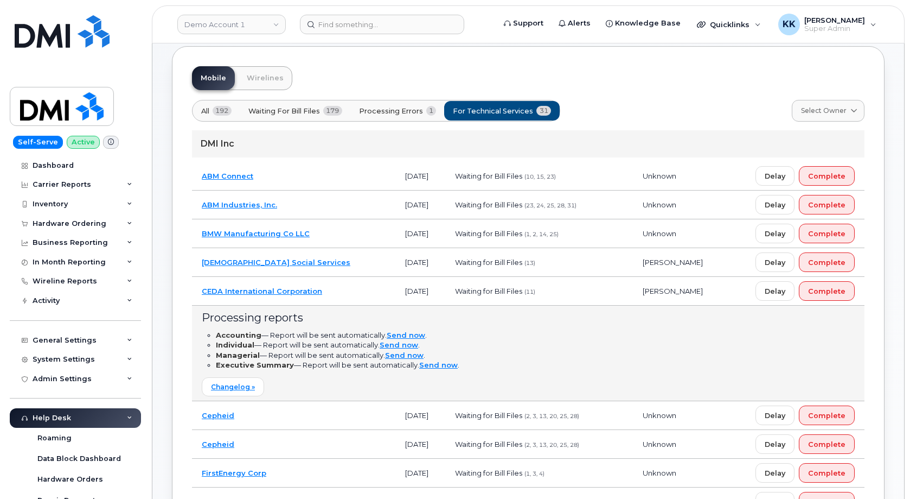
click at [333, 295] on td "CEDA International Corporation" at bounding box center [293, 291] width 203 height 29
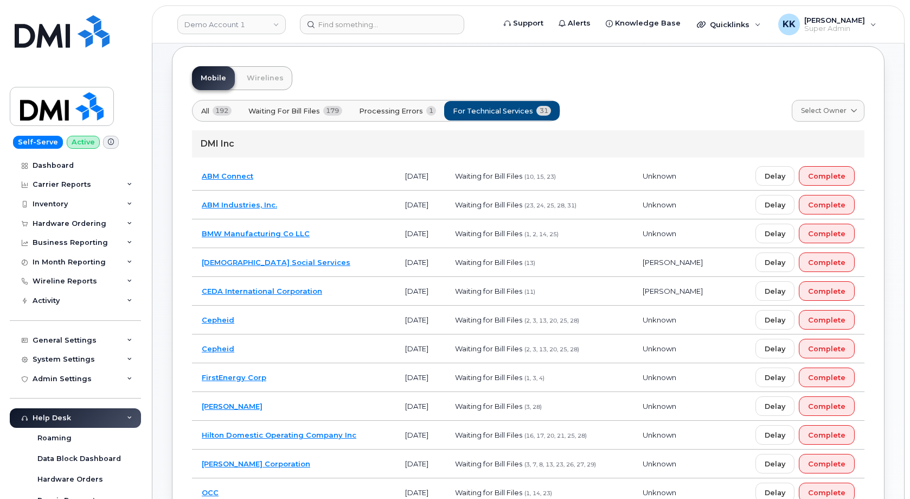
click at [333, 262] on td "[DEMOGRAPHIC_DATA] Social Services" at bounding box center [293, 262] width 203 height 29
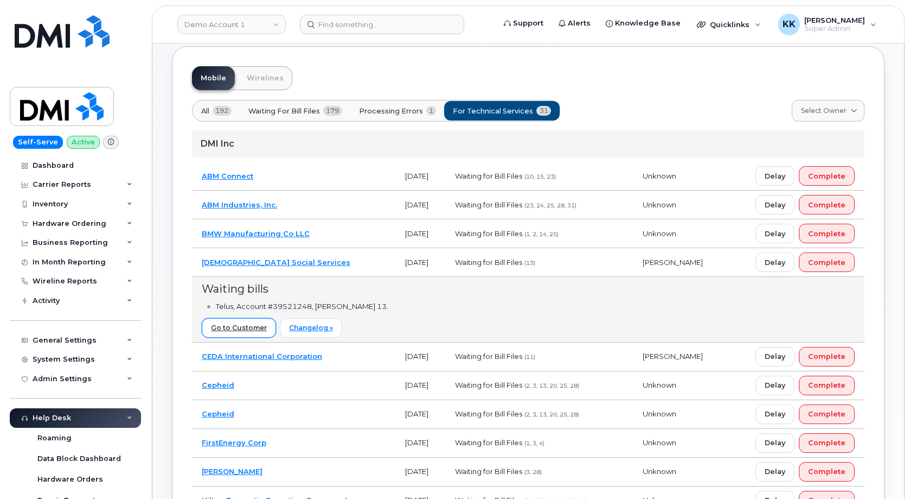
scroll to position [0, 0]
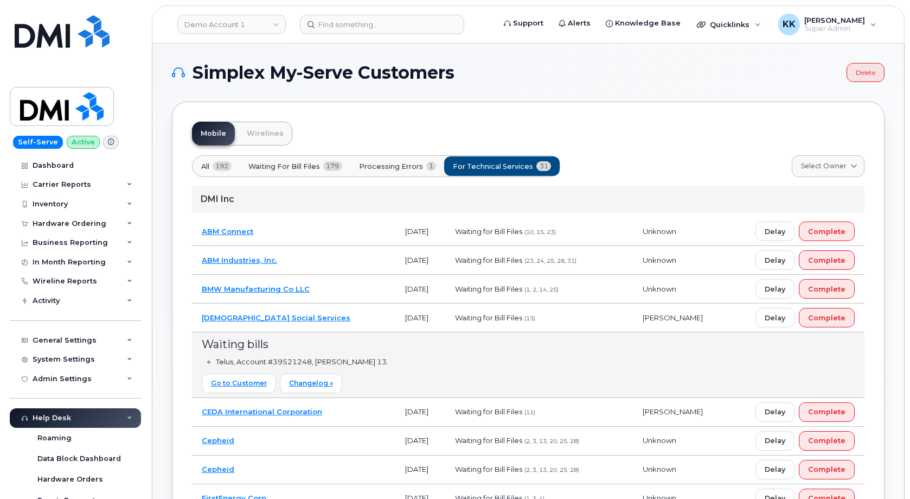
click at [329, 317] on td "Catholic Social Services" at bounding box center [293, 317] width 203 height 29
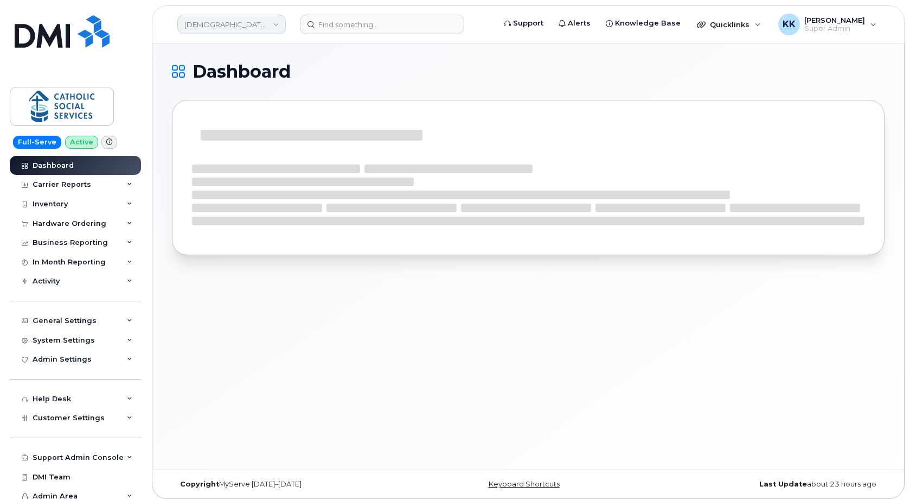
click at [221, 23] on link "[DEMOGRAPHIC_DATA] Social Services" at bounding box center [231, 25] width 109 height 20
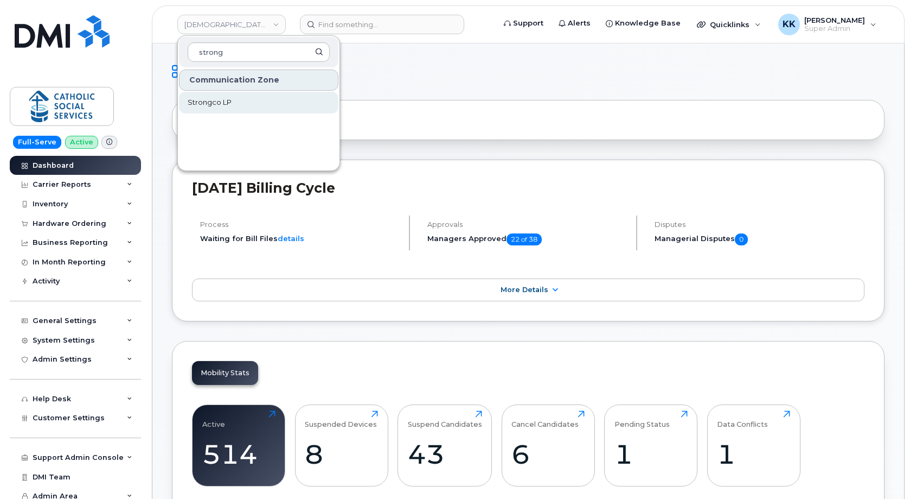
type input "strong"
click at [230, 103] on span "Strongco LP" at bounding box center [210, 102] width 44 height 11
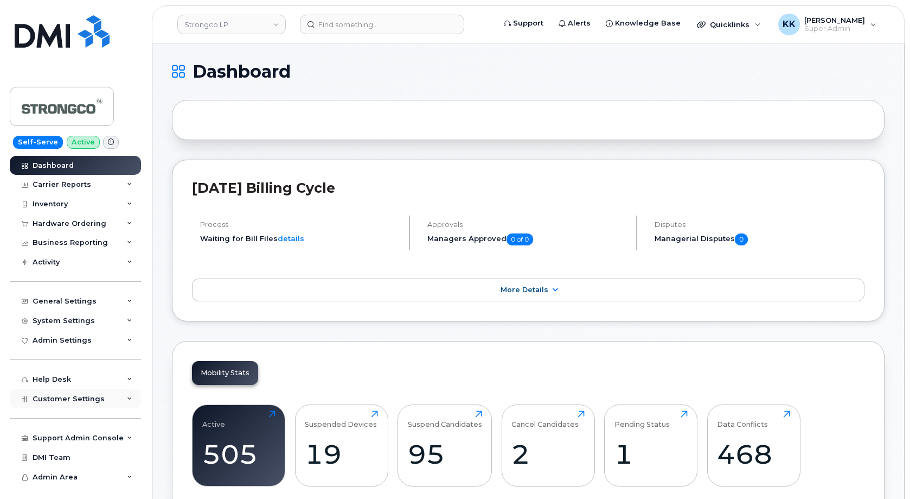
click at [88, 398] on span "Customer Settings" at bounding box center [69, 398] width 72 height 8
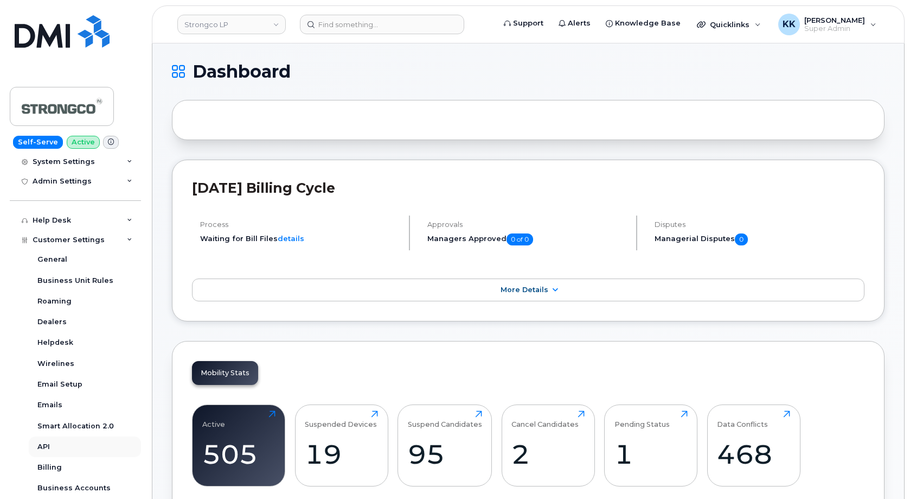
scroll to position [208, 0]
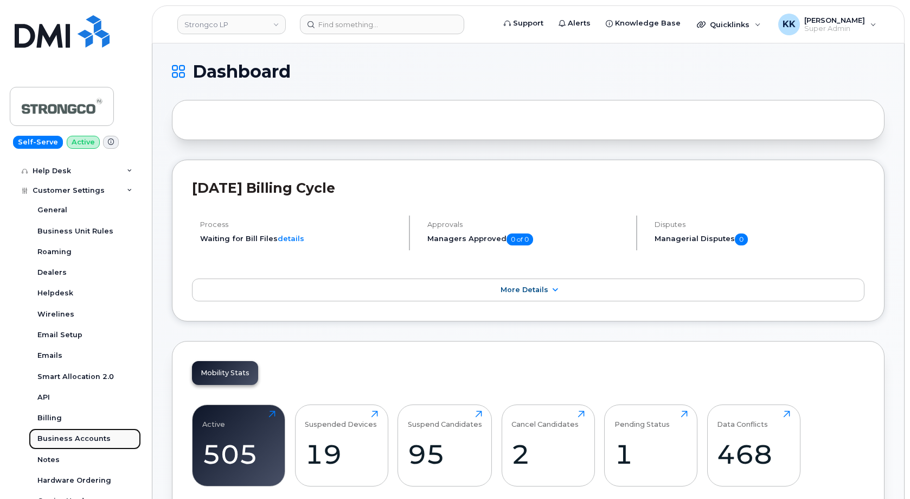
click at [79, 444] on link "Business Accounts" at bounding box center [85, 438] width 112 height 21
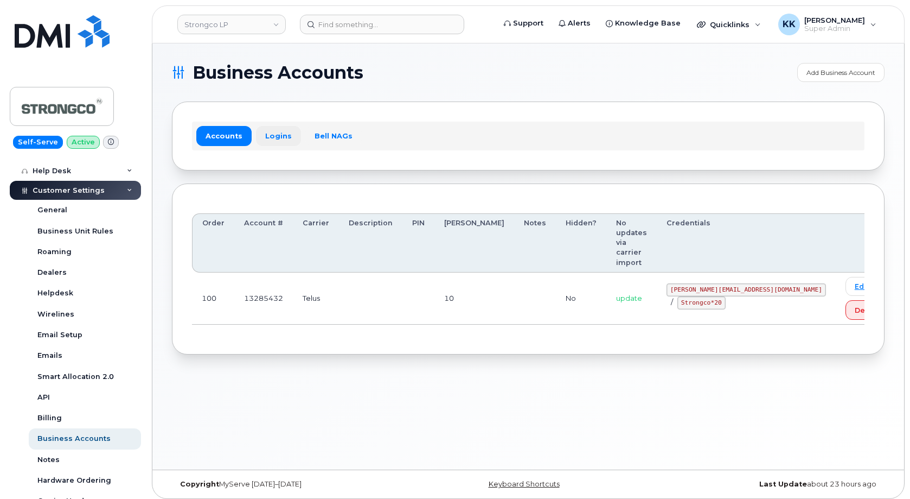
click at [263, 137] on link "Logins" at bounding box center [278, 136] width 45 height 20
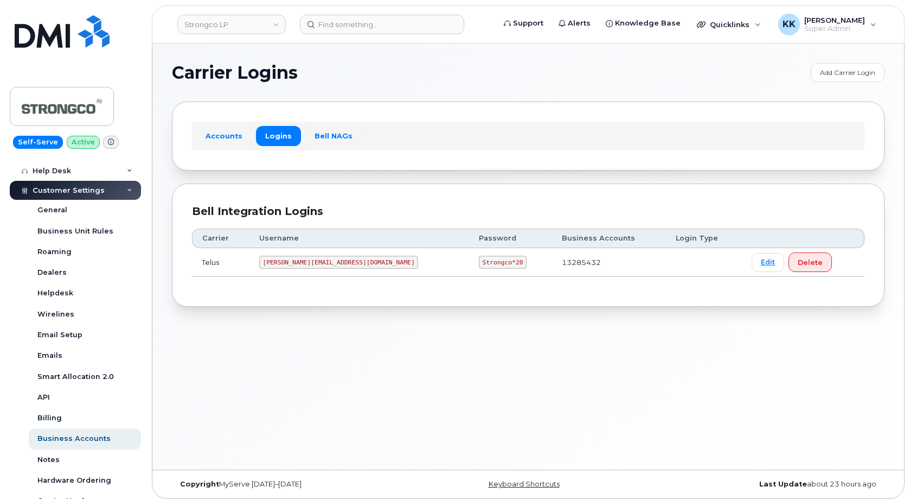
click at [292, 264] on code "GHada@strongco.com" at bounding box center [339, 262] width 160 height 13
click at [479, 260] on code "Strongco*20" at bounding box center [503, 262] width 48 height 13
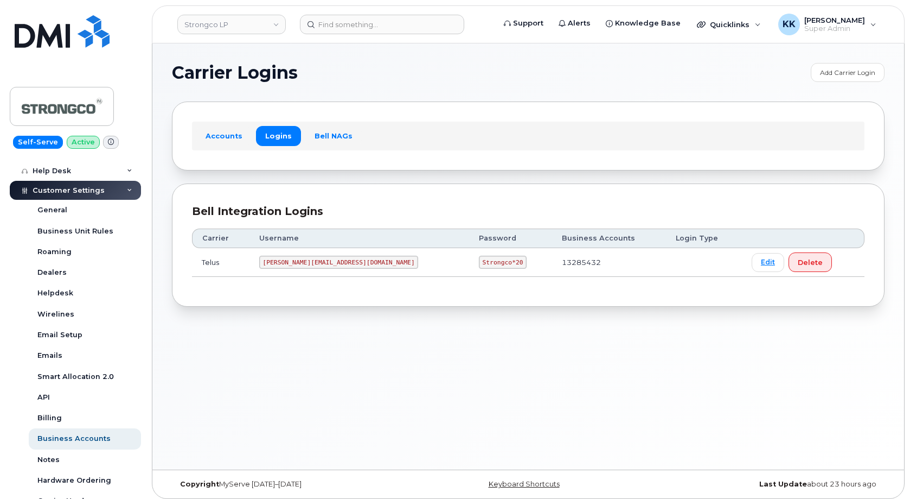
click at [479, 260] on code "Strongco*20" at bounding box center [503, 262] width 48 height 13
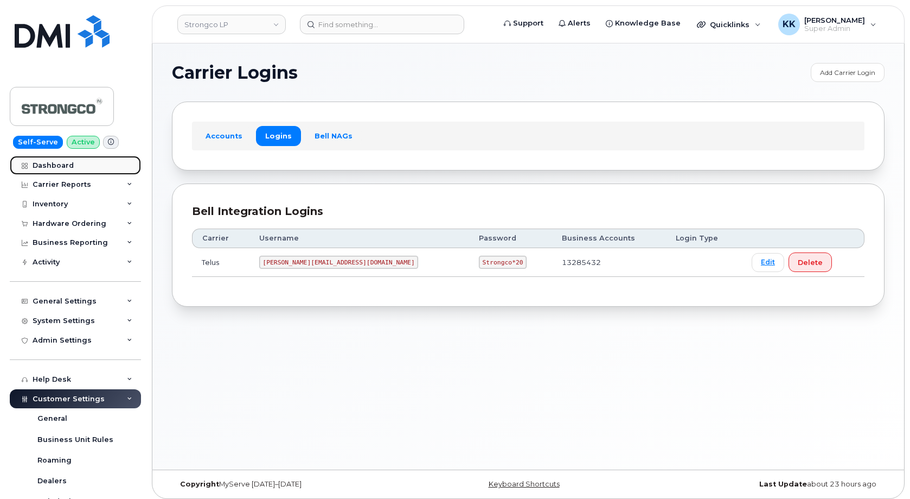
click at [57, 169] on div "Dashboard" at bounding box center [53, 165] width 41 height 9
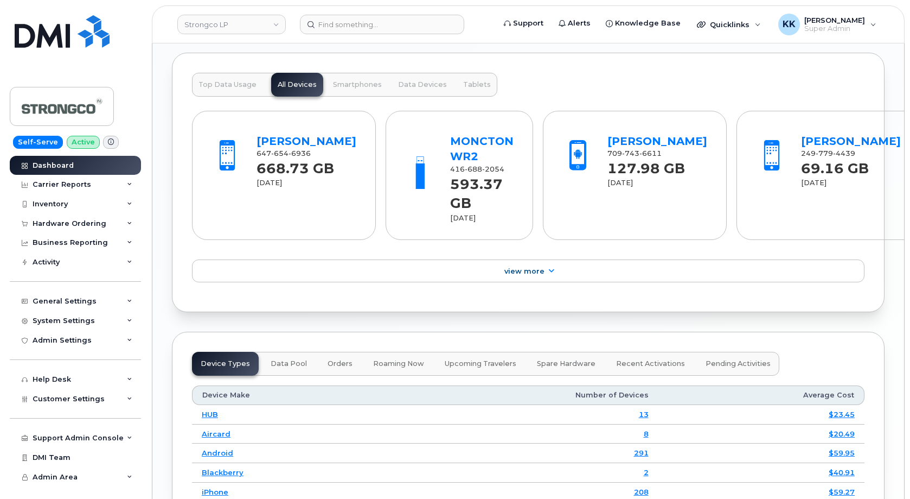
scroll to position [1439, 0]
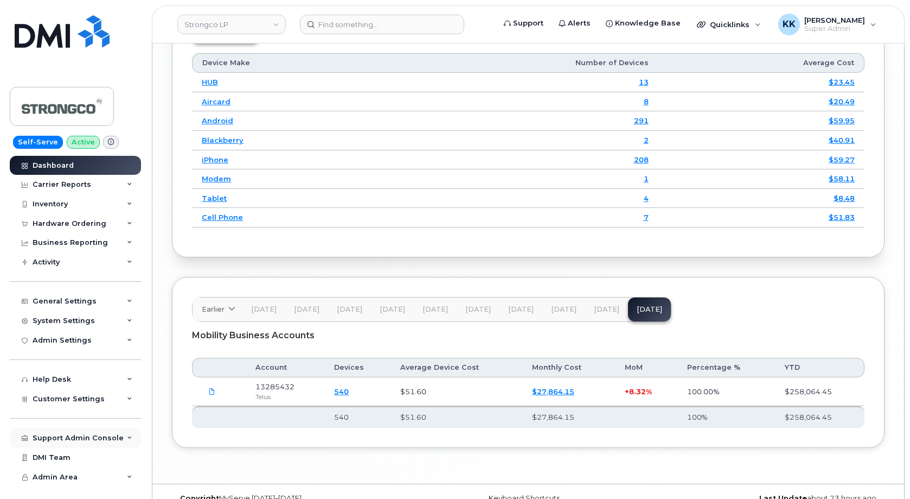
click at [71, 436] on div "Support Admin Console" at bounding box center [78, 437] width 91 height 9
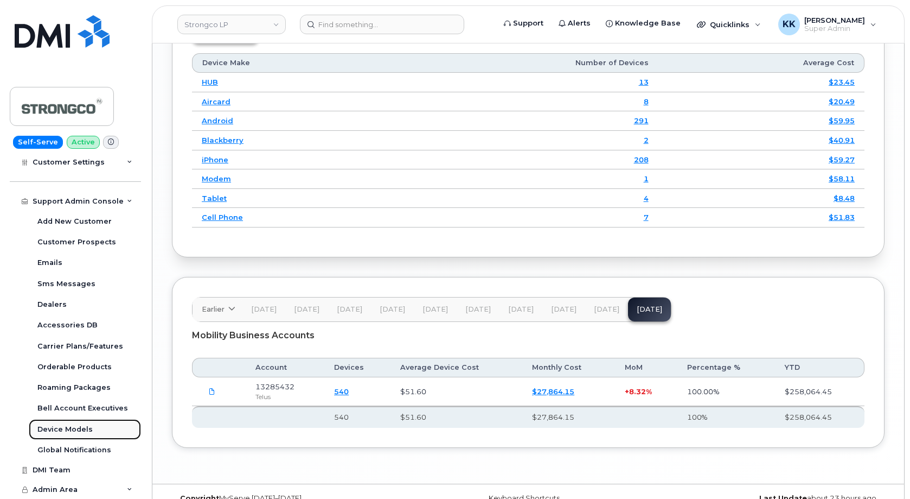
click at [73, 432] on div "Device Models" at bounding box center [64, 429] width 55 height 10
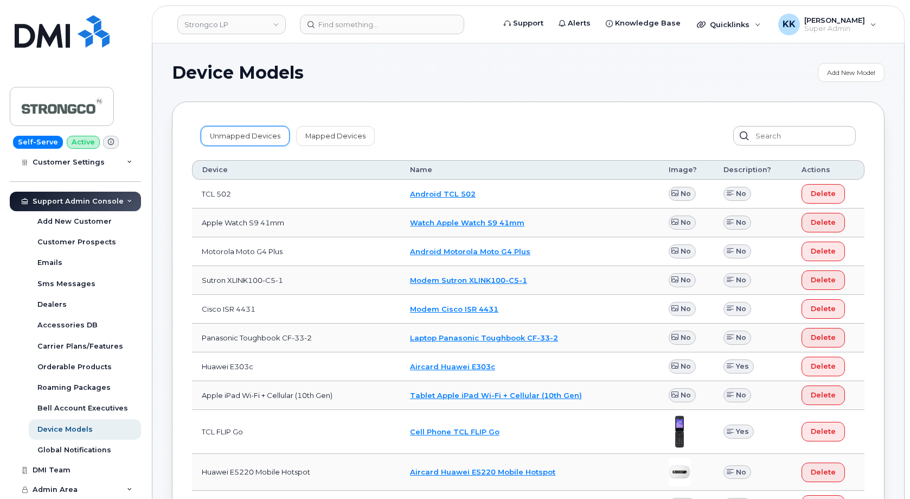
click at [239, 142] on link "Unmapped Devices" at bounding box center [245, 136] width 89 height 20
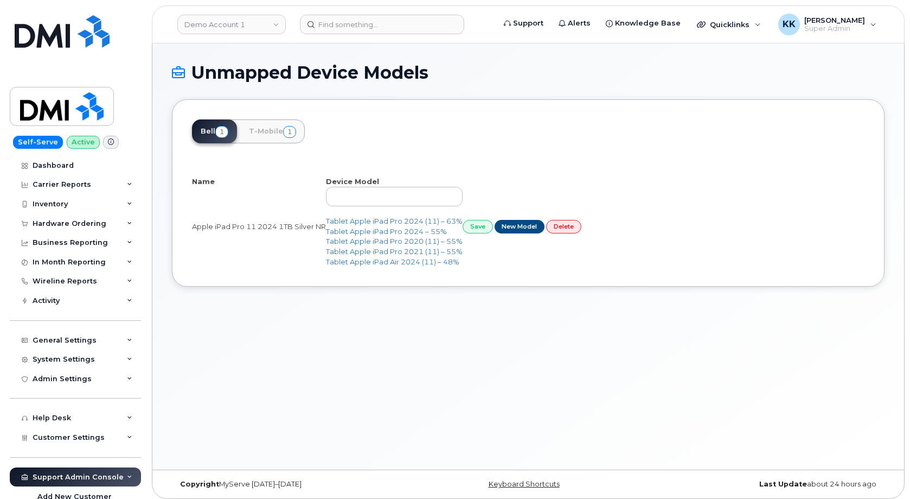
select select "25"
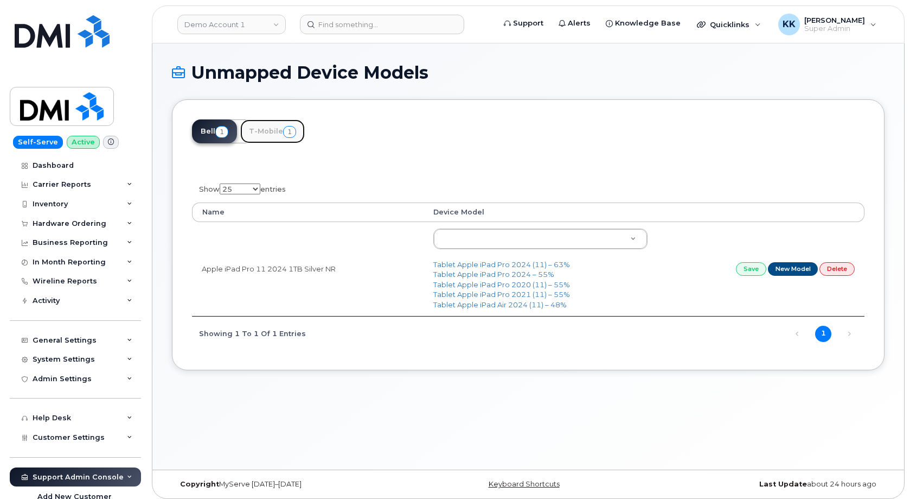
click at [271, 136] on link "T-Mobile 1" at bounding box center [272, 131] width 65 height 24
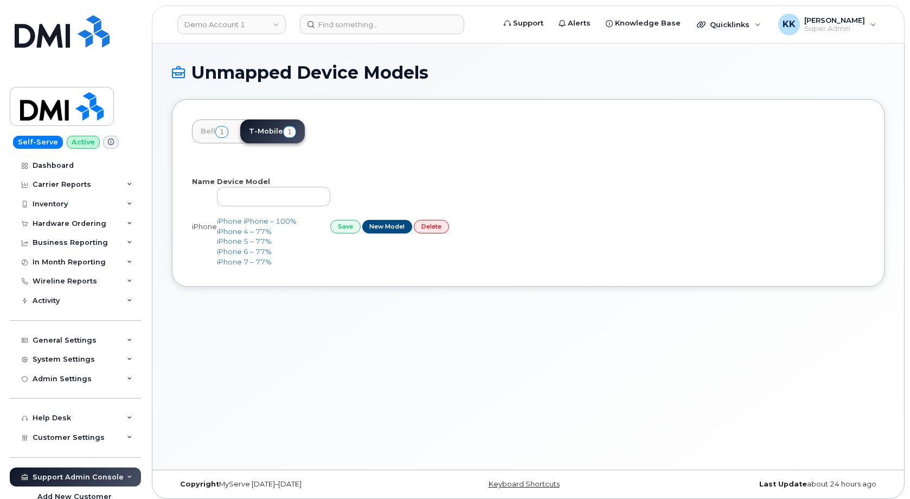
select select "25"
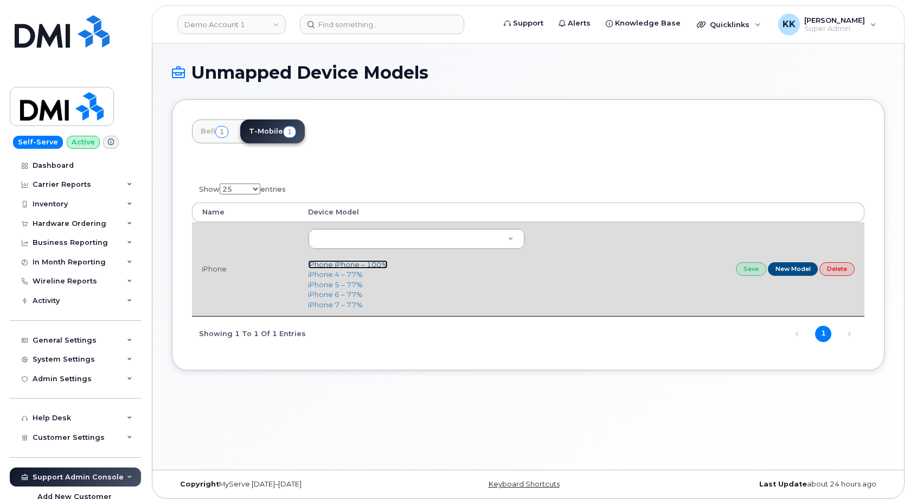
click at [357, 266] on link "iPhone iPhone – 100%" at bounding box center [348, 264] width 80 height 9
type input "2297"
click at [758, 272] on link "Save" at bounding box center [751, 269] width 30 height 14
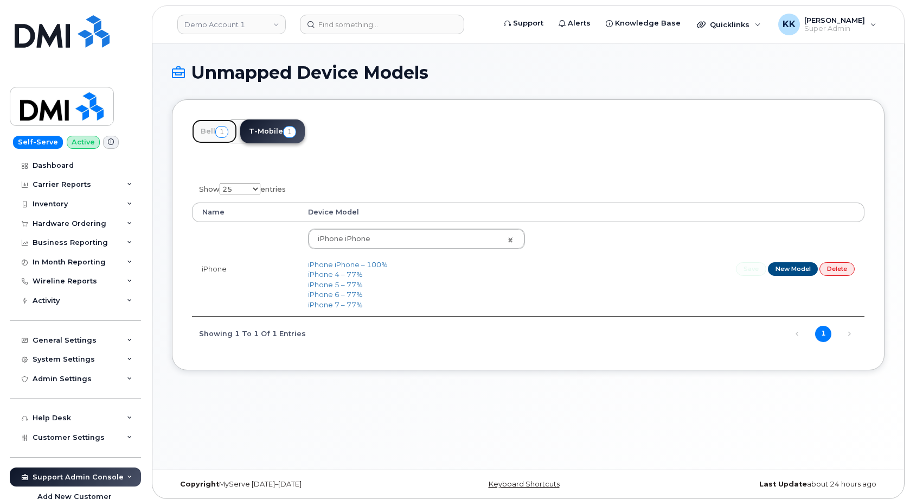
click at [212, 135] on link "Bell 1" at bounding box center [214, 131] width 45 height 24
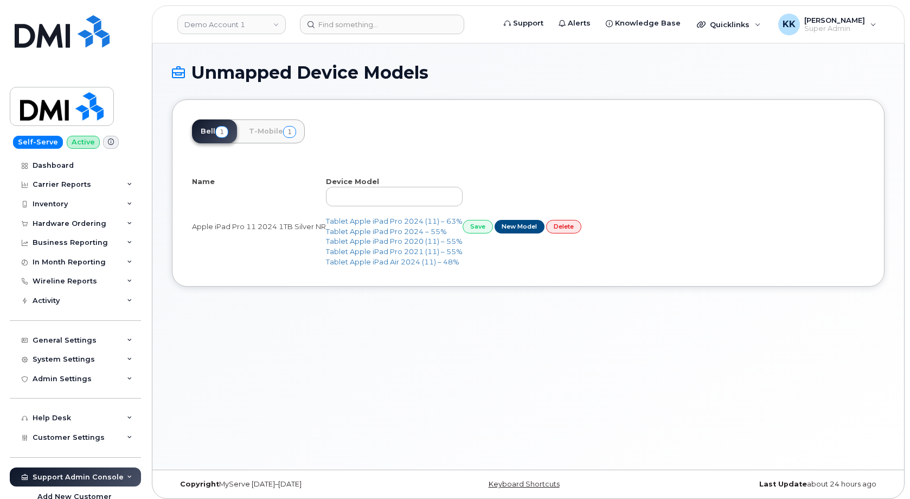
select select "25"
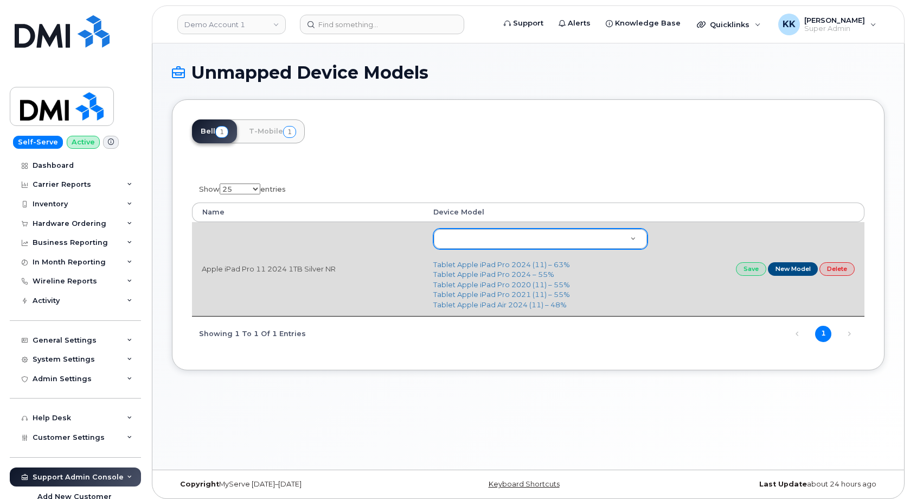
click at [483, 235] on body "Demo Account 1 Support Alerts Knowledge Base Quicklinks Suspend / Cancel Device…" at bounding box center [455, 252] width 910 height 504
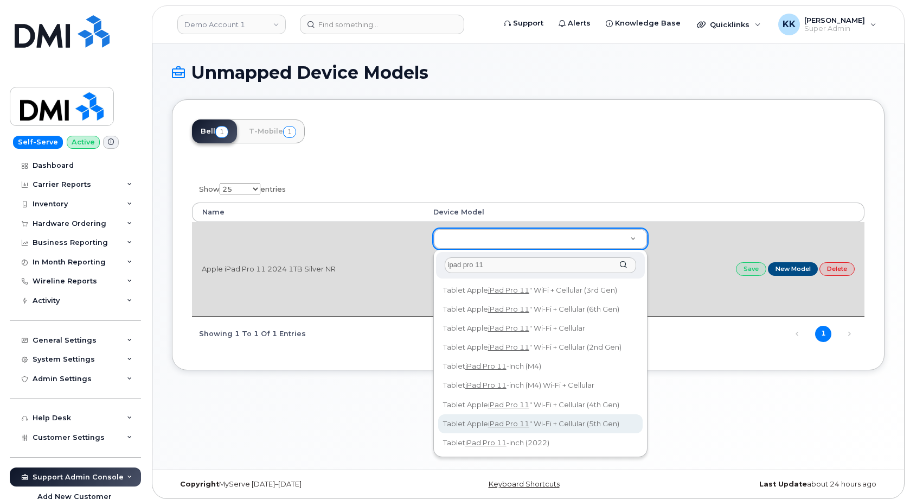
type input "ipad pro 11"
type input "2594"
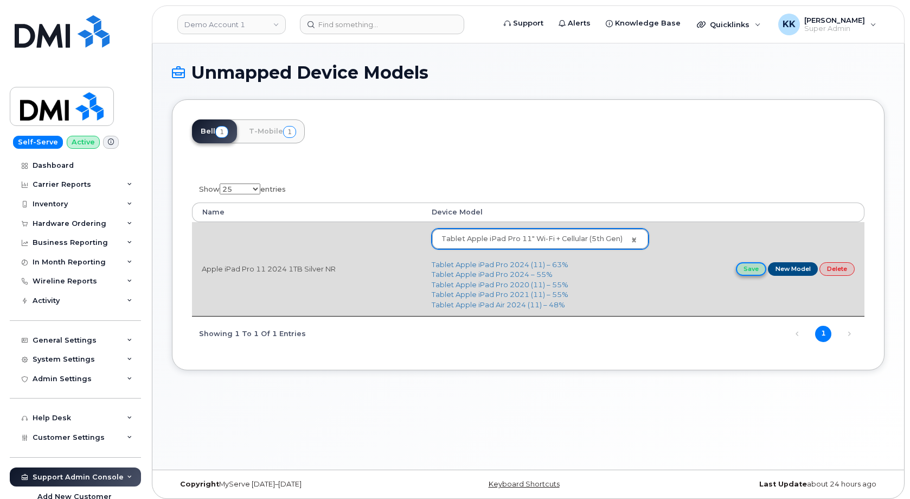
click at [748, 265] on link "Save" at bounding box center [751, 269] width 30 height 14
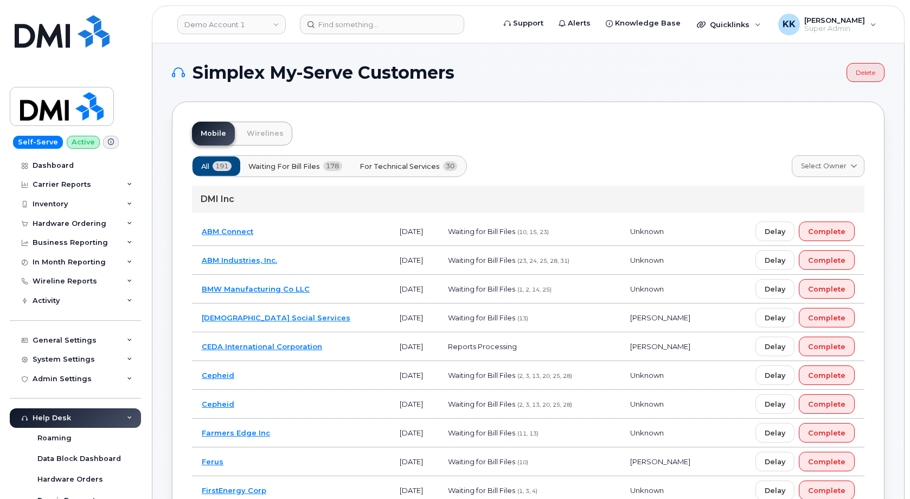
click at [450, 164] on span "30" at bounding box center [450, 166] width 15 height 10
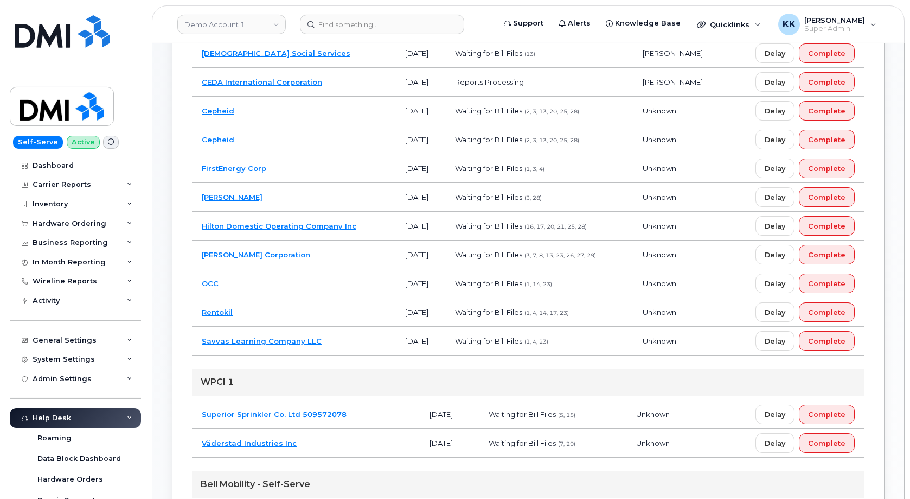
scroll to position [387, 0]
